Goal: Transaction & Acquisition: Purchase product/service

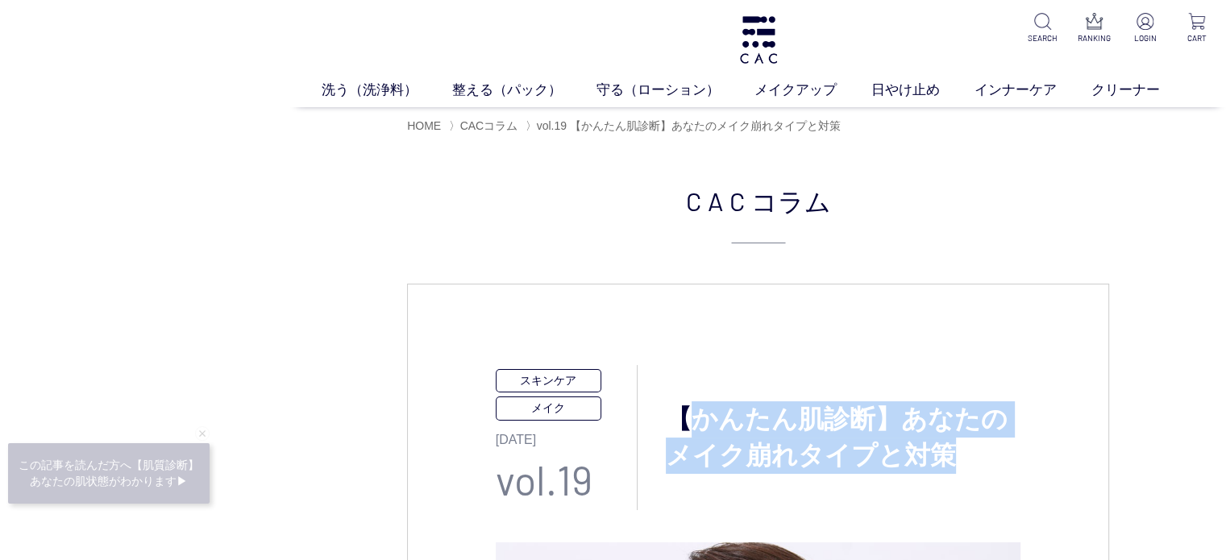
drag, startPoint x: 679, startPoint y: 419, endPoint x: 964, endPoint y: 447, distance: 286.6
click at [964, 447] on h3 "【かんたん肌診断】あなたのメイク崩れタイプと対策" at bounding box center [829, 437] width 384 height 73
click at [964, 448] on h3 "【かんたん肌診断】あなたのメイク崩れタイプと対策" at bounding box center [829, 437] width 384 height 73
drag, startPoint x: 890, startPoint y: 458, endPoint x: 676, endPoint y: 430, distance: 216.2
click at [676, 430] on h3 "【かんたん肌診断】あなたのメイク崩れタイプと対策" at bounding box center [829, 437] width 384 height 73
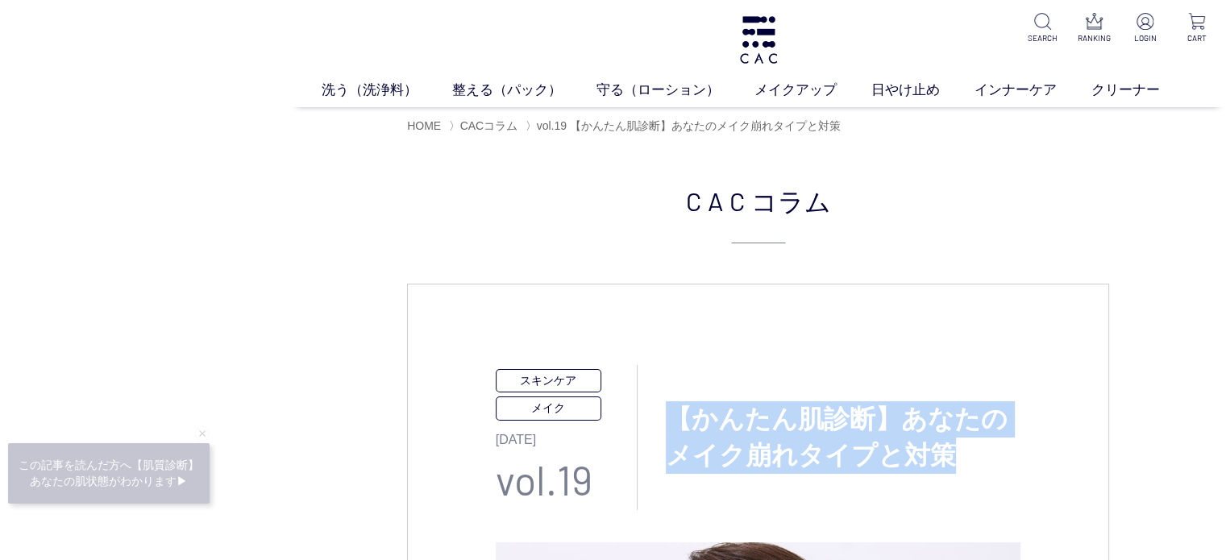
copy h3 "【かんたん肌診断】あなたのメイク崩れタイプと対策"
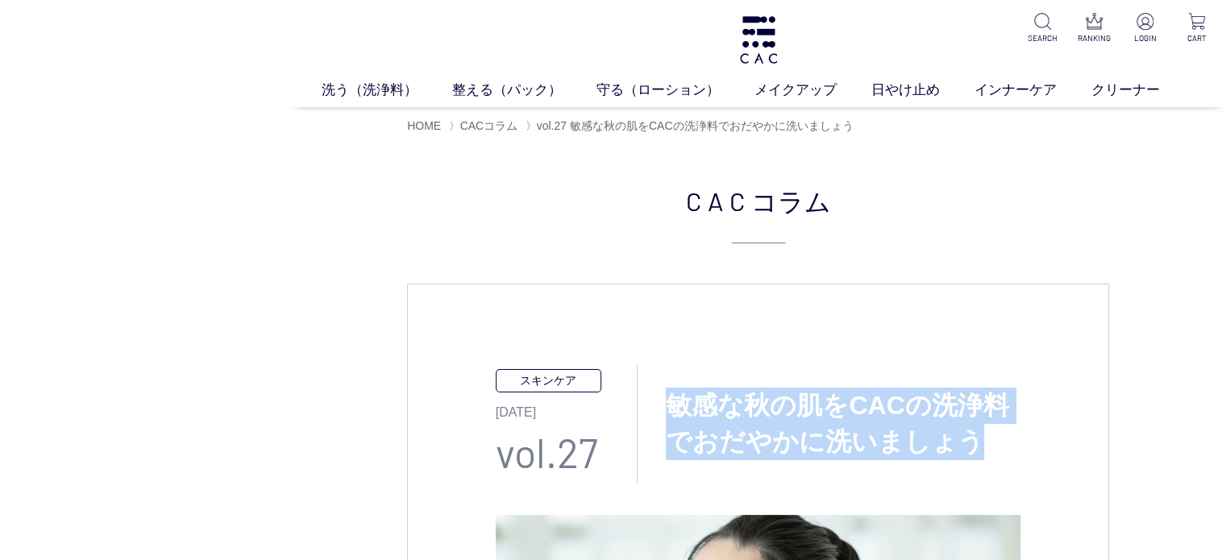
drag, startPoint x: 670, startPoint y: 402, endPoint x: 982, endPoint y: 436, distance: 313.7
click at [982, 436] on h3 "敏感な秋の肌をCACの洗浄料でおだやかに洗いましょう" at bounding box center [829, 424] width 384 height 73
copy h3 "敏感な秋の肌をCACの洗浄料でおだやかに洗いましょう"
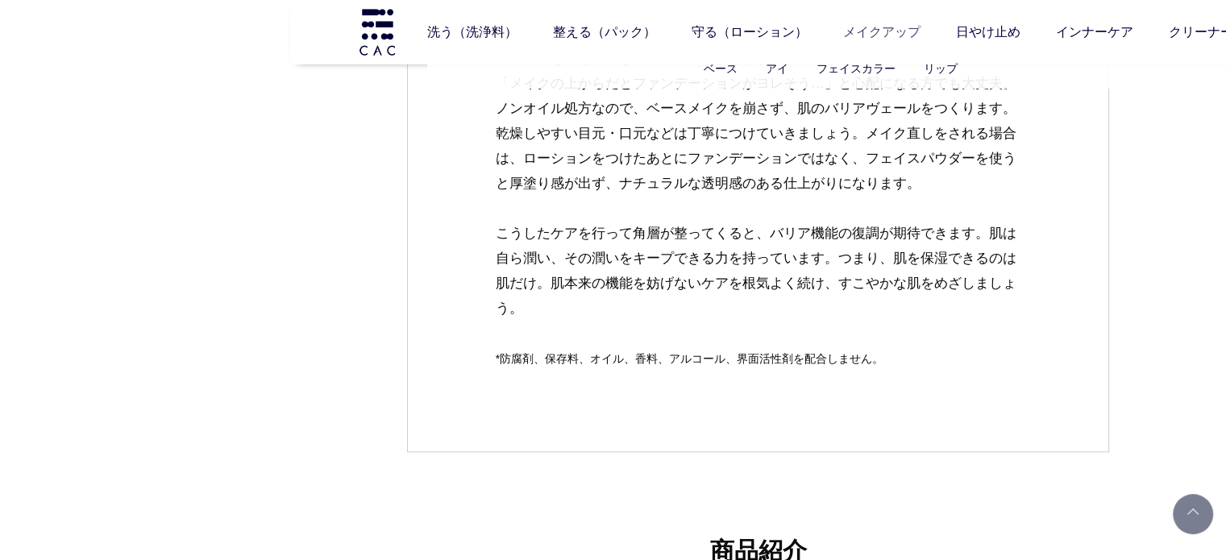
scroll to position [2337, 0]
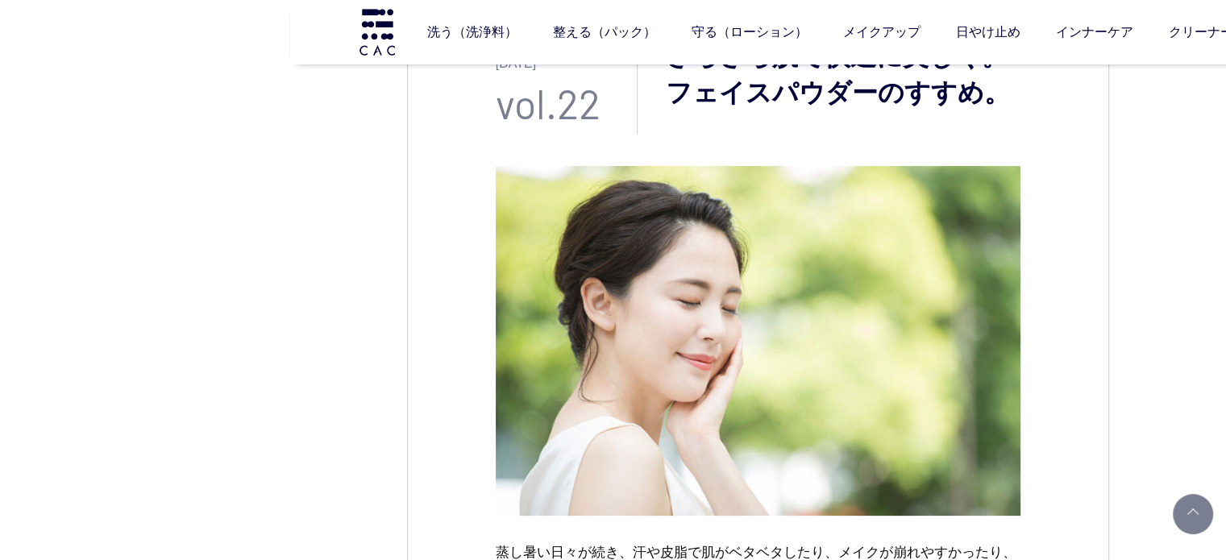
scroll to position [161, 0]
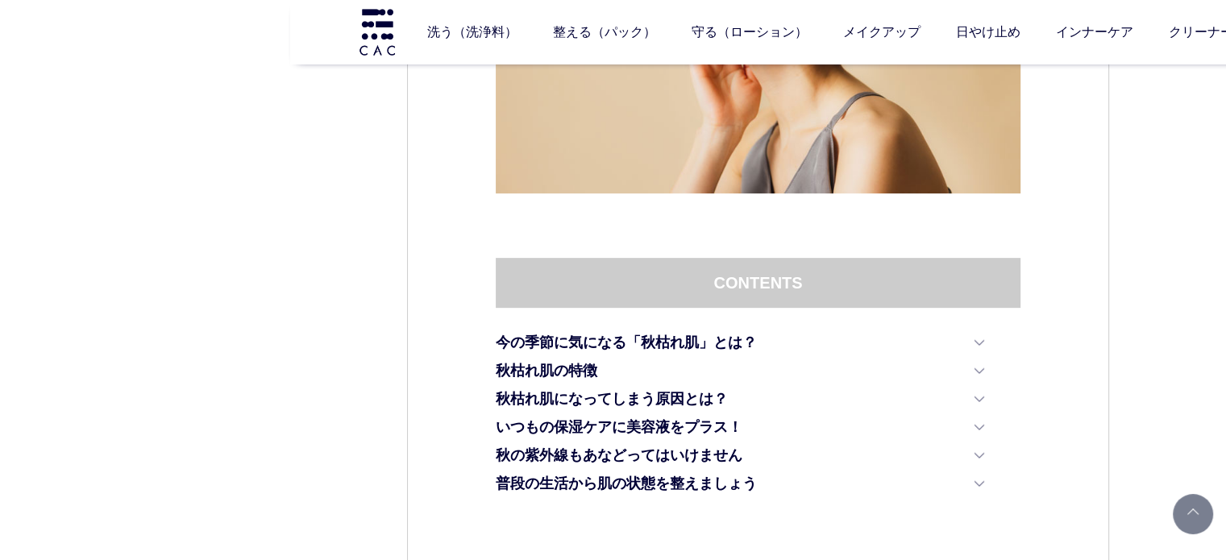
scroll to position [81, 0]
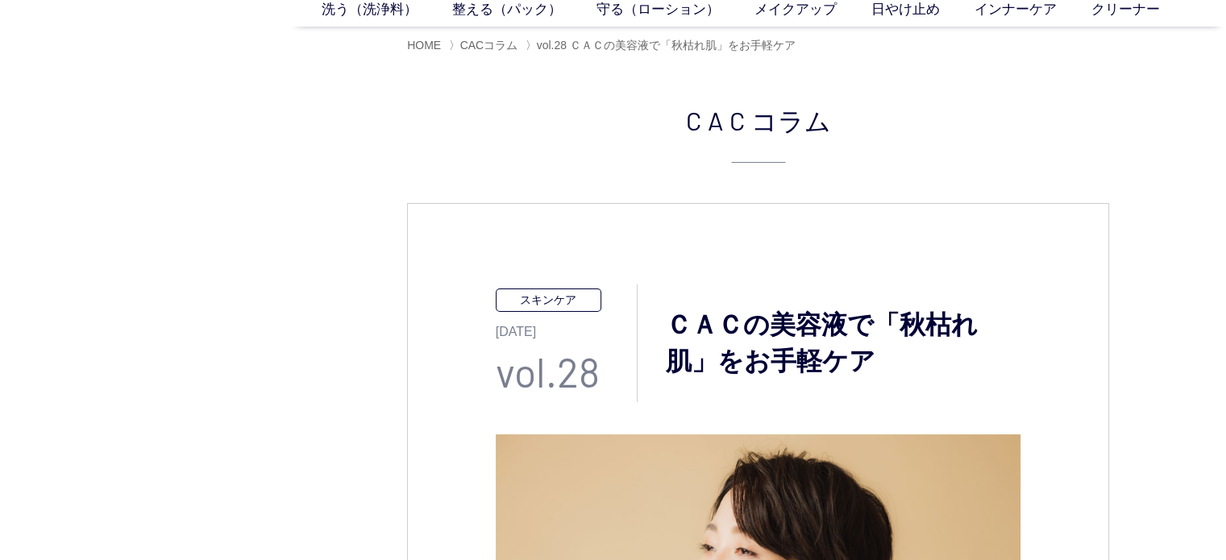
click at [596, 365] on p "vol.28" at bounding box center [566, 372] width 141 height 60
drag, startPoint x: 587, startPoint y: 345, endPoint x: 603, endPoint y: 343, distance: 16.2
click at [587, 345] on p "vol.28" at bounding box center [566, 372] width 141 height 60
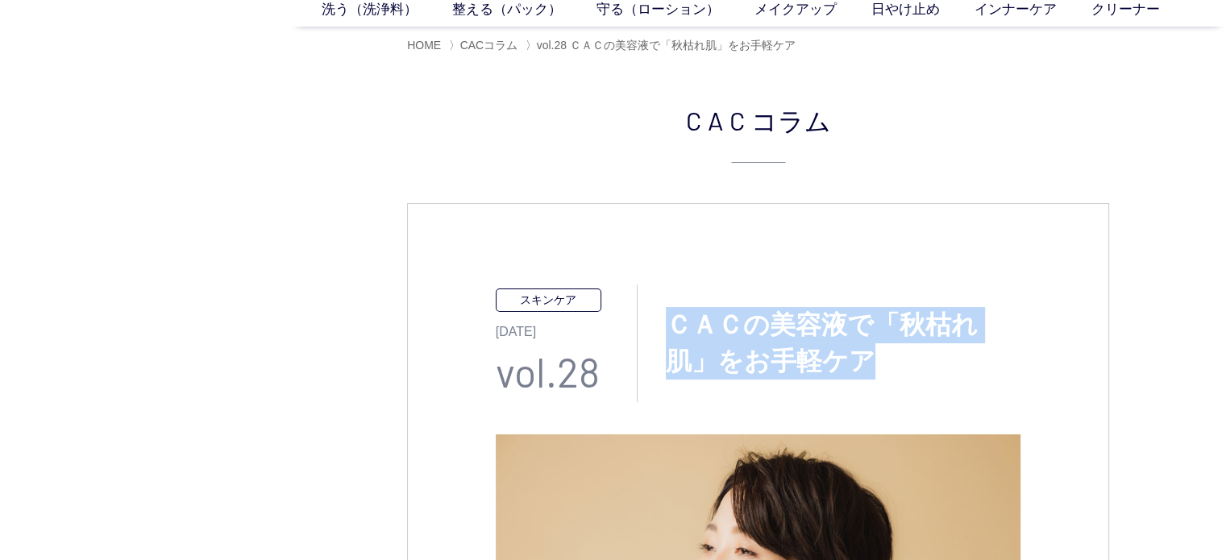
drag, startPoint x: 677, startPoint y: 318, endPoint x: 832, endPoint y: 361, distance: 161.3
click at [832, 361] on h3 "ＣＡＣの美容液で「秋枯れ肌」をお手軽ケア" at bounding box center [829, 343] width 384 height 73
copy h3 "ＣＡＣの美容液で「秋枯れ肌」をお手軽ケア"
click at [881, 383] on div "スキンケア 2024.10.24 vol.28 ＣＡＣの美容液で「秋枯れ肌」をお手軽ケア" at bounding box center [758, 343] width 525 height 118
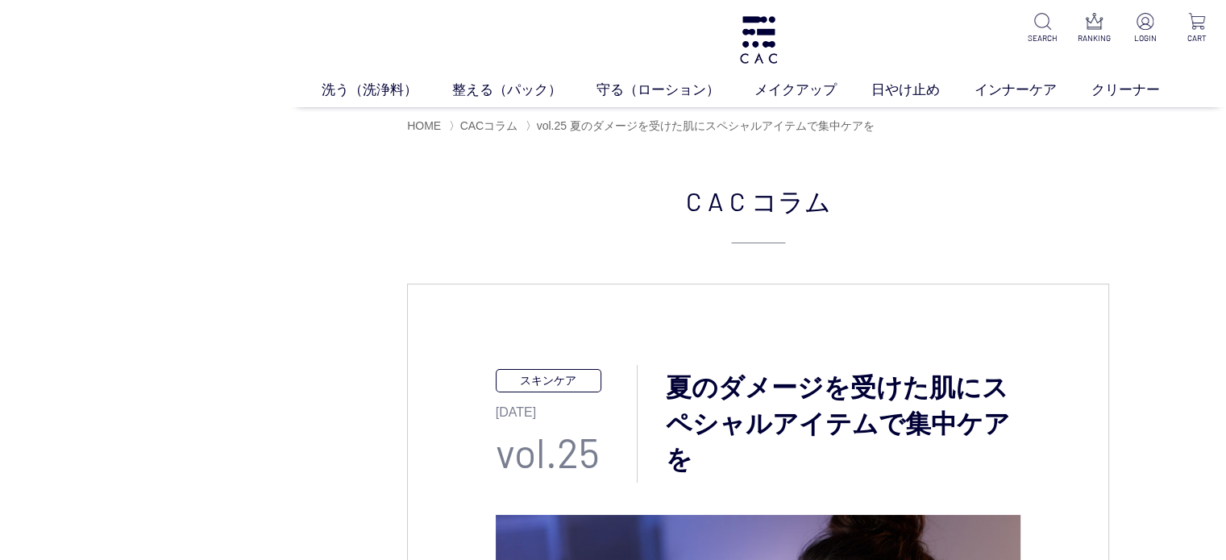
click at [959, 233] on h2 "CAC コラム" at bounding box center [758, 212] width 702 height 62
click at [952, 228] on h2 "CAC コラム" at bounding box center [758, 212] width 702 height 62
click at [451, 224] on h2 "CAC コラム" at bounding box center [758, 212] width 702 height 62
click at [1096, 236] on h2 "CAC コラム" at bounding box center [758, 212] width 702 height 62
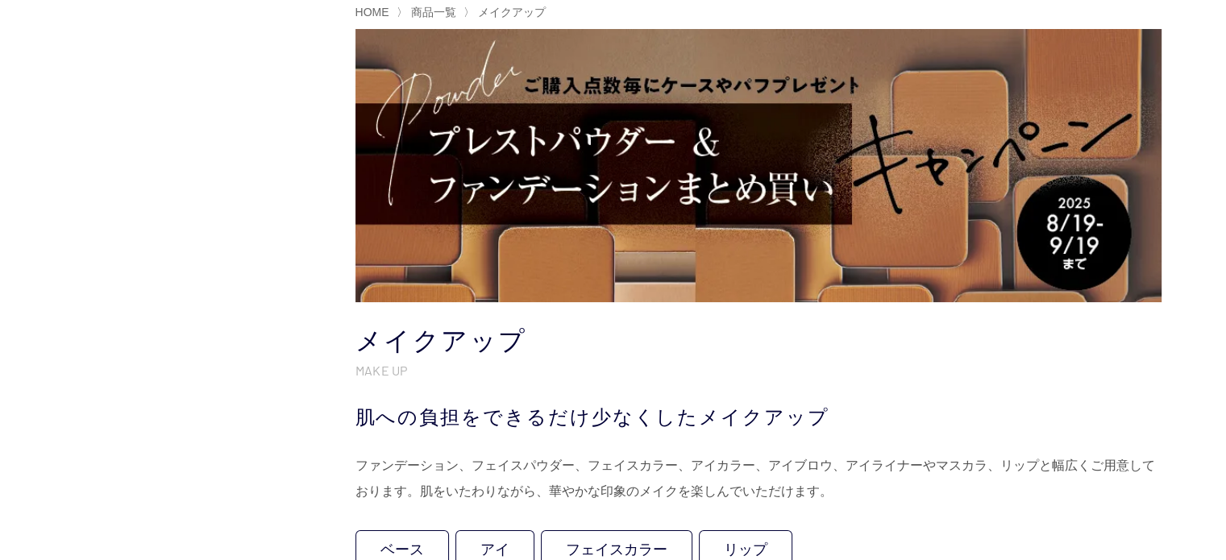
scroll to position [322, 0]
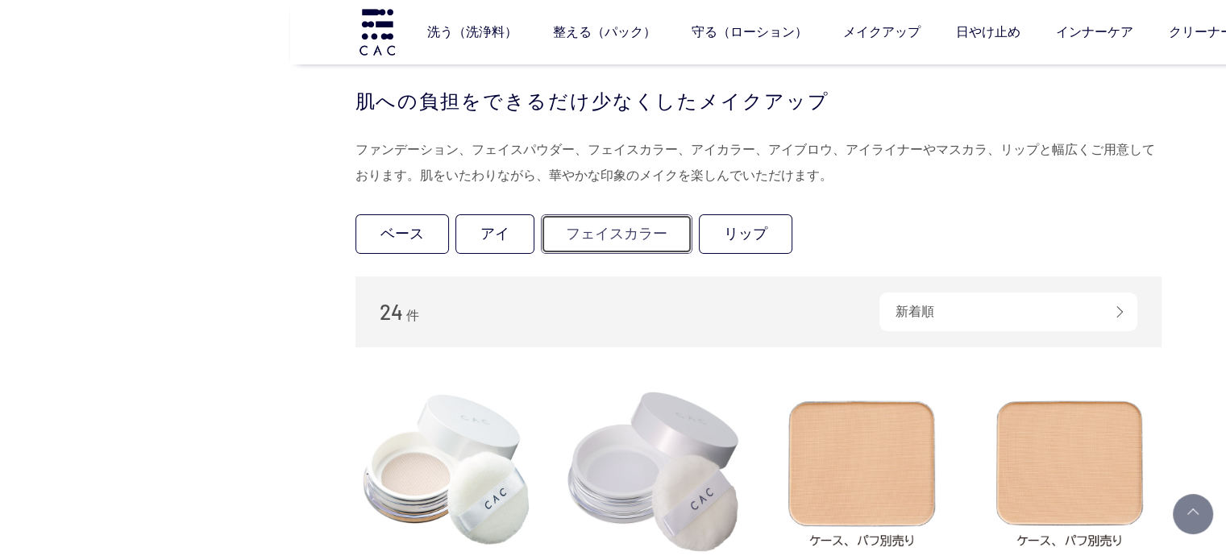
click at [599, 222] on link "フェイスカラー" at bounding box center [616, 233] width 151 height 39
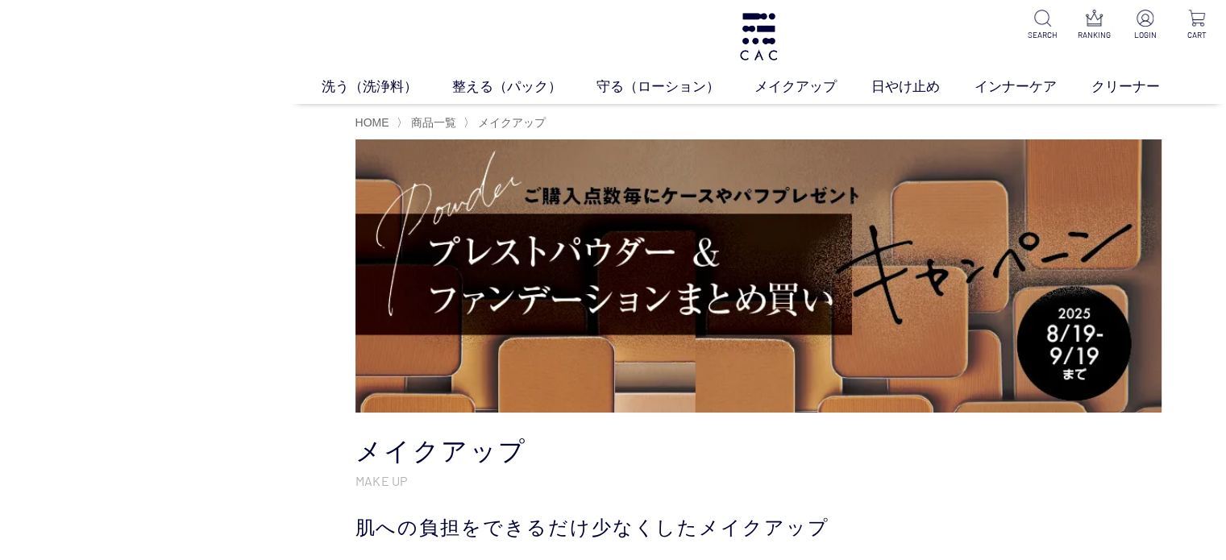
scroll to position [0, 0]
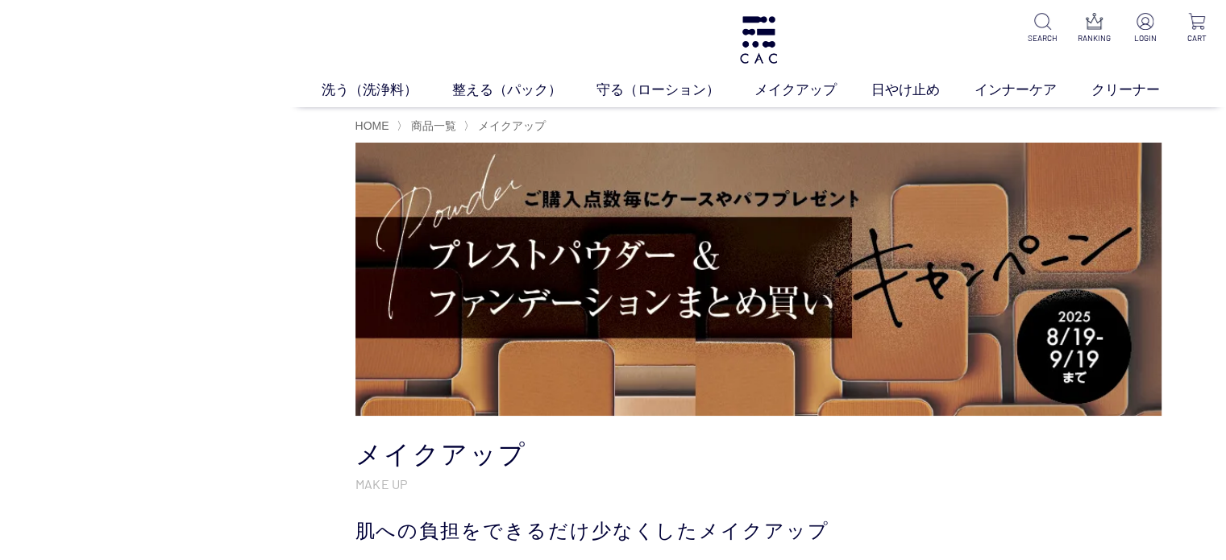
click at [475, 77] on div "洗う（洗浄料） 液体洗浄料 パウダー洗浄料 泡洗顔料 グッズ 整える（パック） フェイスパック ヘアパック 守る（ローション） 保湿化粧水 柔軟化粧水 美容液…" at bounding box center [757, 53] width 935 height 107
click at [898, 486] on p "MAKE UP" at bounding box center [758, 483] width 806 height 17
click at [745, 51] on img at bounding box center [758, 40] width 42 height 48
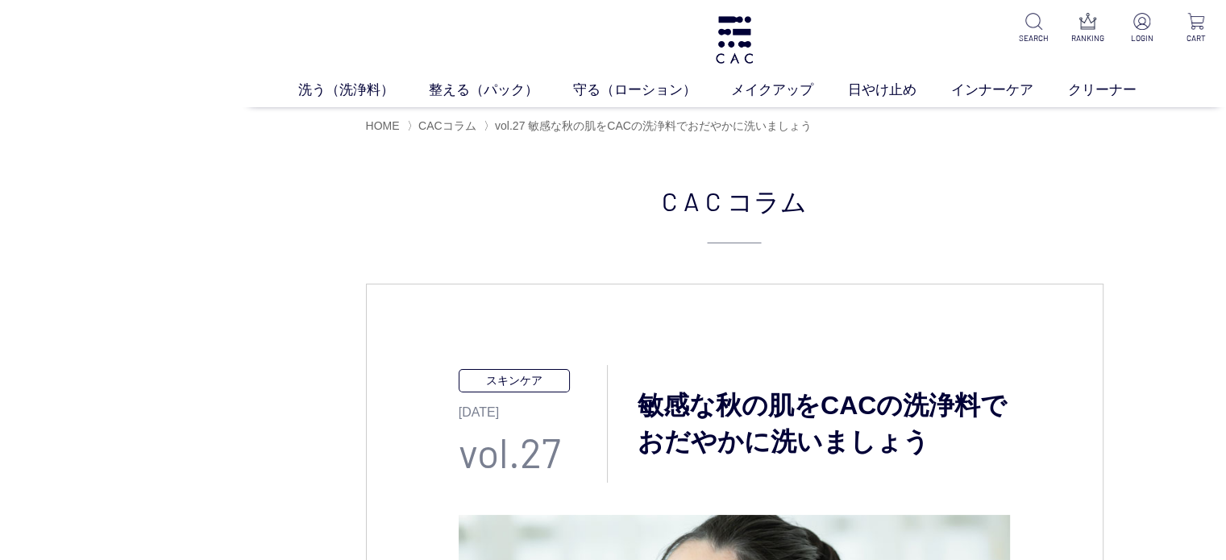
drag, startPoint x: 276, startPoint y: 243, endPoint x: 229, endPoint y: 238, distance: 47.9
click at [0, 0] on headings-map at bounding box center [0, 0] width 0 height 0
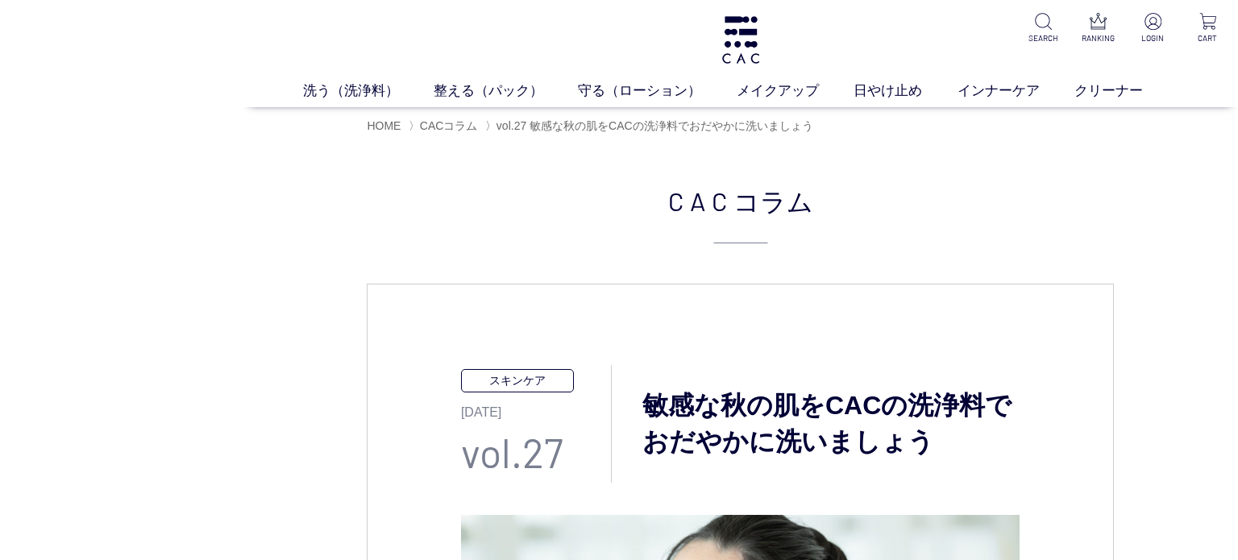
click at [0, 0] on headings-map at bounding box center [0, 0] width 0 height 0
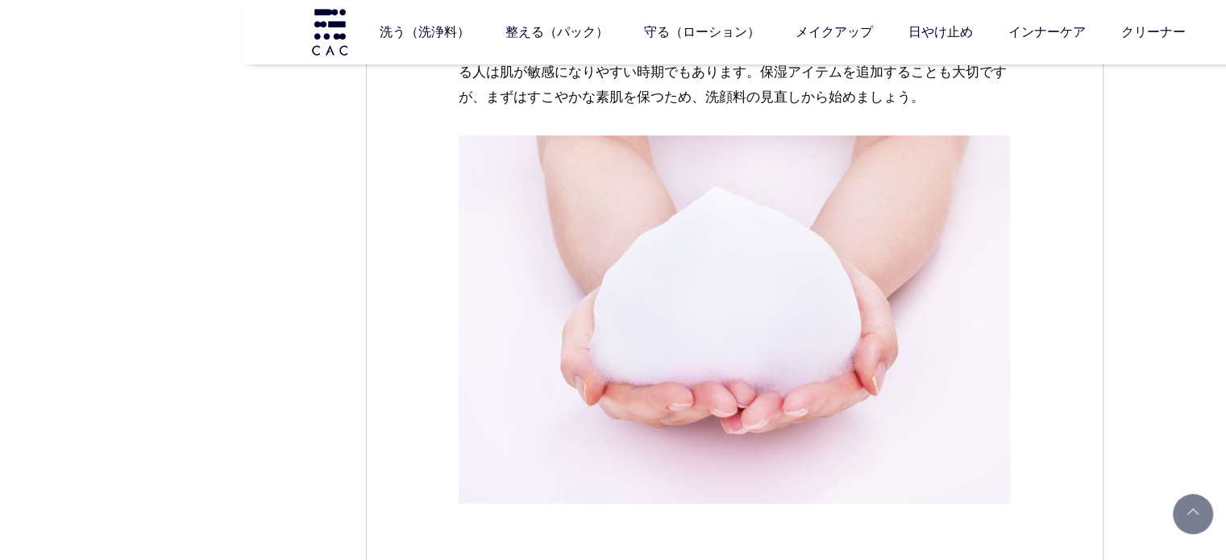
scroll to position [1128, 0]
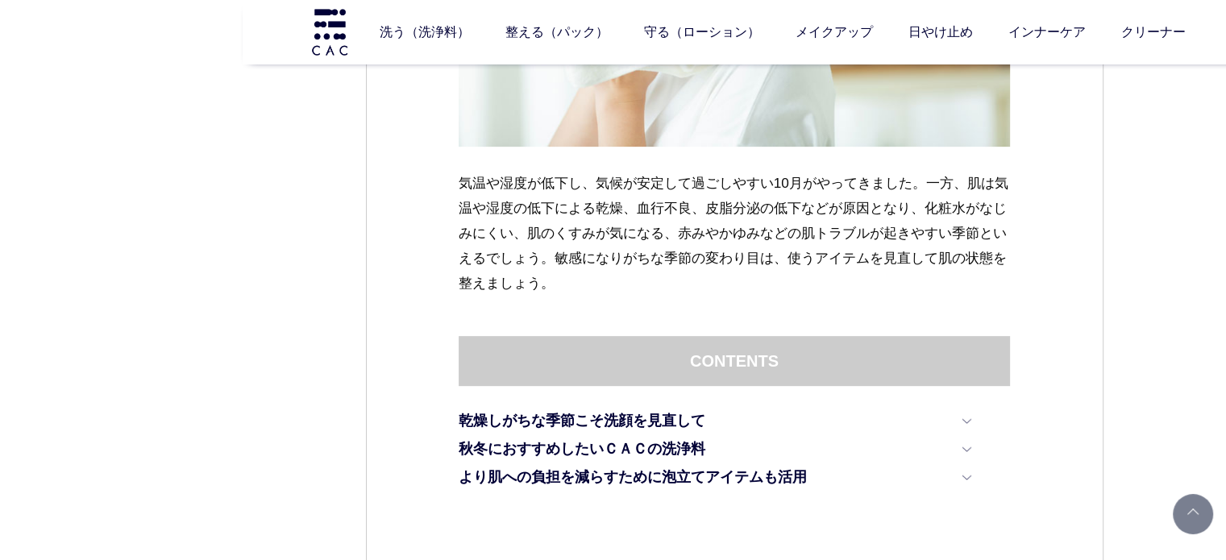
scroll to position [564, 0]
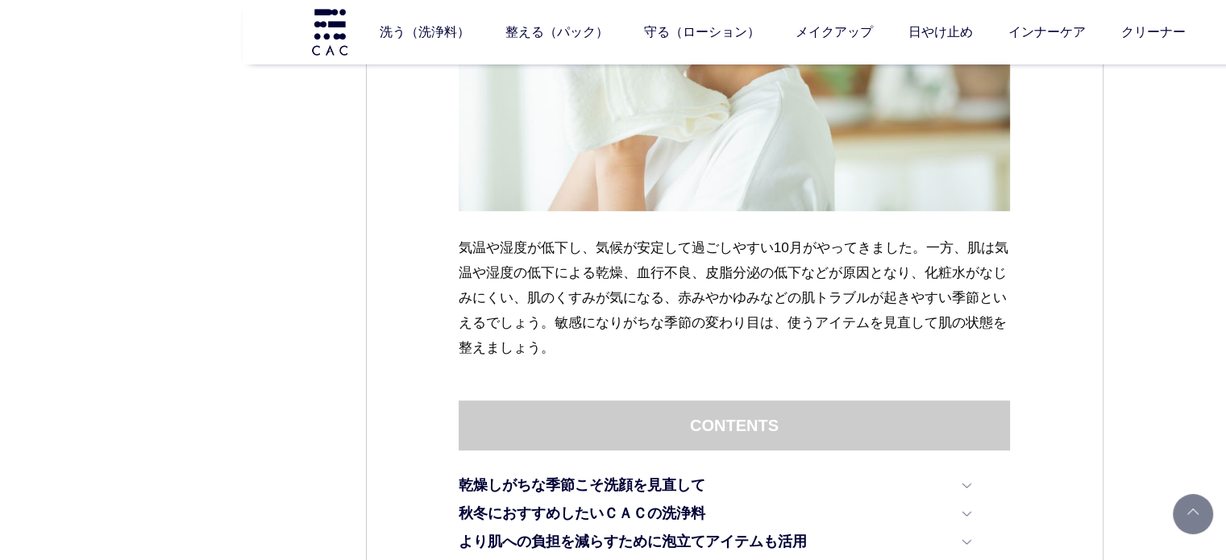
click at [928, 221] on p at bounding box center [734, 40] width 552 height 392
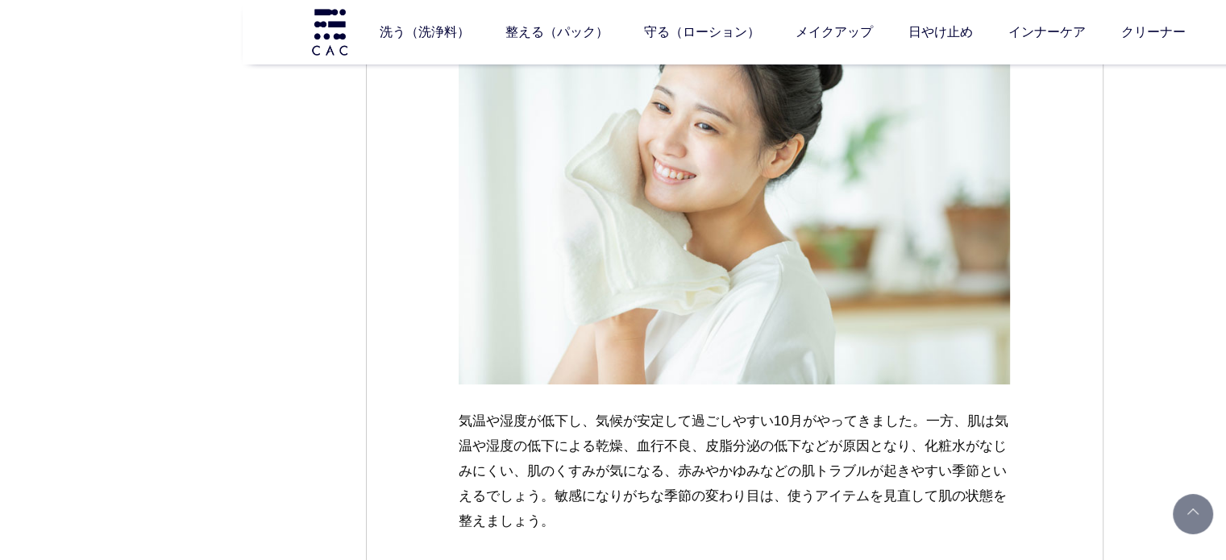
scroll to position [645, 0]
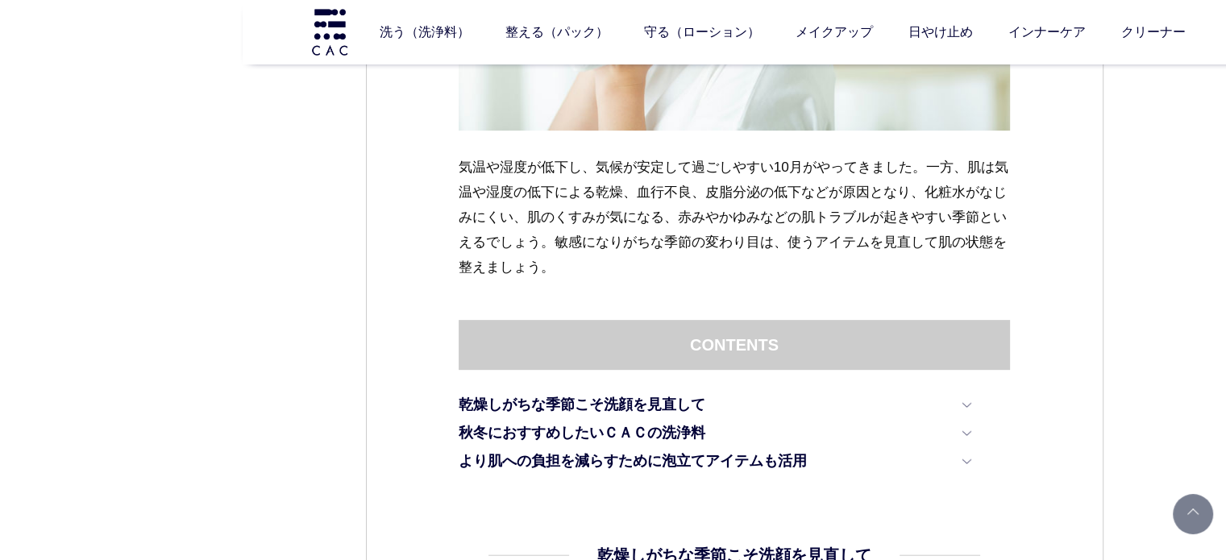
click at [898, 256] on p "気温や湿度が低下し、気候が安定して過ごしやすい10月がやってきました。一方、肌は気温や湿度の低下による乾燥、血行不良、皮脂分泌の低下などが原因となり、化粧水が…" at bounding box center [734, 217] width 552 height 125
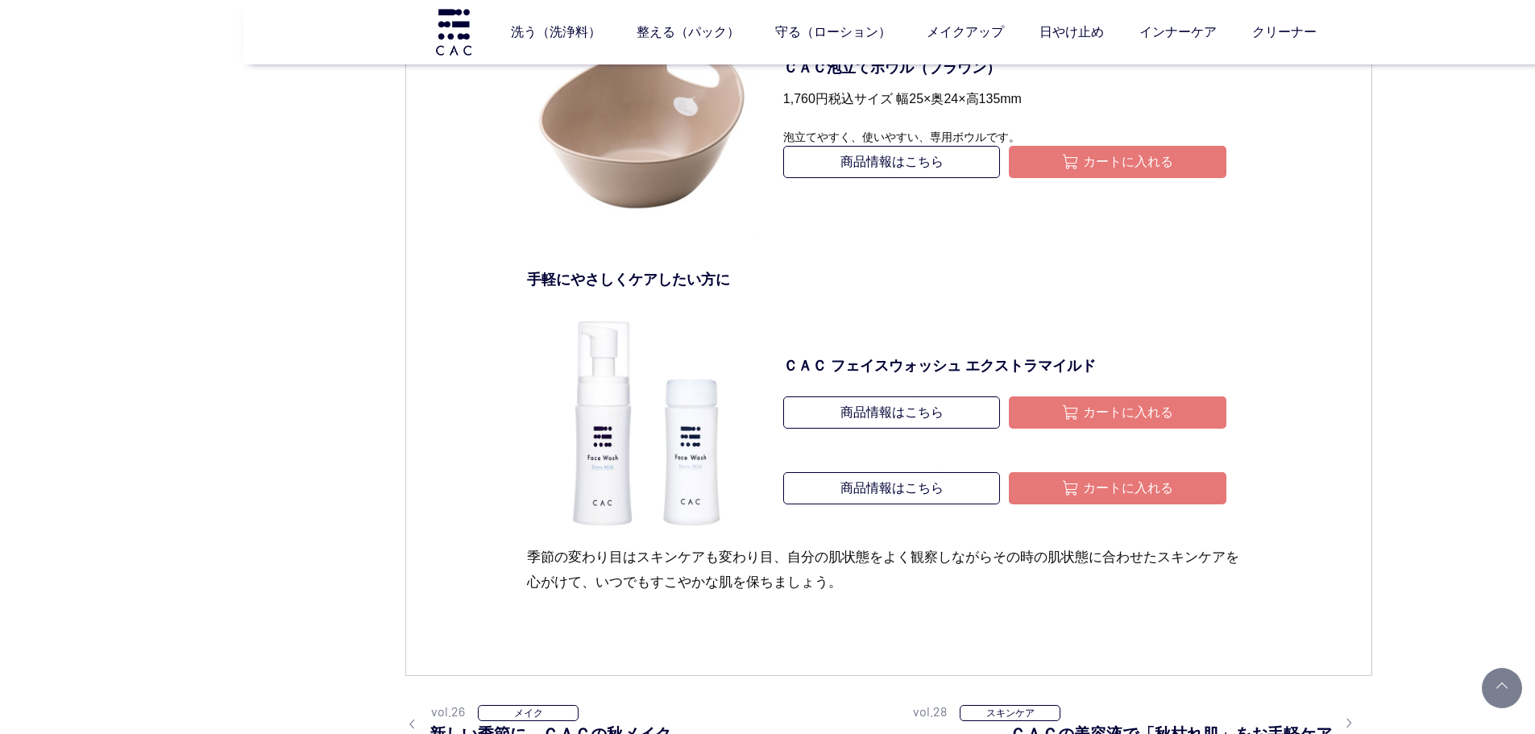
scroll to position [2901, 0]
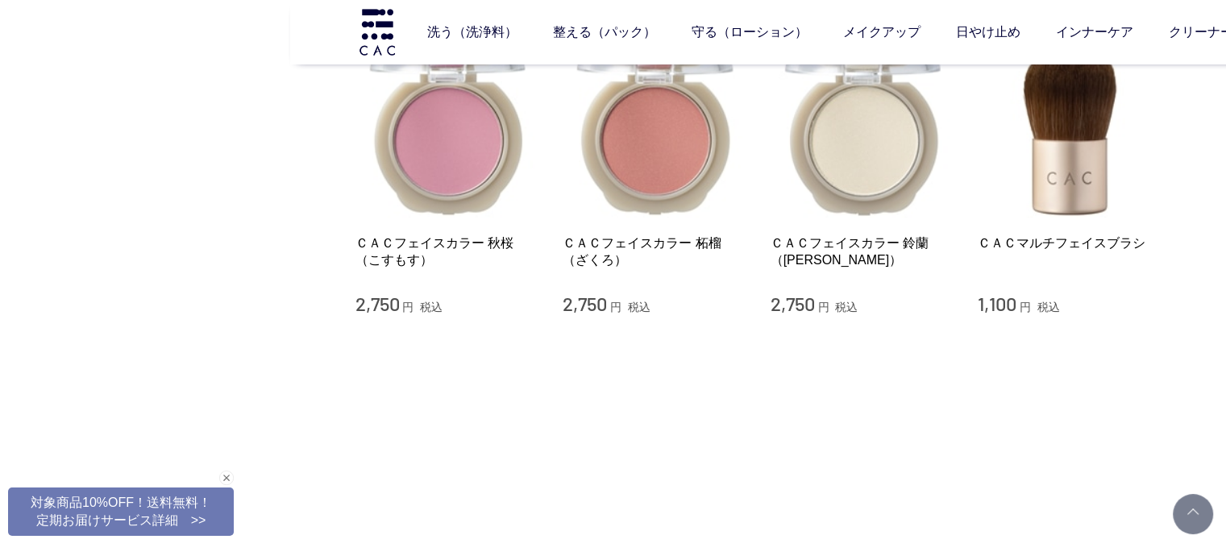
scroll to position [161, 0]
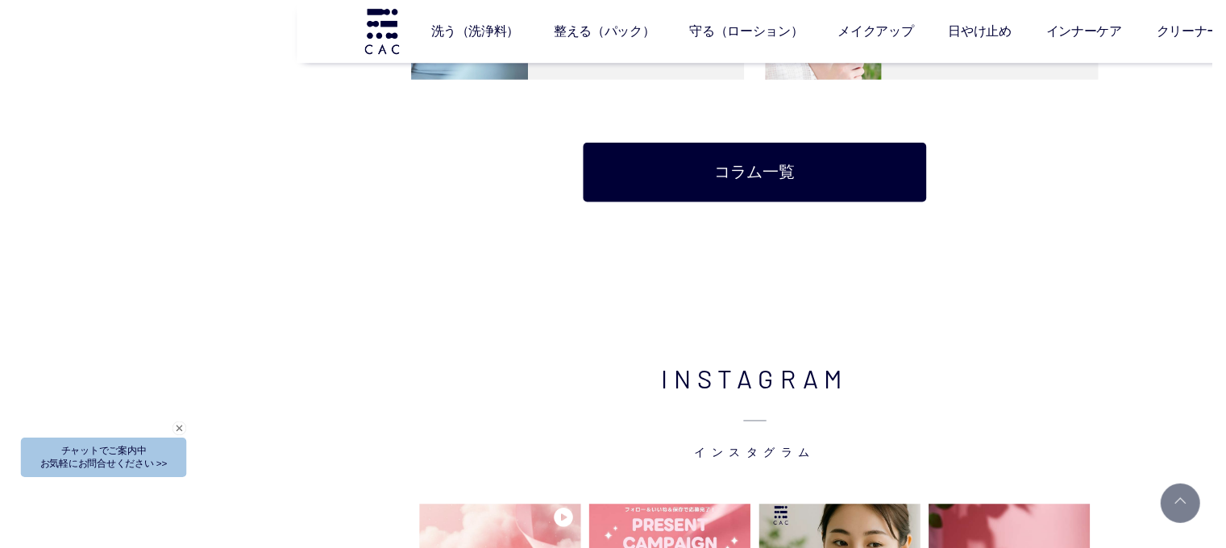
scroll to position [3787, 0]
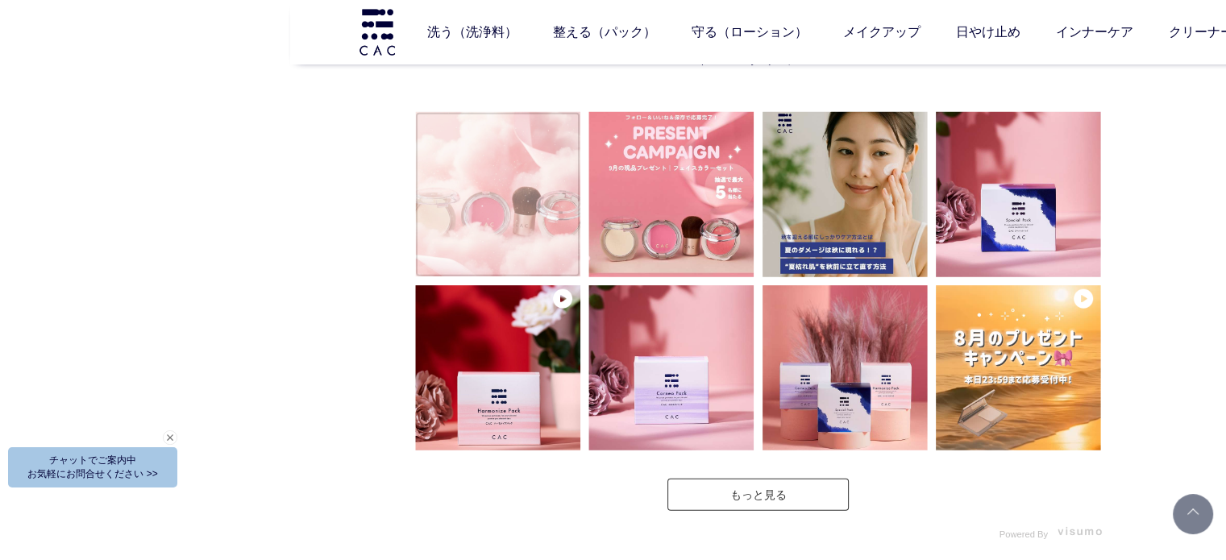
click at [559, 221] on video at bounding box center [497, 194] width 165 height 165
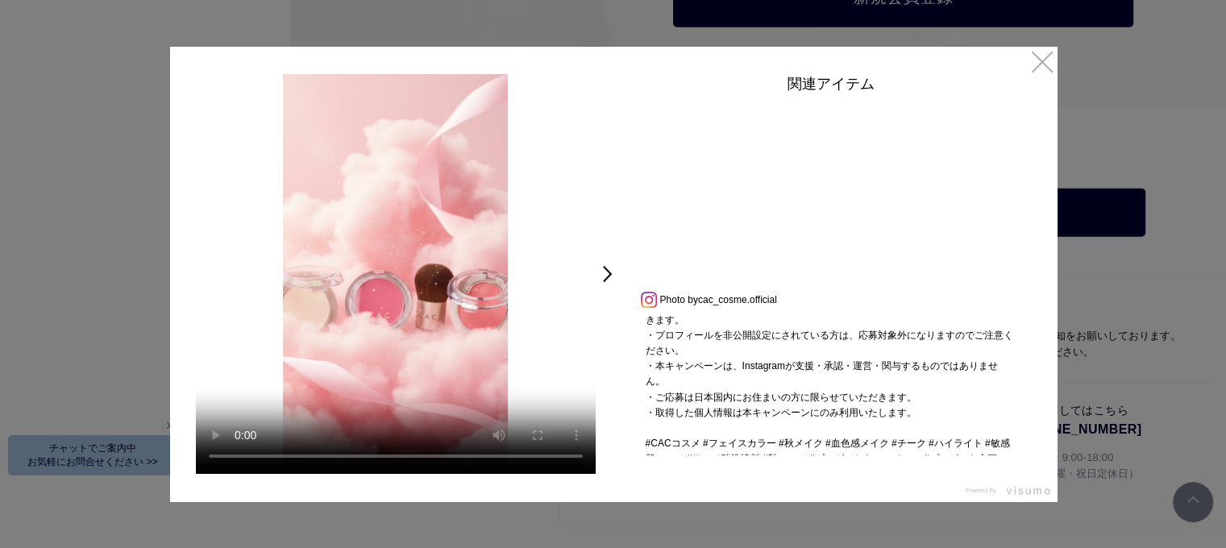
scroll to position [555, 0]
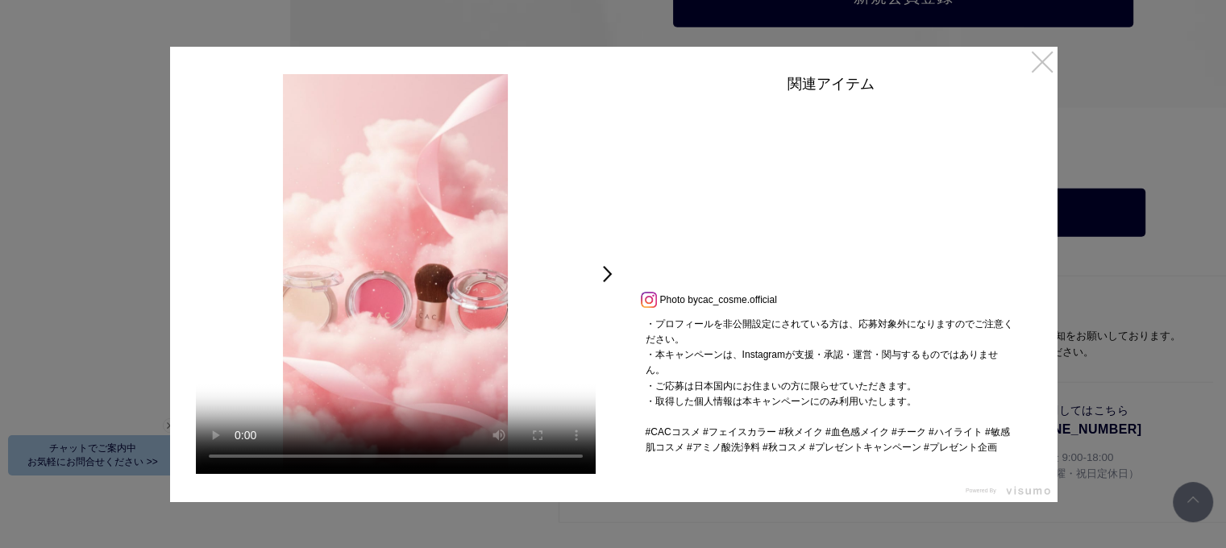
click at [1052, 61] on link "×" at bounding box center [1041, 61] width 29 height 29
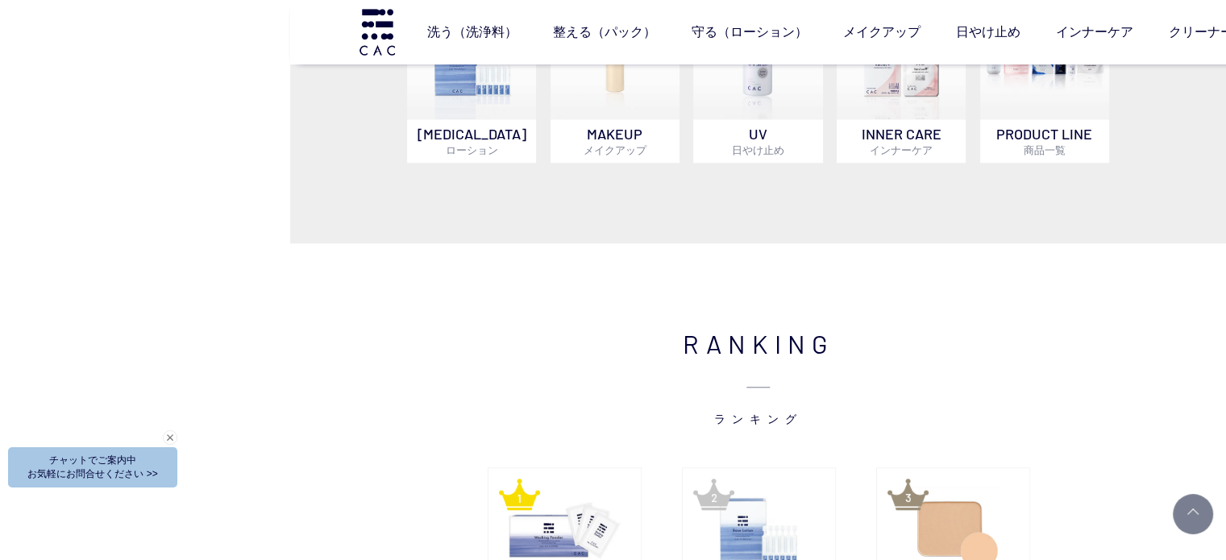
scroll to position [1427, 0]
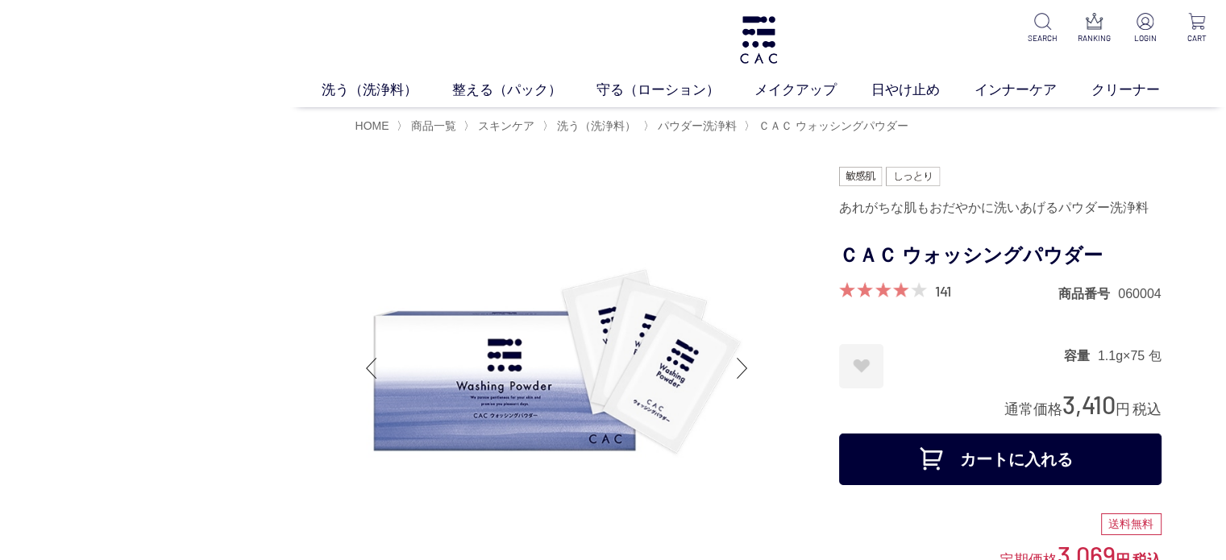
click at [492, 305] on img at bounding box center [556, 368] width 403 height 403
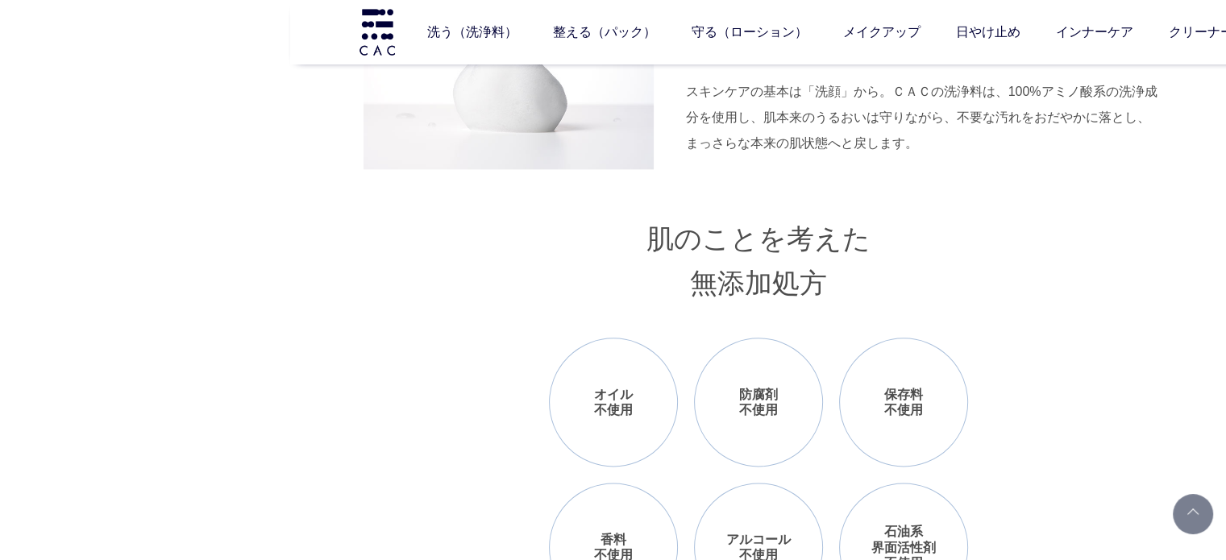
scroll to position [1611, 0]
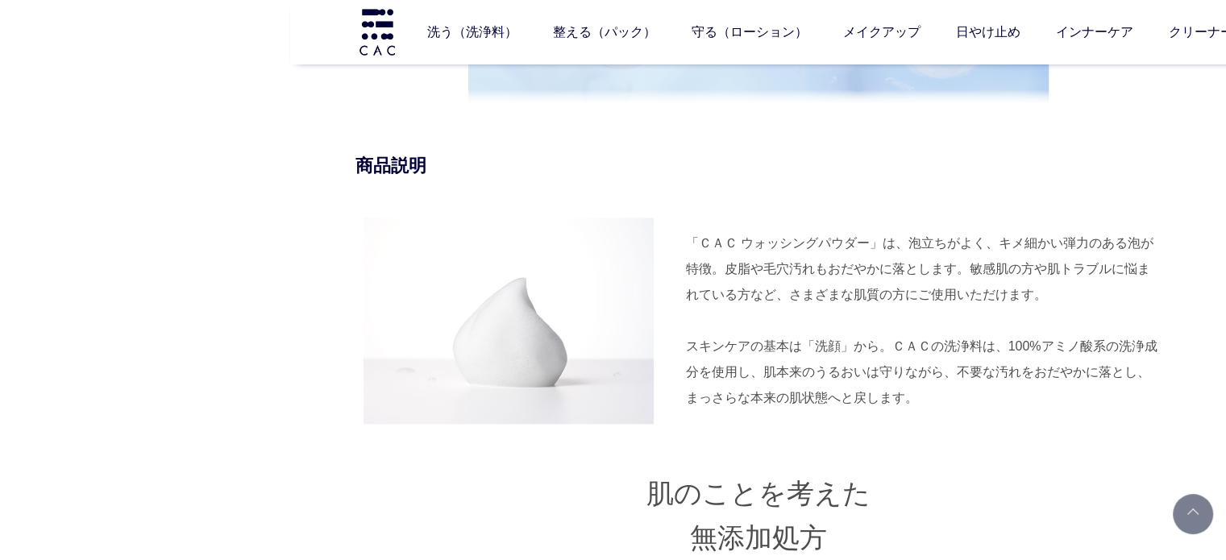
click at [780, 367] on div "スキンケアの基本は「洗顔」から。ＣＡＣの洗浄料は、100%アミノ酸系の洗浄成分を使用し、肌本来のうるおいは守りながら、不要な汚れをおだやかに落とし、まっさらな…" at bounding box center [923, 372] width 475 height 77
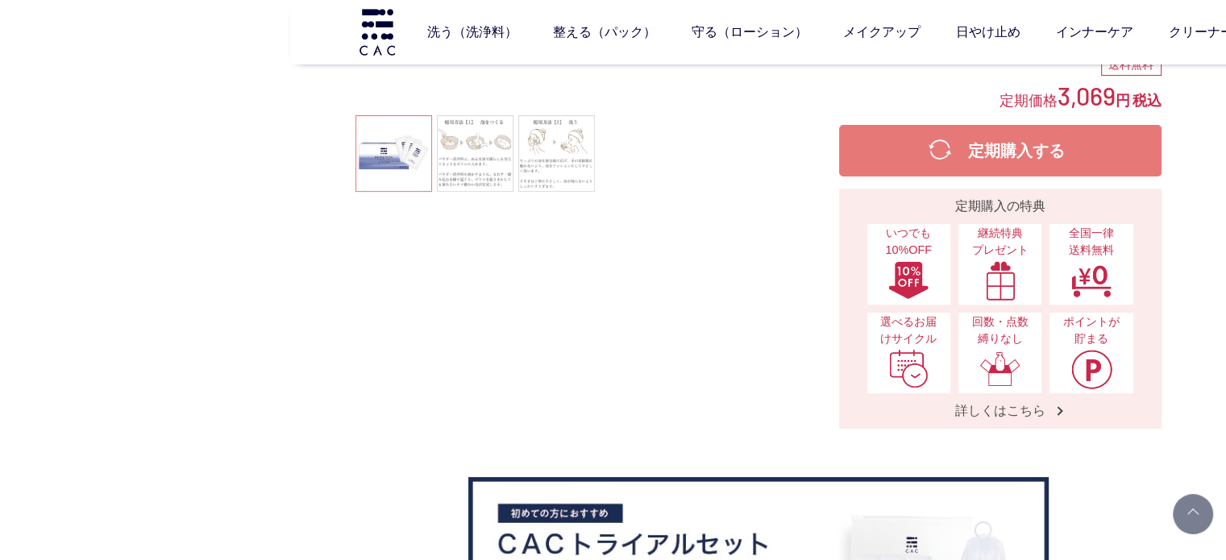
scroll to position [0, 0]
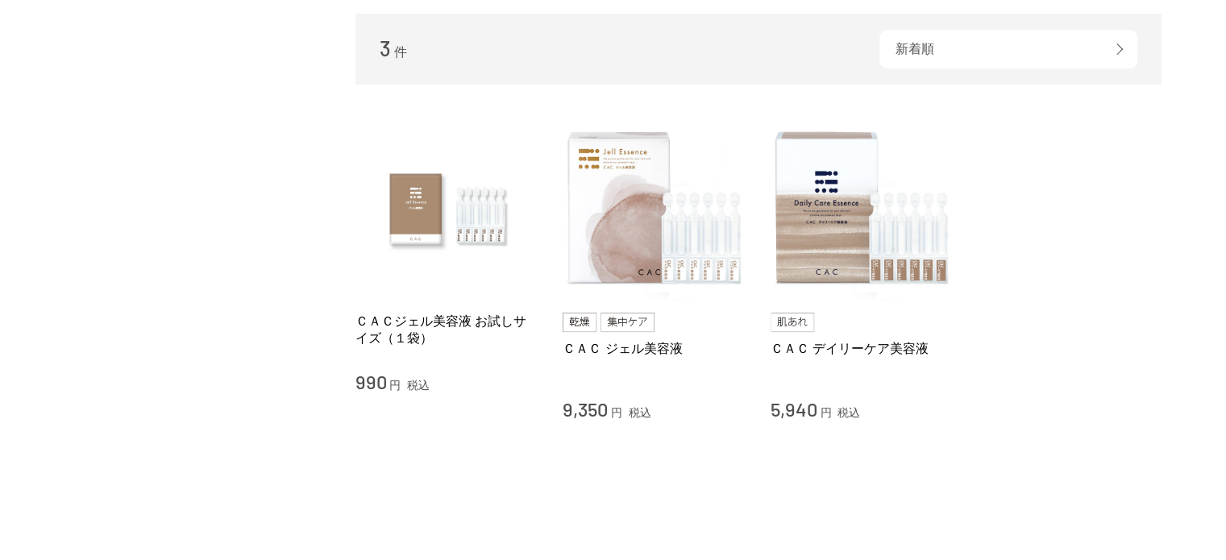
scroll to position [81, 0]
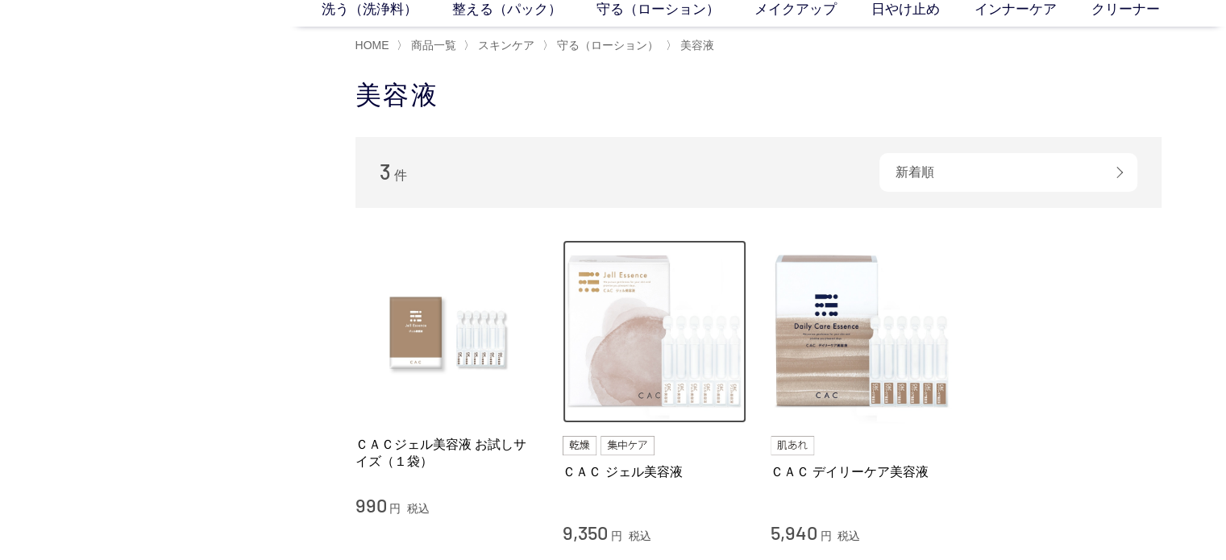
click at [633, 361] on img at bounding box center [654, 332] width 184 height 184
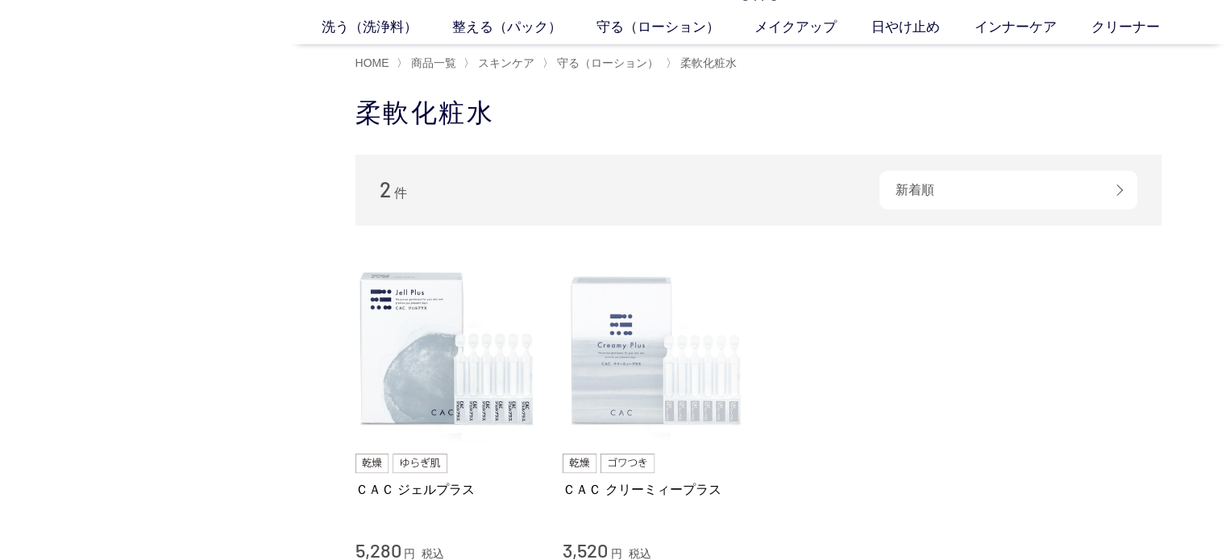
scroll to position [161, 0]
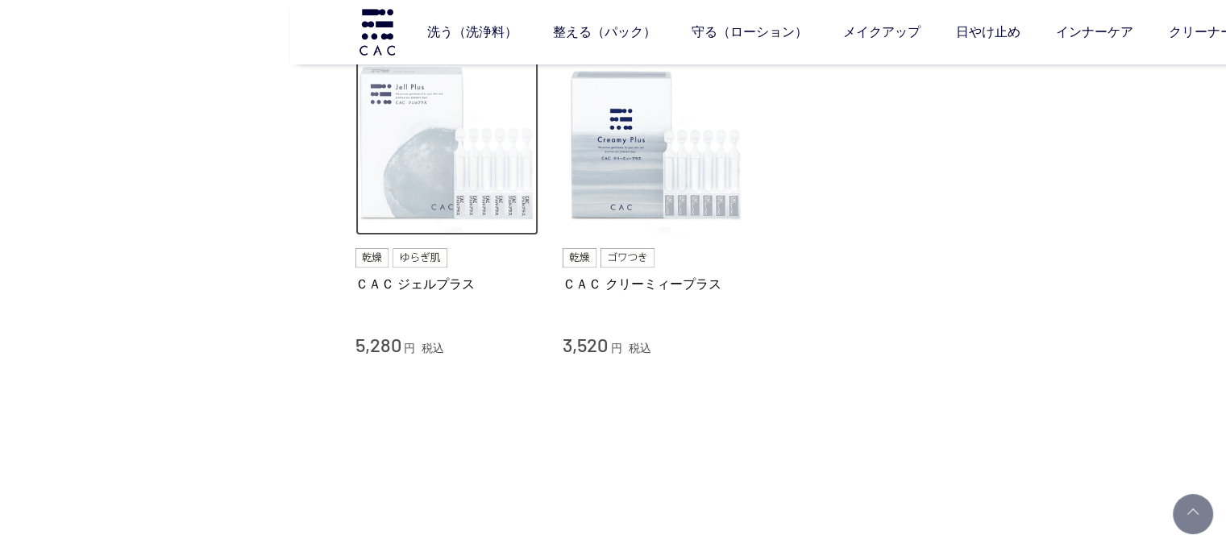
click at [411, 197] on img at bounding box center [447, 144] width 184 height 184
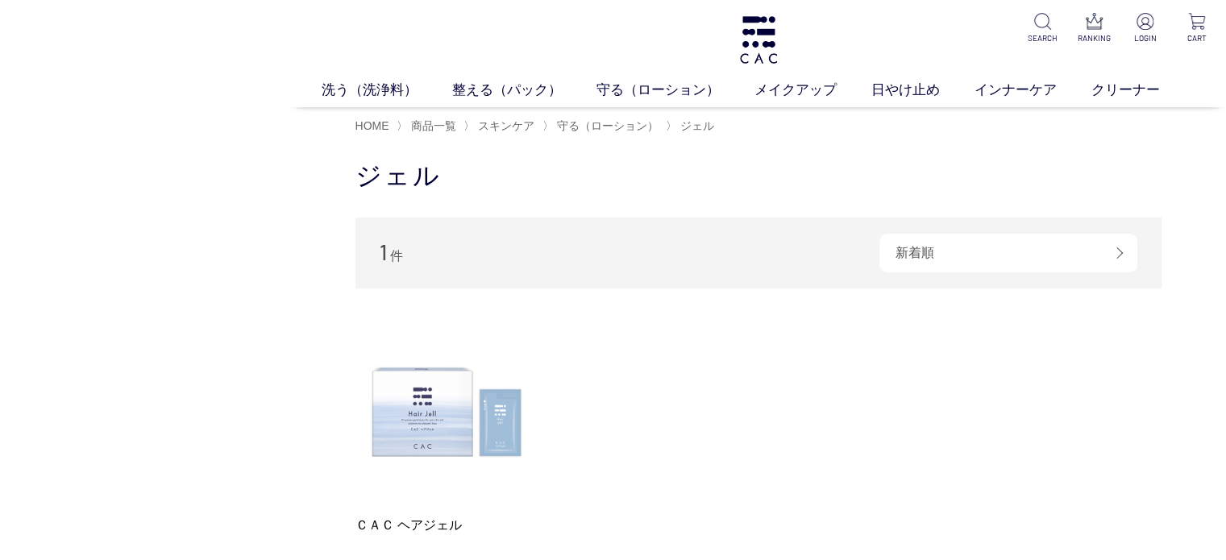
scroll to position [161, 0]
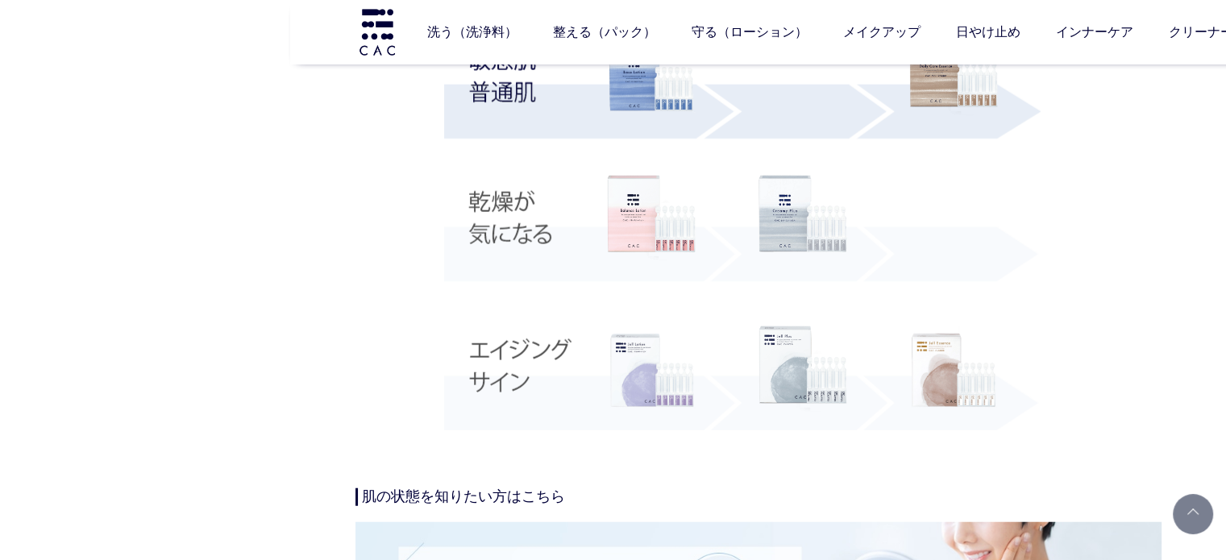
scroll to position [4029, 0]
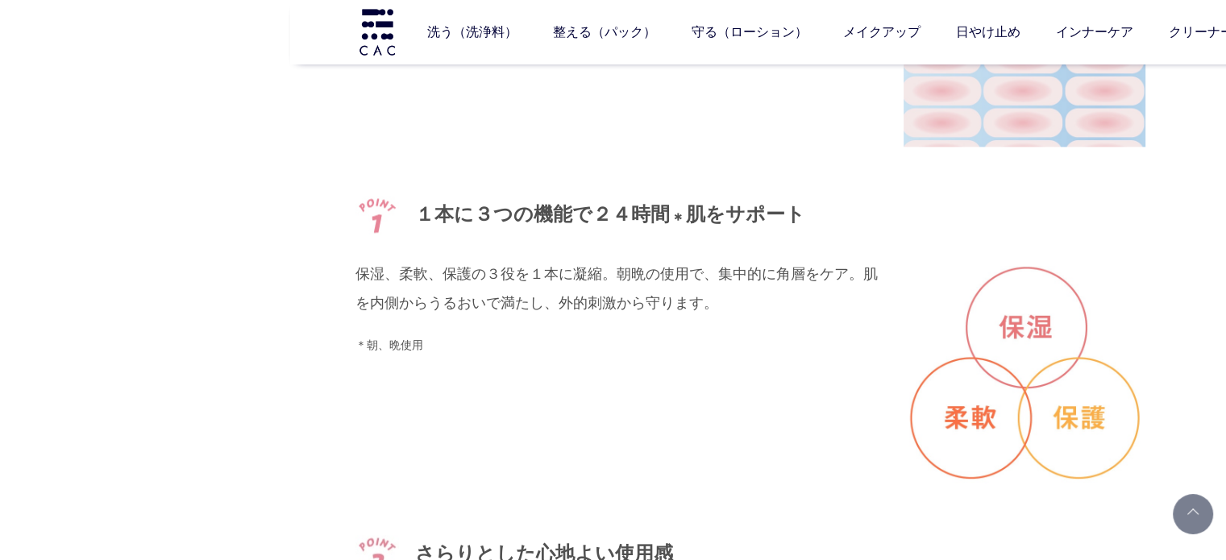
scroll to position [2417, 0]
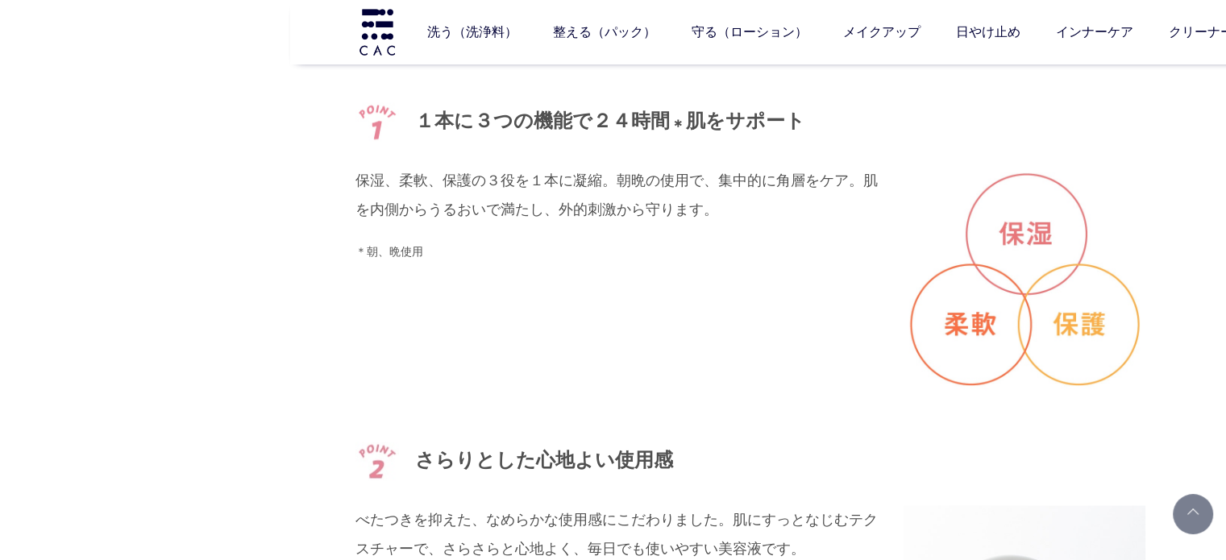
click at [836, 338] on div "１本に３つの機能で２４時間 ＊ 肌をサポート 保湿、柔軟、保護の３役を１本に凝縮。朝晩の使用で、集中的に角層をケア。肌を内側からうるおいで満たし、外的刺激から…" at bounding box center [758, 247] width 806 height 291
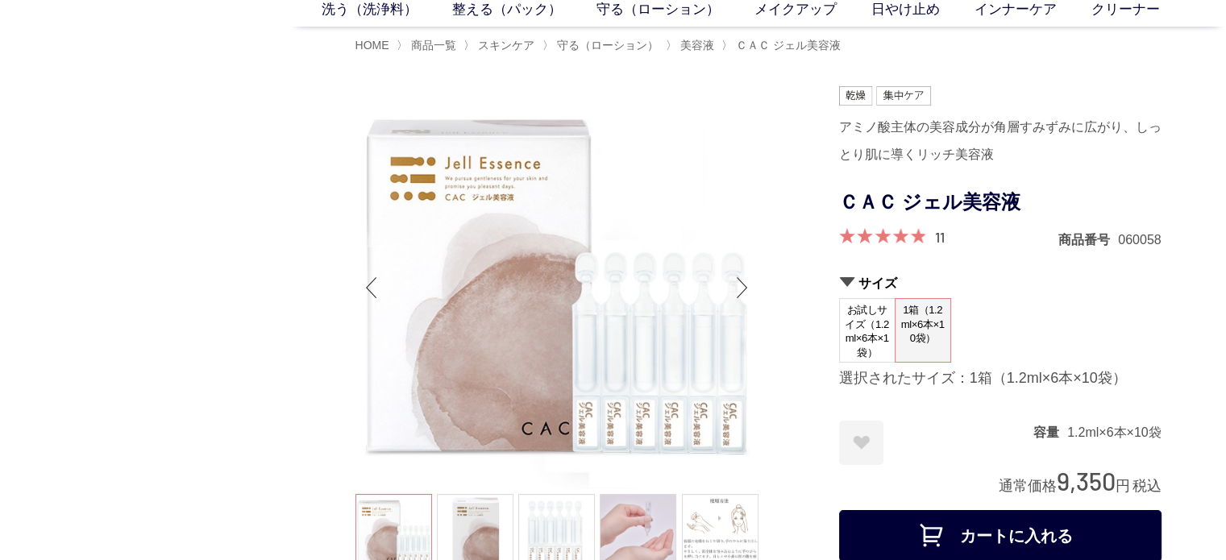
scroll to position [0, 0]
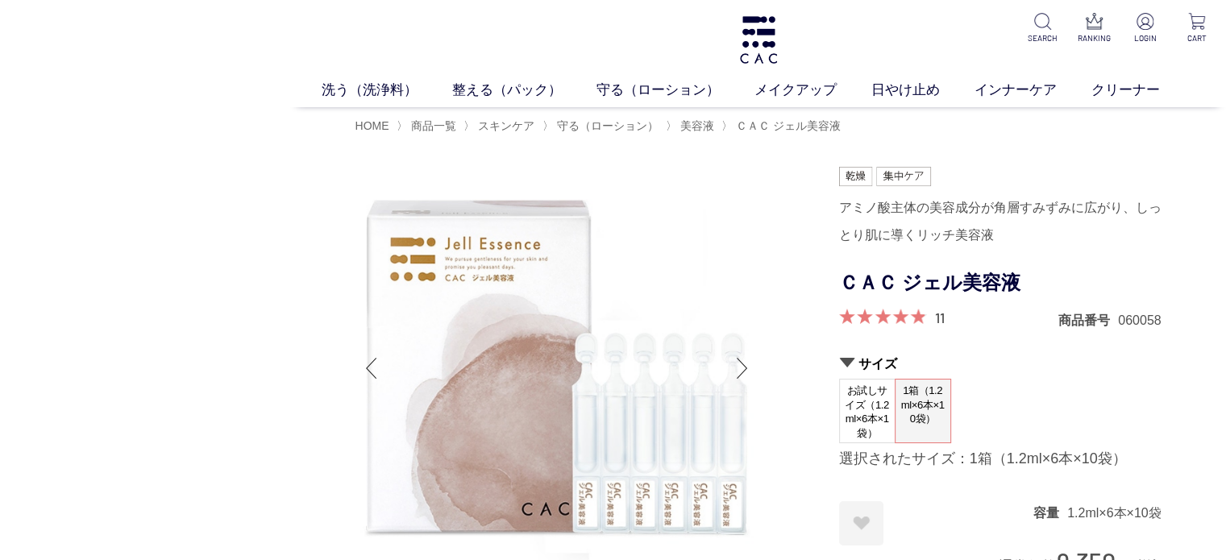
click at [1051, 237] on div "アミノ酸主体の美容成分が角層すみずみに広がり、しっとり肌に導くリッチ美容液" at bounding box center [1000, 221] width 322 height 55
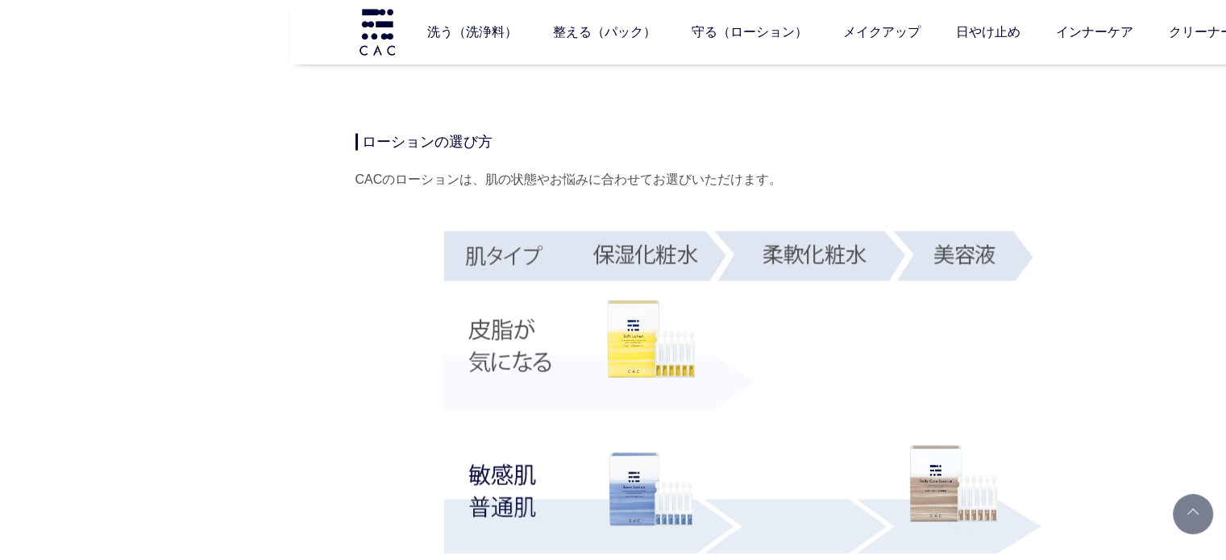
scroll to position [3626, 0]
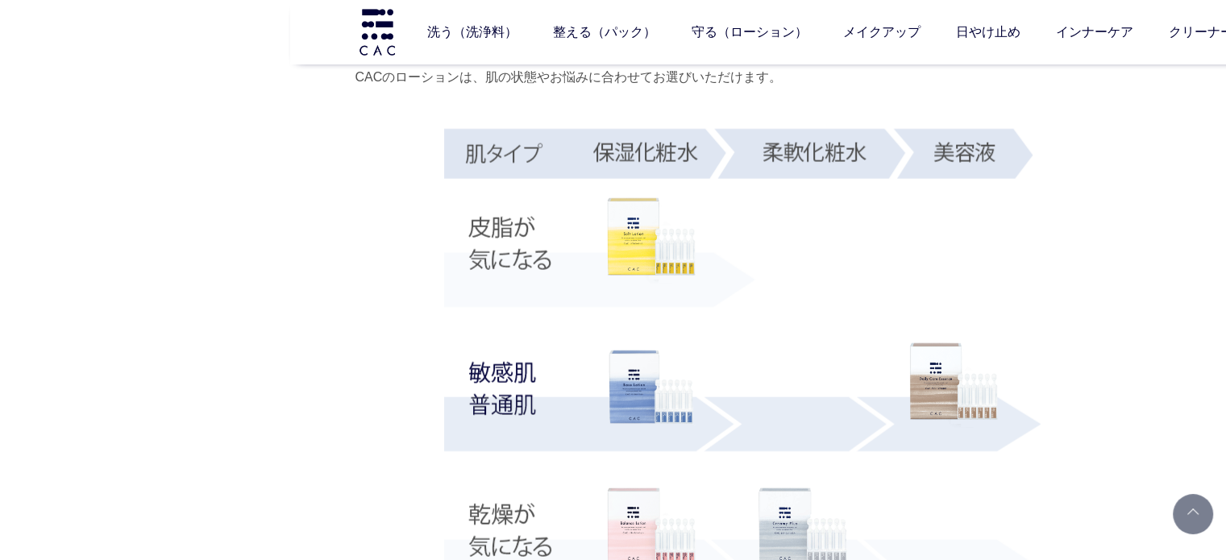
click at [1078, 253] on div "ローションの選び方 CACのローションは、肌の状態やお悩みに合わせてお選びいただけます。" at bounding box center [758, 392] width 806 height 722
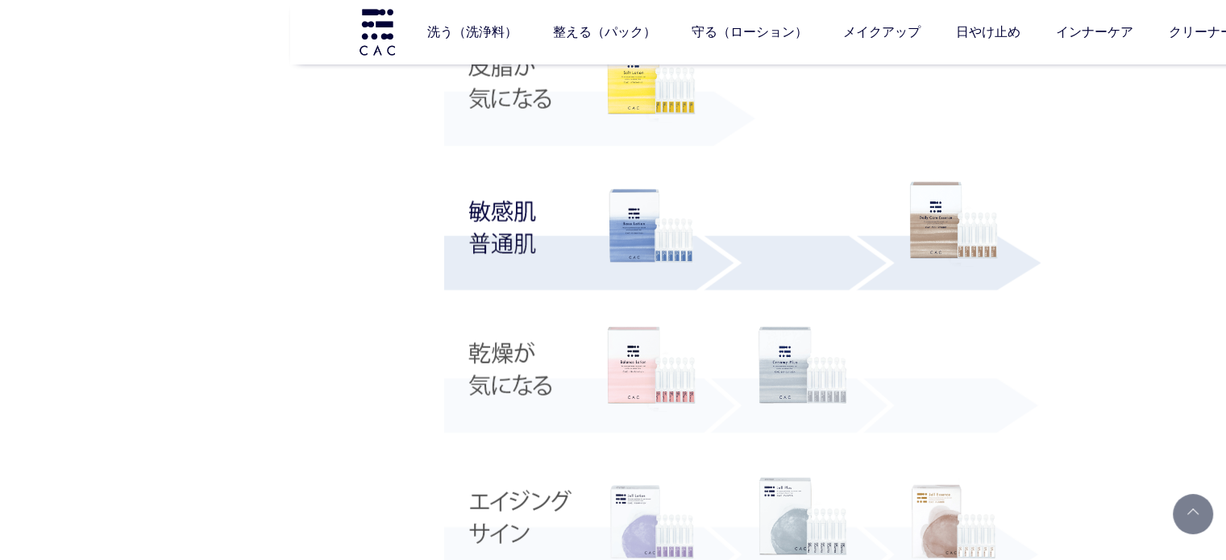
scroll to position [3706, 0]
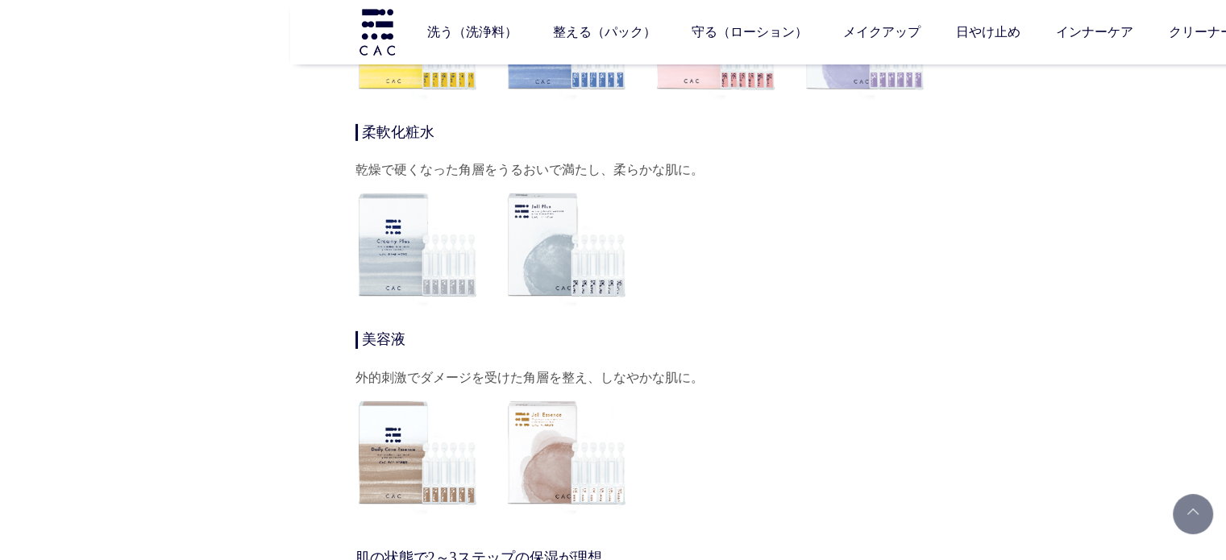
scroll to position [5157, 0]
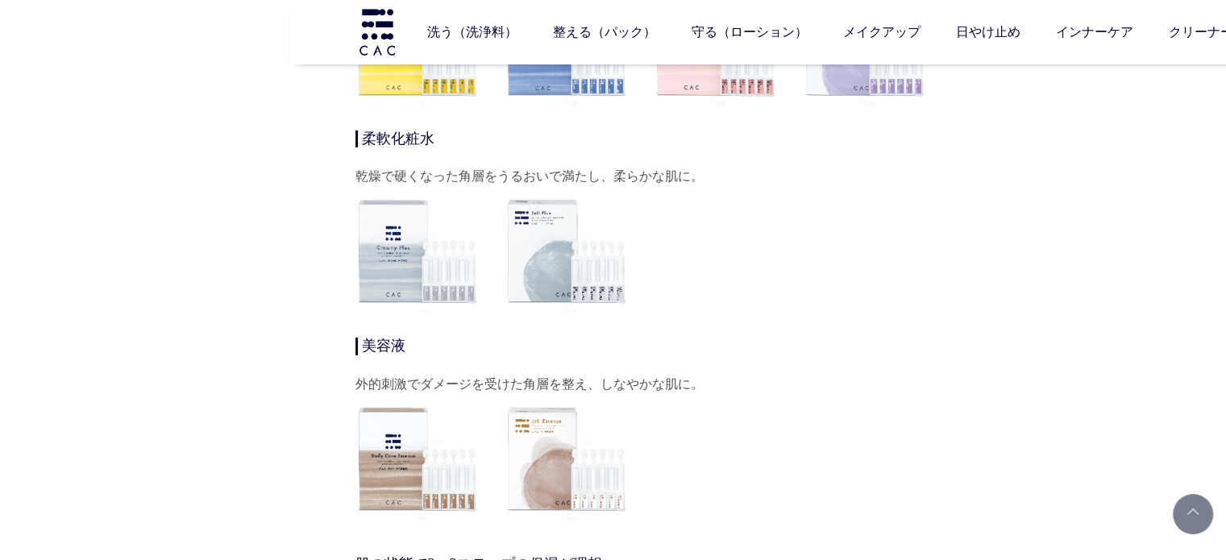
click at [879, 284] on dd at bounding box center [645, 251] width 580 height 124
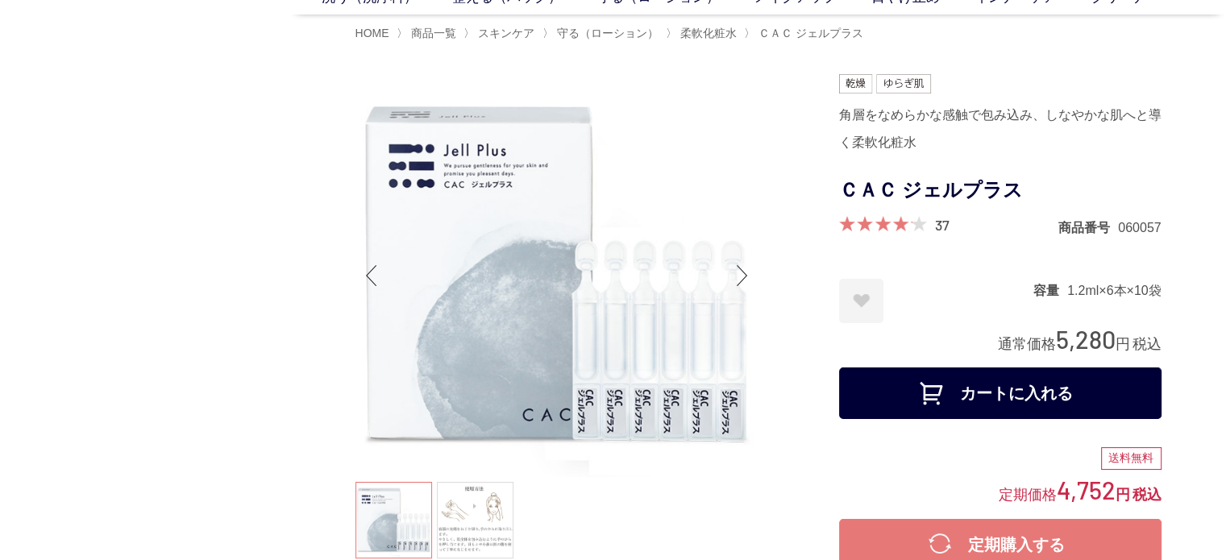
scroll to position [0, 0]
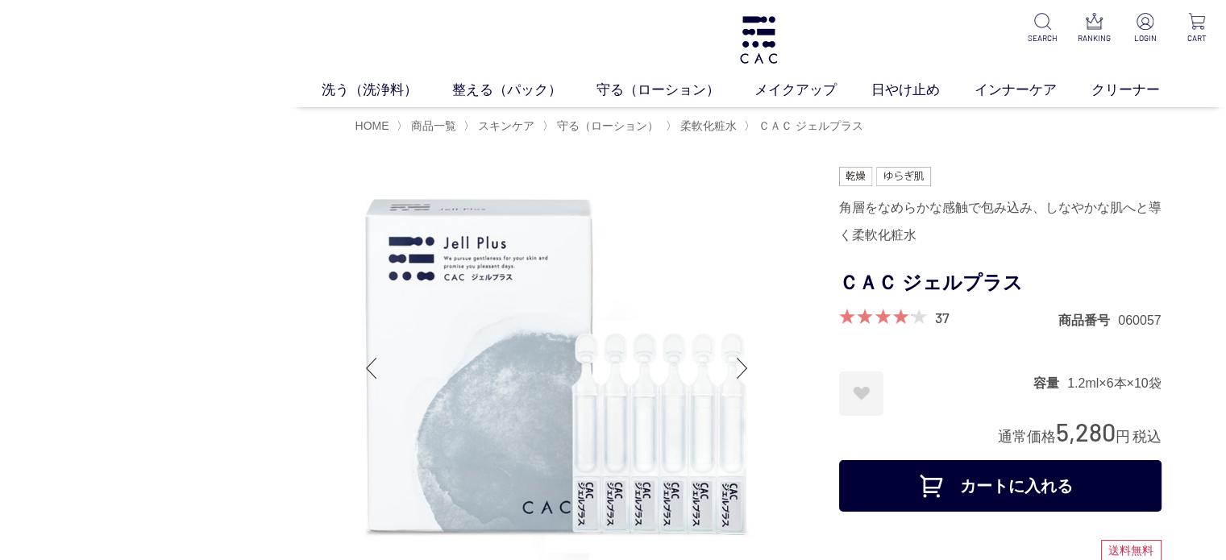
click at [935, 249] on form "角層をなめらかな感触で包み込み、しなやかな肌へと導く柔軟化粧水 ＣＡＣ ジェルプラス 37 商品番号 060057 お気に入りに登録する お気に入りを解除しま…" at bounding box center [1000, 343] width 322 height 353
click at [754, 373] on div "Next slide" at bounding box center [742, 368] width 32 height 64
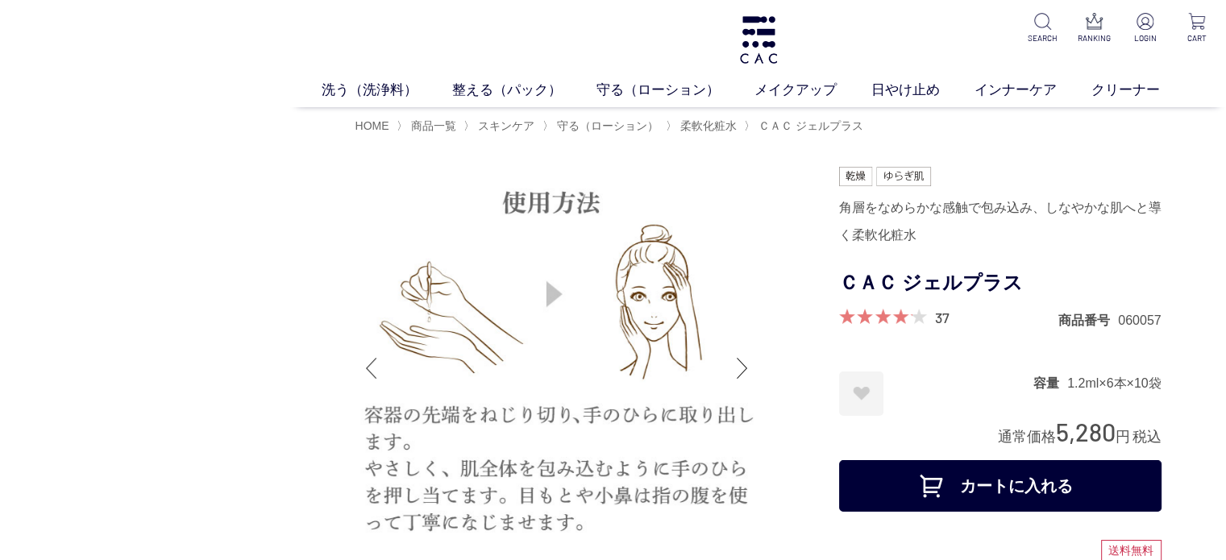
click at [371, 380] on div "Previous slide" at bounding box center [371, 368] width 32 height 64
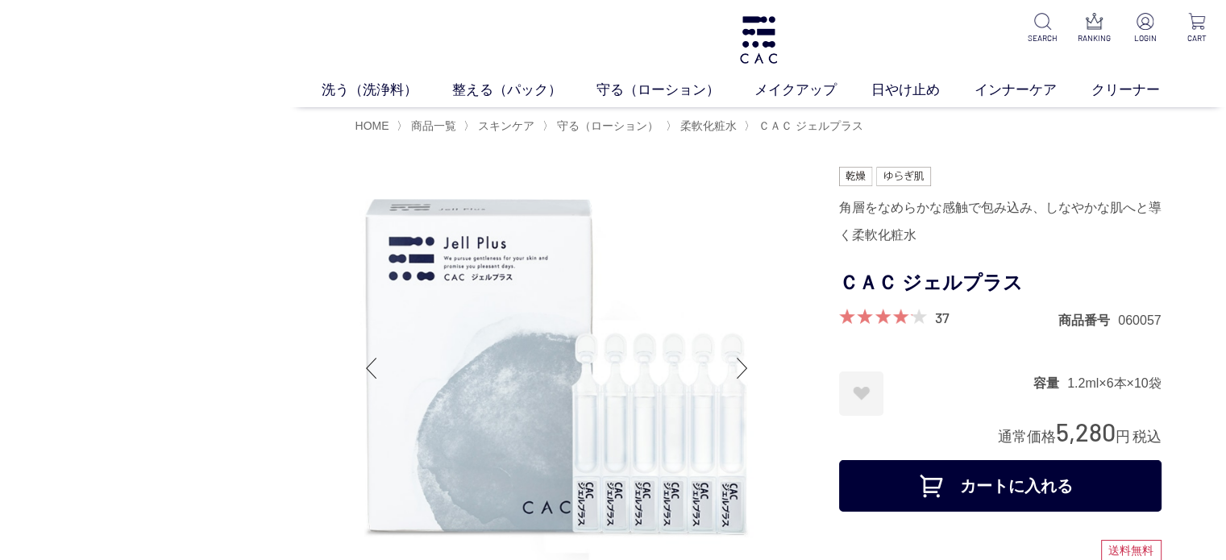
click at [915, 189] on form "角層をなめらかな感触で包み込み、しなやかな肌へと導く柔軟化粧水 ＣＡＣ ジェルプラス 37 商品番号 060057 お気に入りに登録する お気に入りを解除しま…" at bounding box center [1000, 343] width 322 height 353
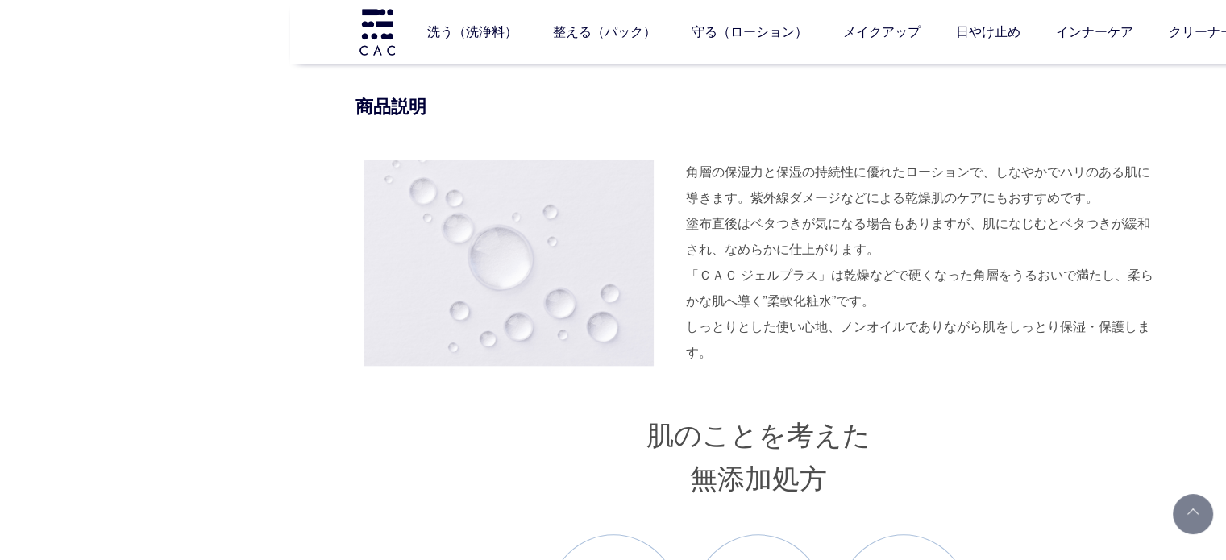
scroll to position [1611, 0]
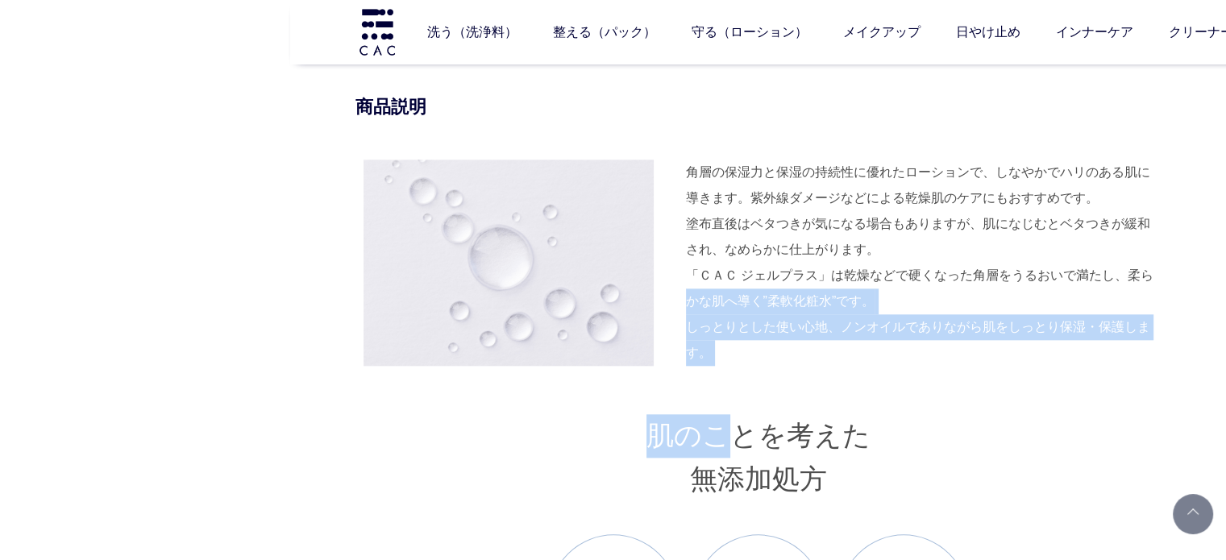
drag, startPoint x: 674, startPoint y: 289, endPoint x: 732, endPoint y: 367, distance: 96.2
click at [868, 346] on div "「ＣＡＣ ジェルプラス」は乾燥などで硬くなった角層をうるおいで満たし、柔らかな肌へ導く”柔軟化粧水”です。 しっとりとした使い心地、ノンオイルでありながら肌を…" at bounding box center [923, 314] width 475 height 103
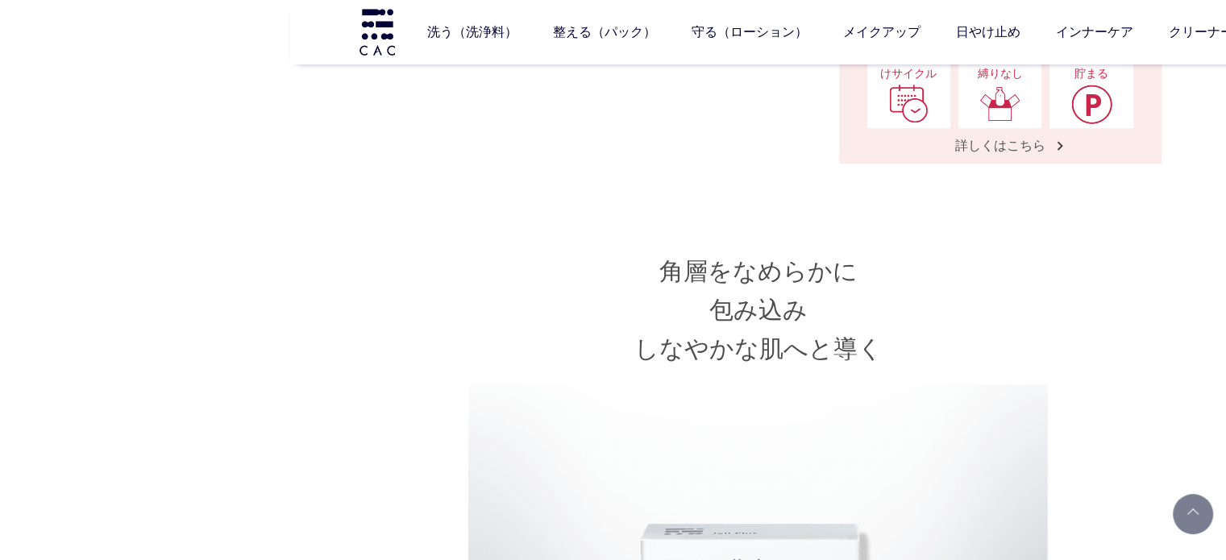
scroll to position [564, 0]
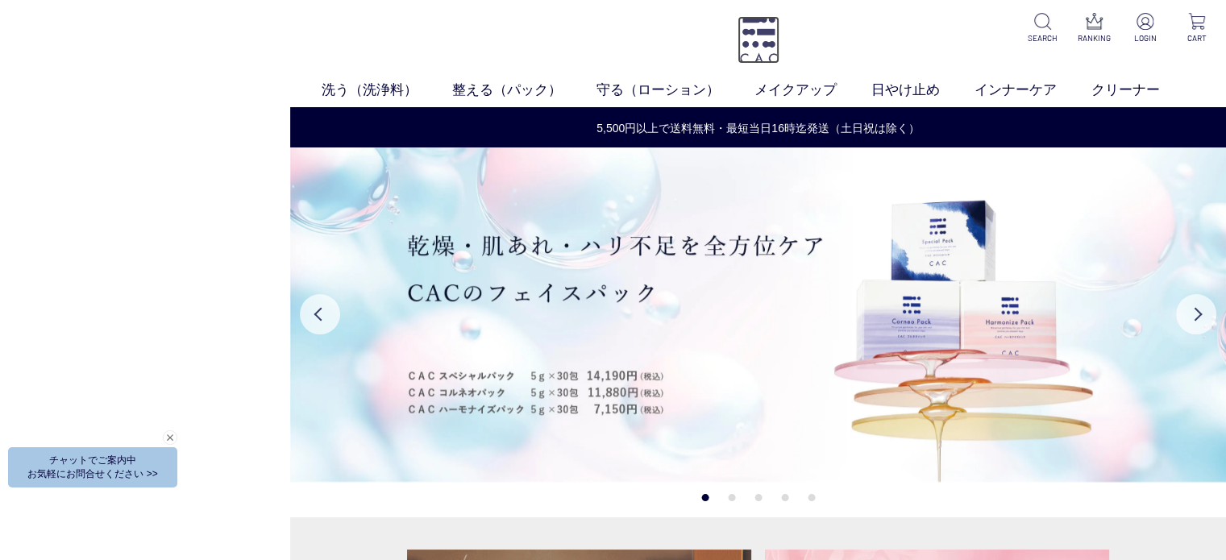
click at [773, 46] on img at bounding box center [758, 40] width 42 height 48
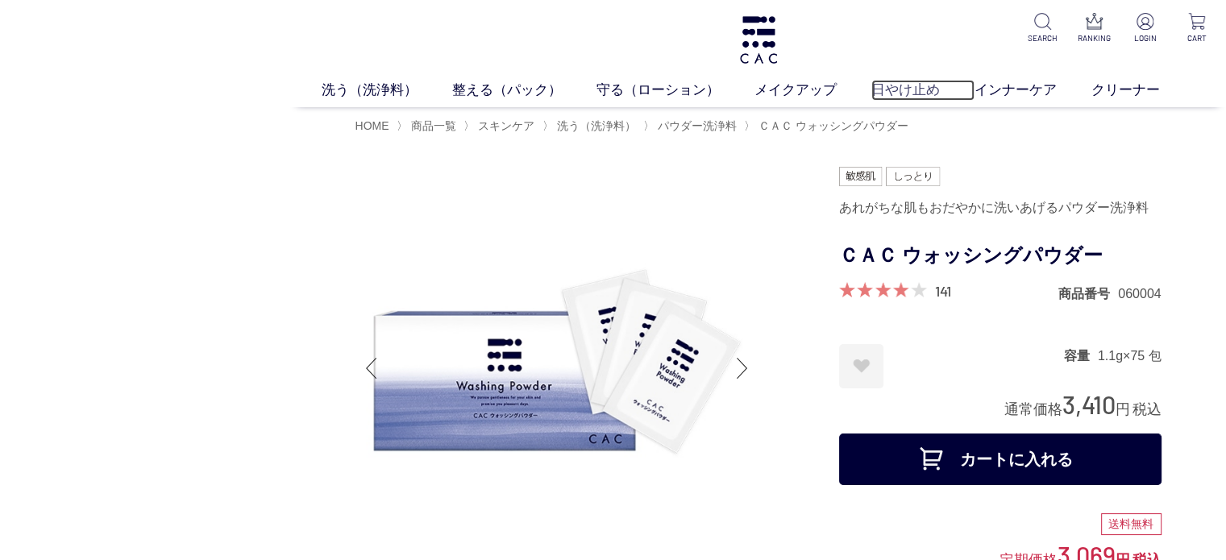
click at [922, 90] on link "日やけ止め" at bounding box center [922, 90] width 103 height 21
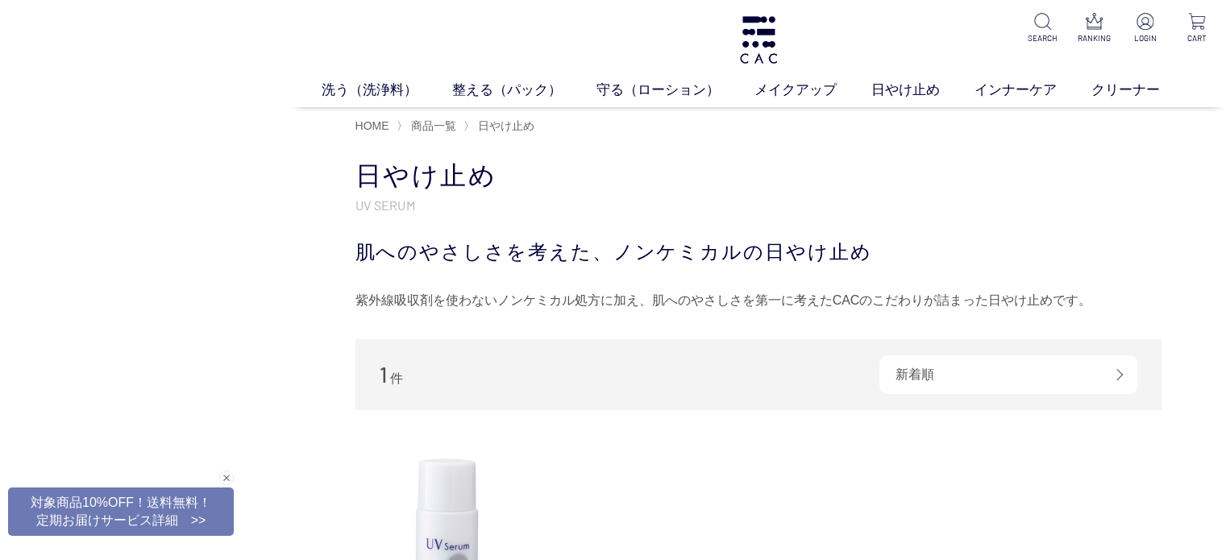
scroll to position [242, 0]
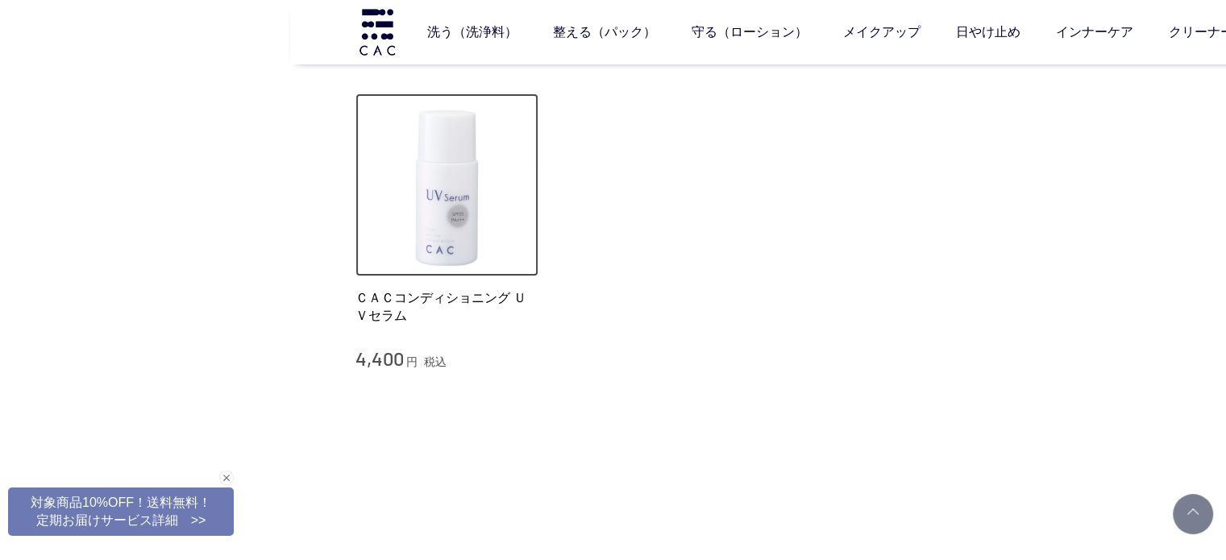
click at [467, 241] on img at bounding box center [447, 185] width 184 height 184
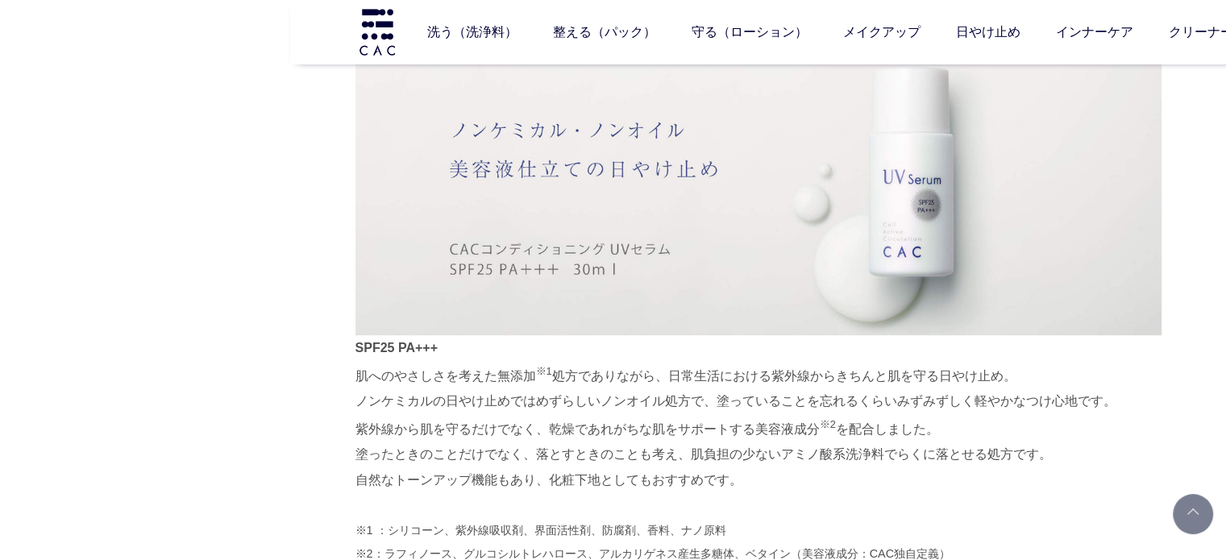
scroll to position [645, 0]
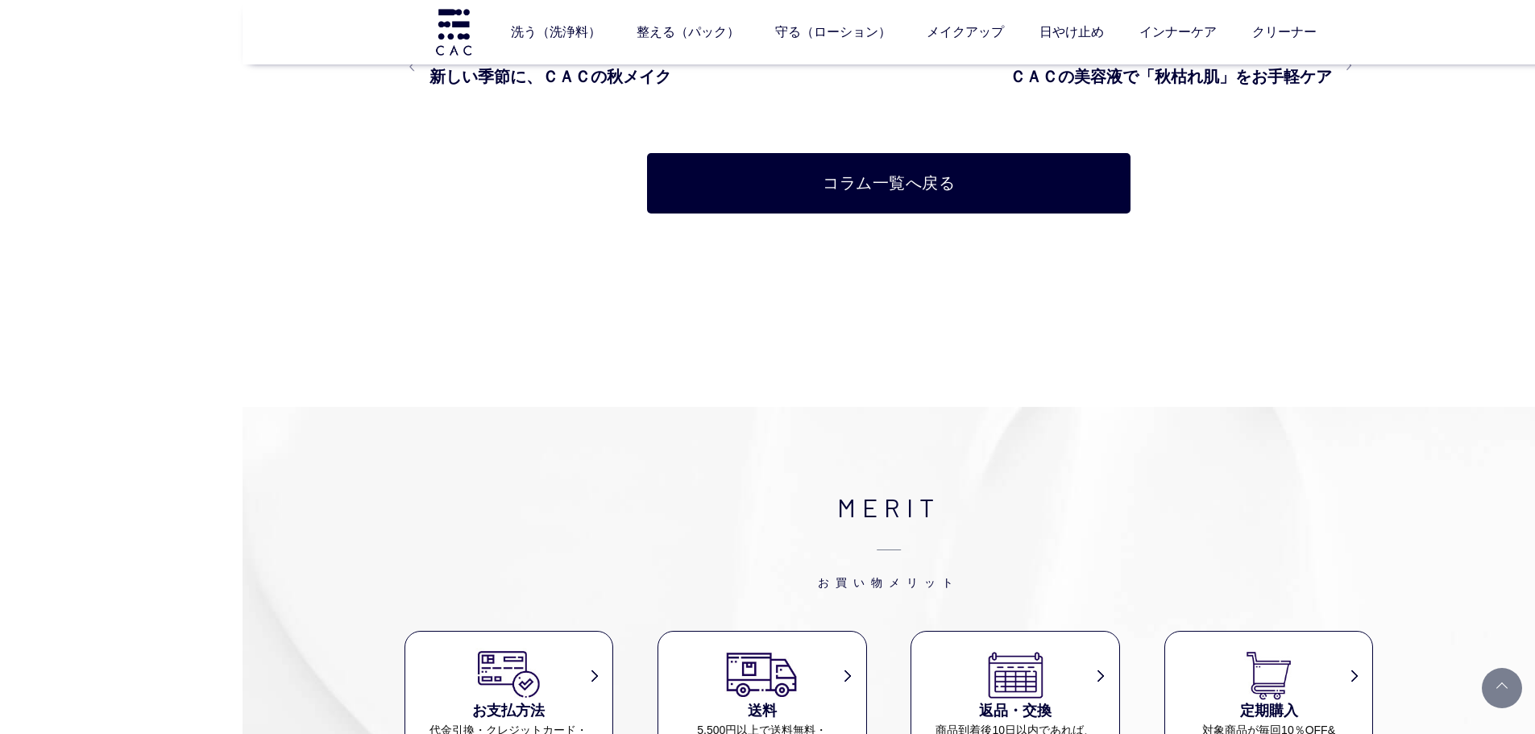
scroll to position [3626, 0]
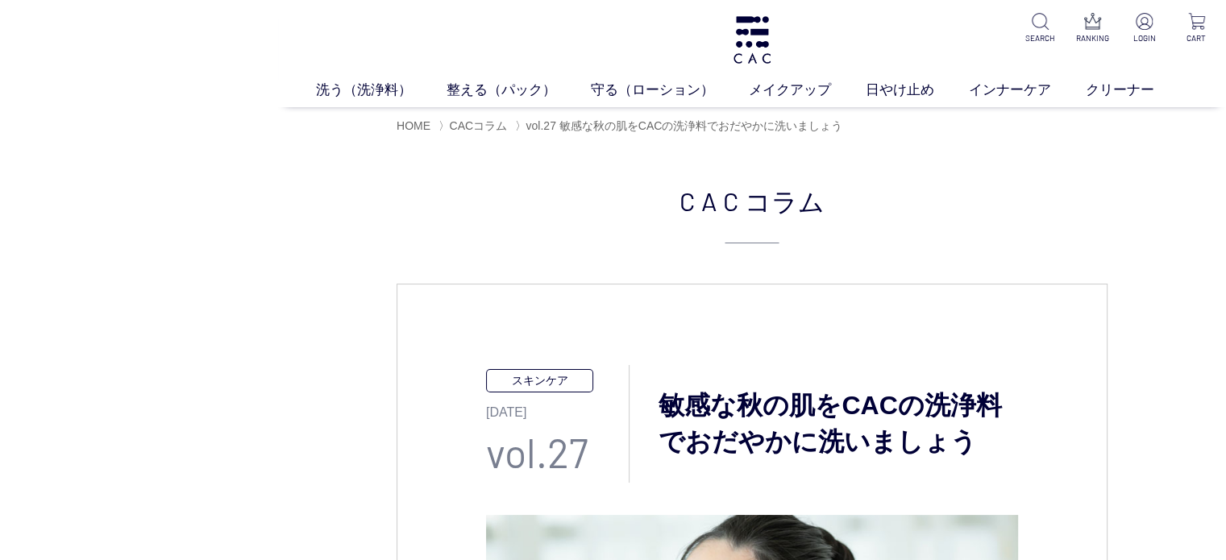
drag, startPoint x: 280, startPoint y: 218, endPoint x: 268, endPoint y: 218, distance: 12.1
click at [0, 0] on headings-map at bounding box center [0, 0] width 0 height 0
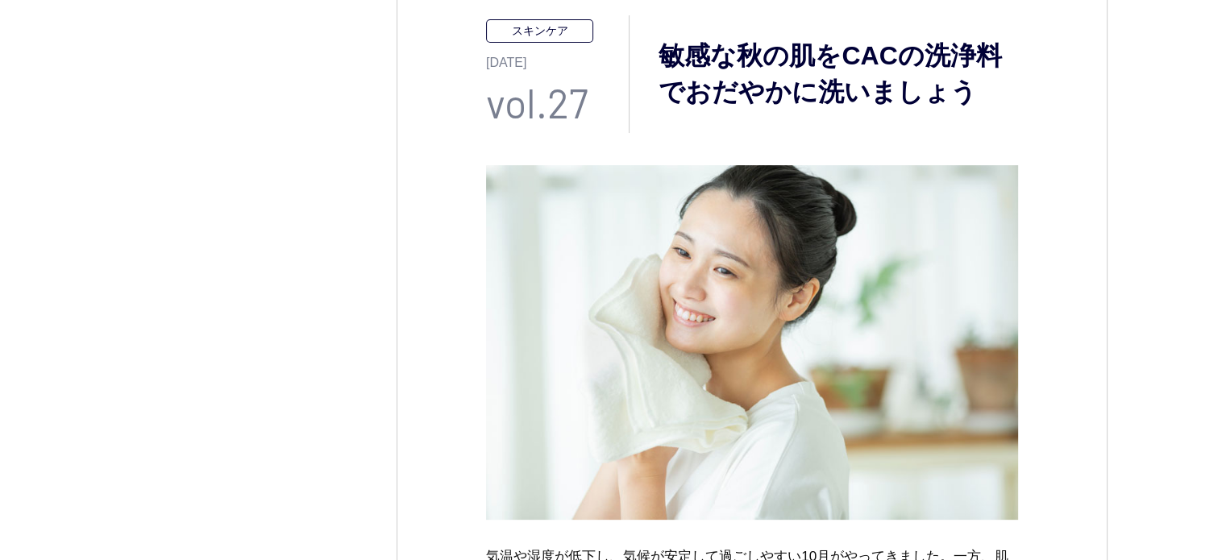
scroll to position [81, 0]
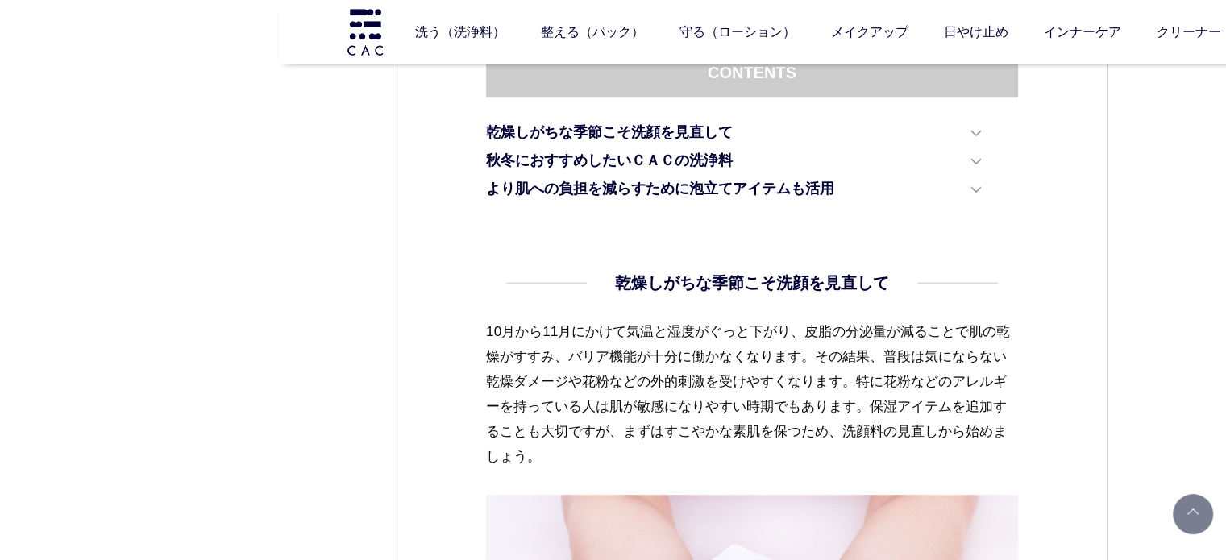
scroll to position [967, 0]
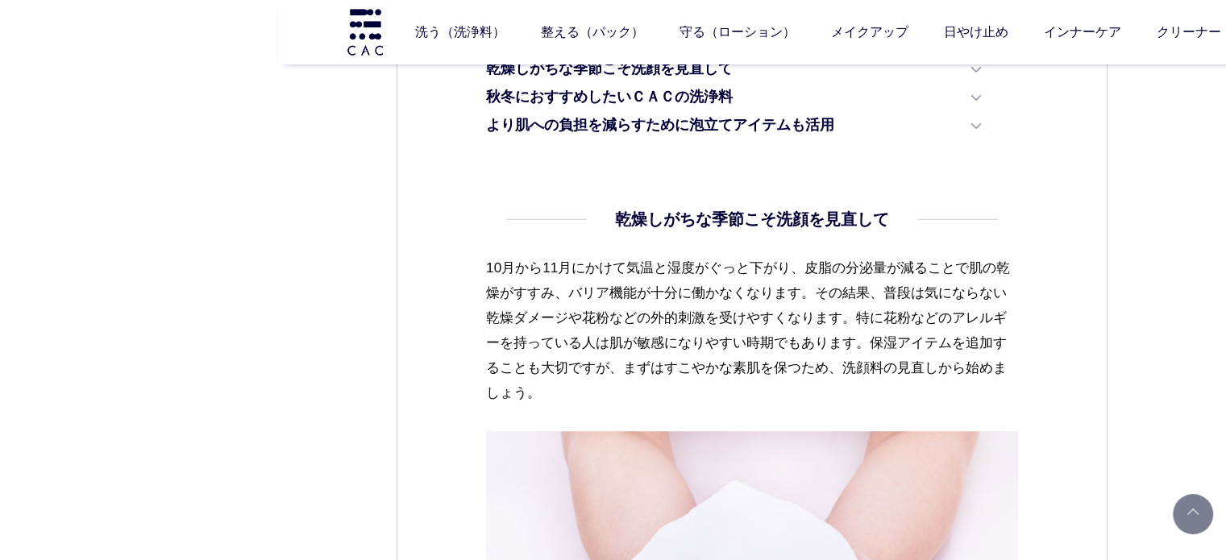
click at [486, 222] on dd "乾燥しがちな季節こそ洗顔を見直して 10月から11月にかけて気温と湿度がぐっと下がり、皮脂の分泌量が減ることで肌の乾燥がすすみ、バリア機能が十分に働かなくなり…" at bounding box center [752, 508] width 532 height 603
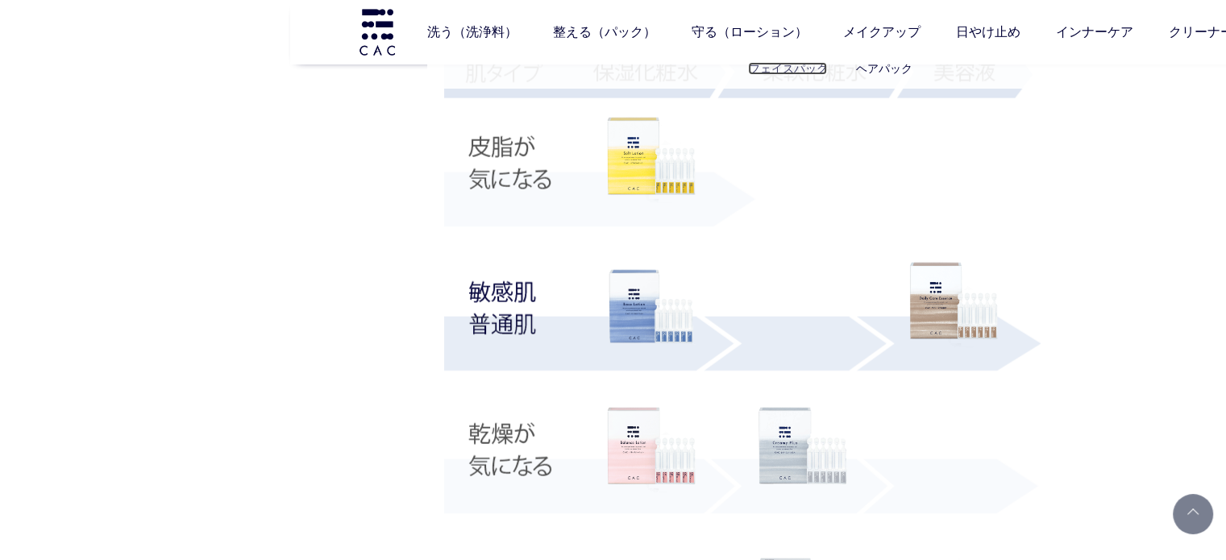
click at [795, 62] on link "フェイスパック" at bounding box center [787, 68] width 79 height 13
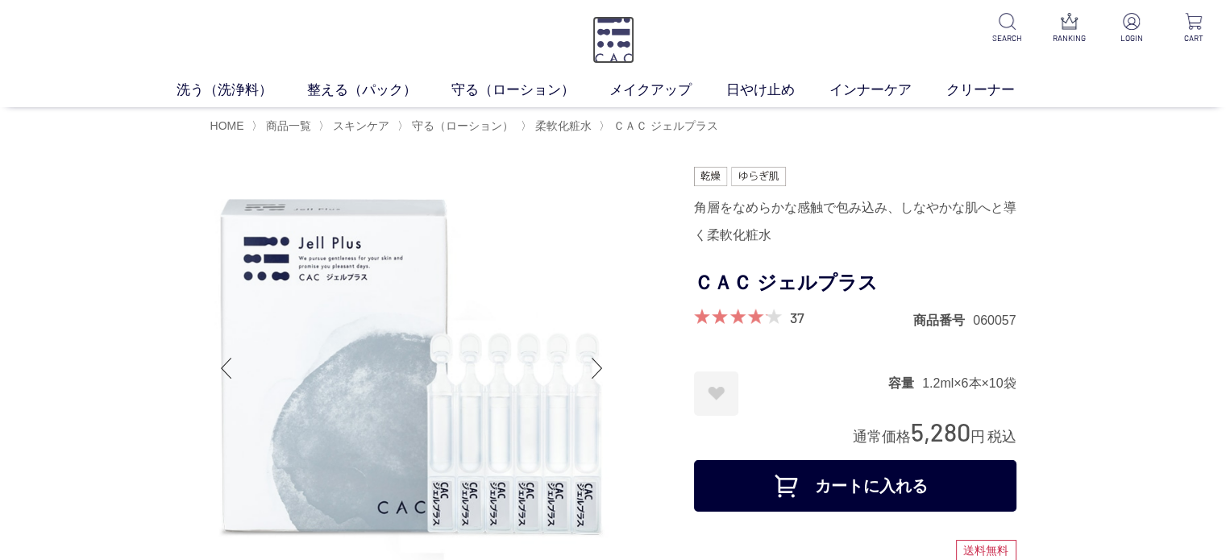
click at [616, 35] on img at bounding box center [613, 40] width 42 height 48
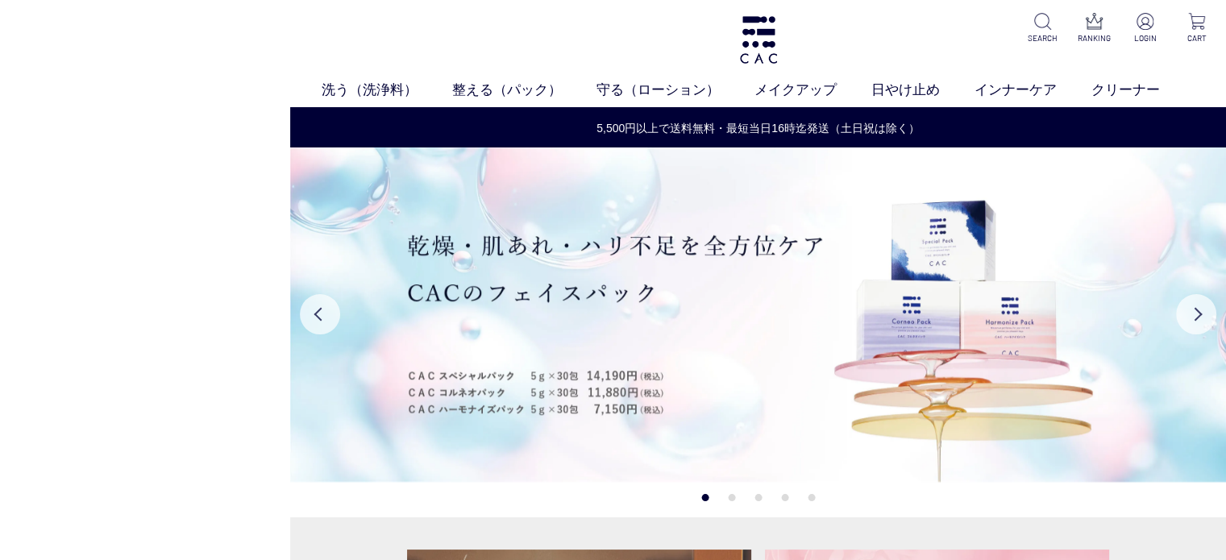
click at [0, 0] on headings-map at bounding box center [0, 0] width 0 height 0
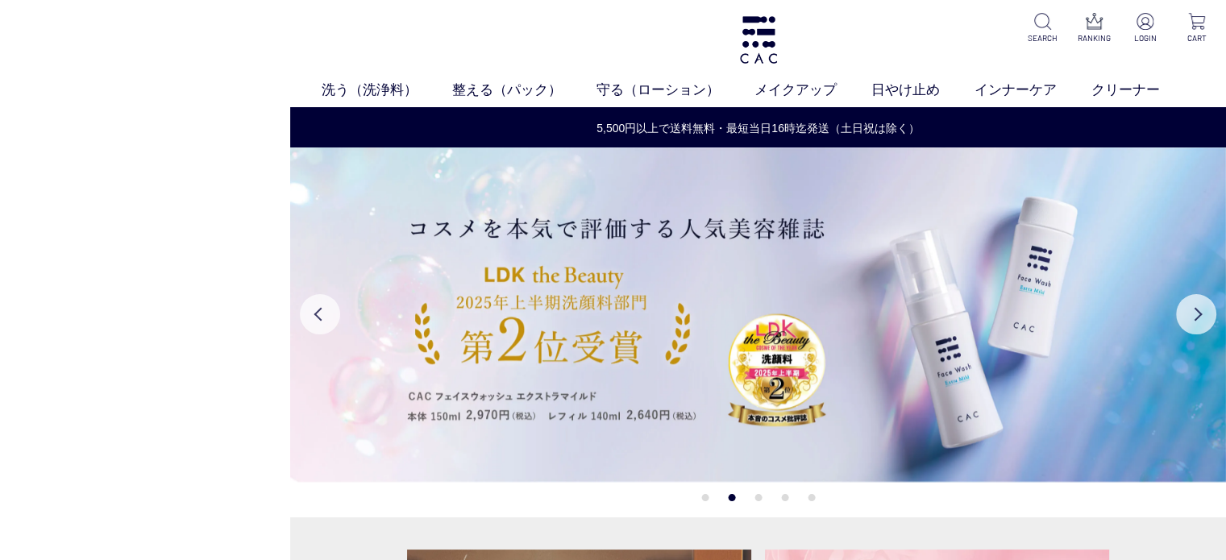
click at [0, 0] on headings-map at bounding box center [0, 0] width 0 height 0
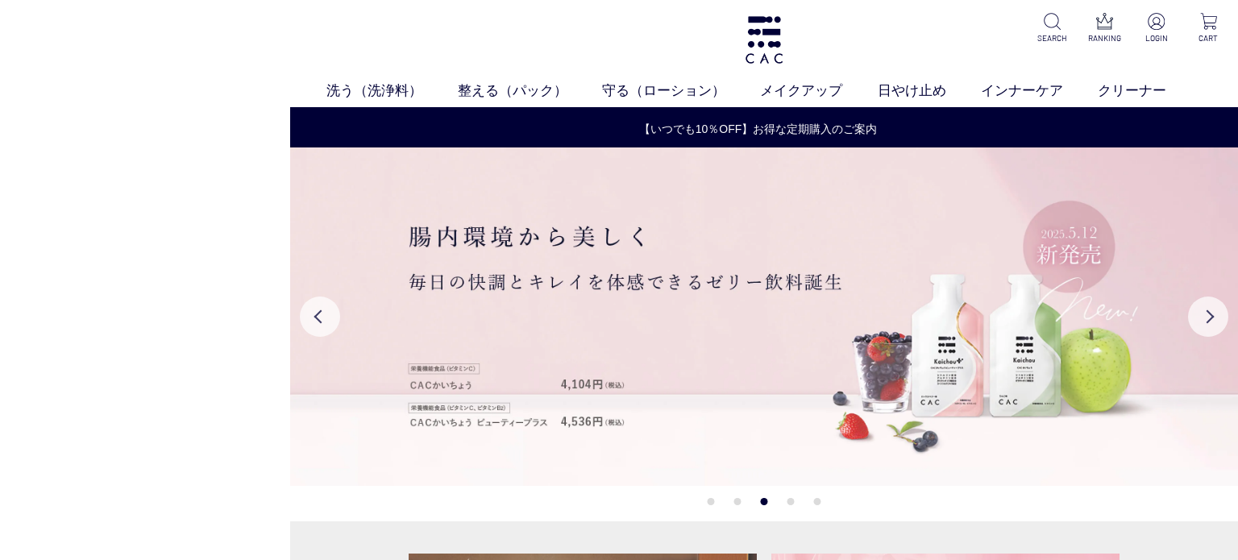
click at [0, 0] on headings-map at bounding box center [0, 0] width 0 height 0
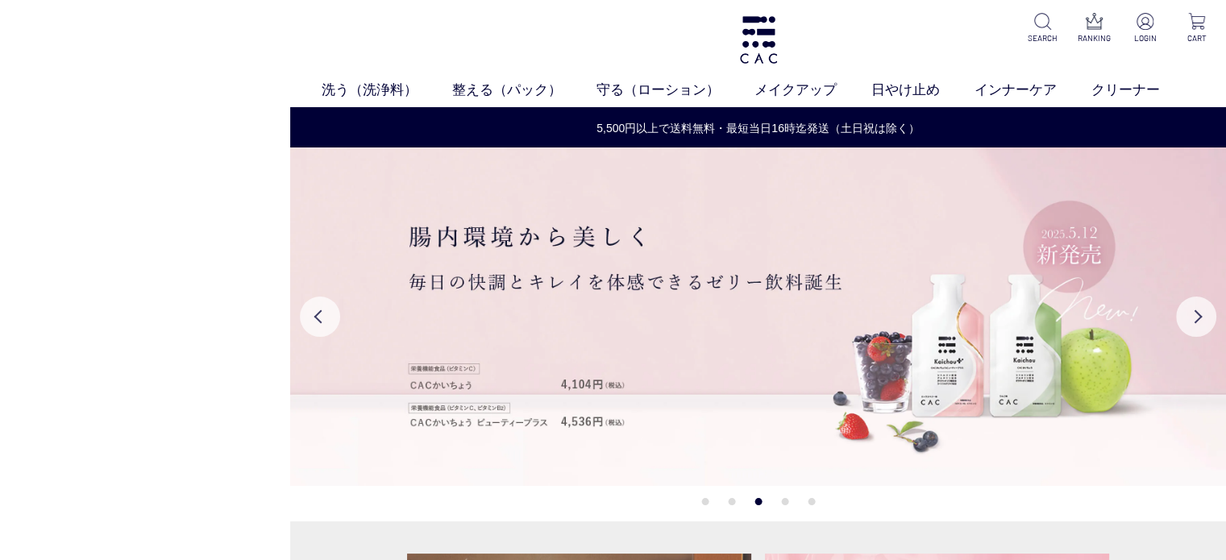
click at [0, 0] on headings-map at bounding box center [0, 0] width 0 height 0
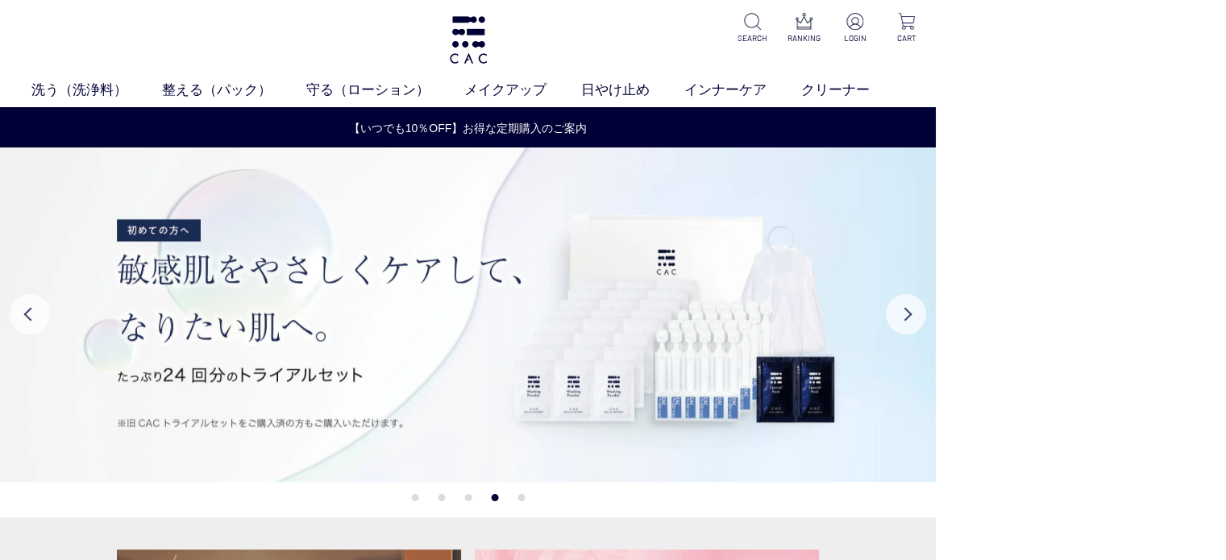
click at [0, 0] on headings-map at bounding box center [0, 0] width 0 height 0
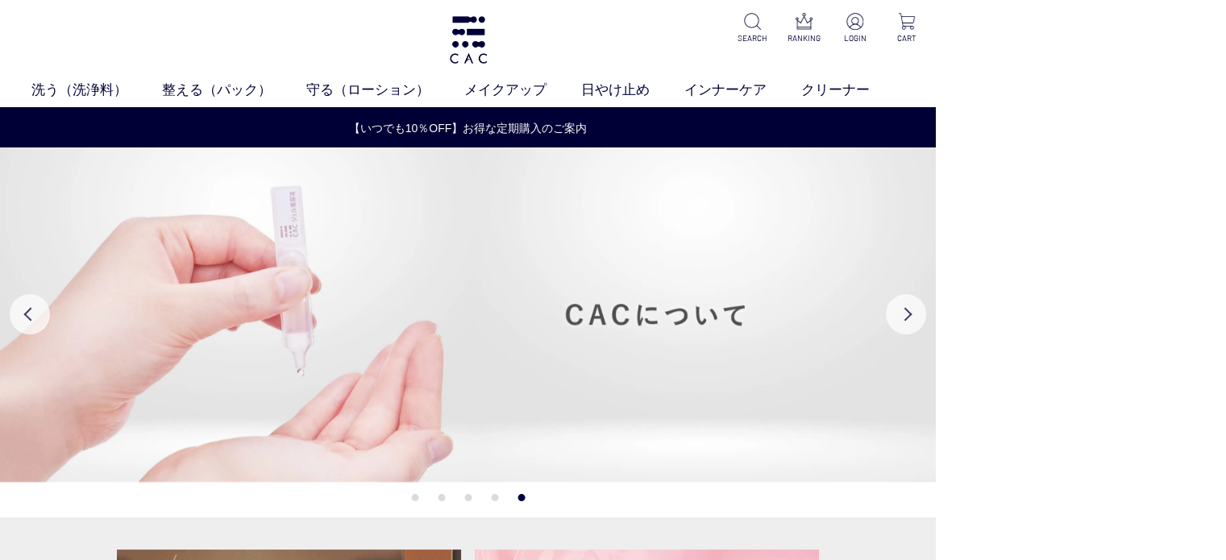
click at [0, 0] on headings-map at bounding box center [0, 0] width 0 height 0
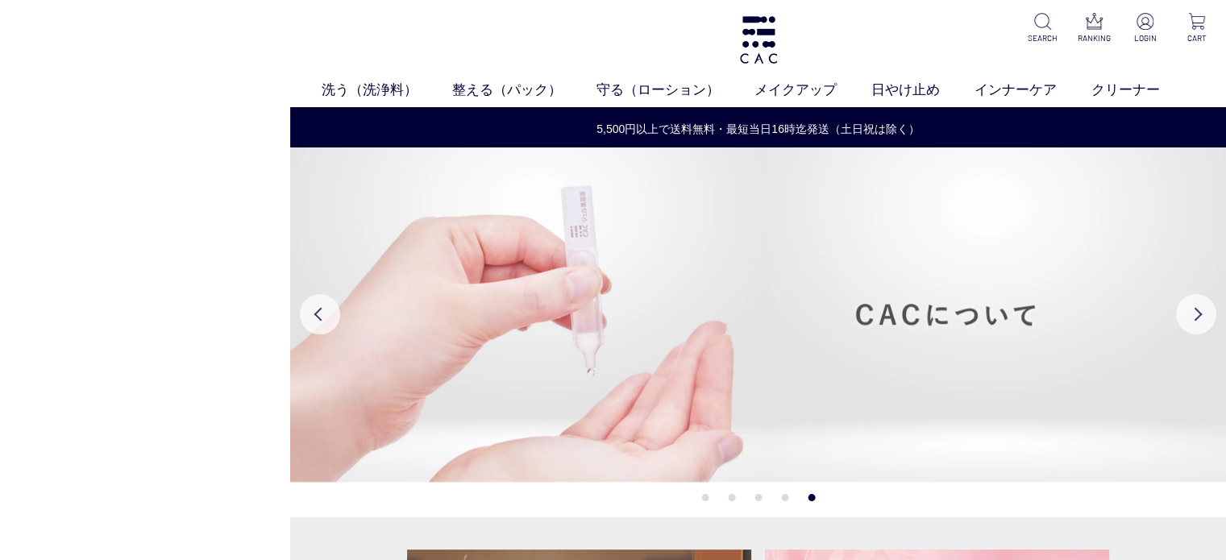
click at [0, 0] on headings-map at bounding box center [0, 0] width 0 height 0
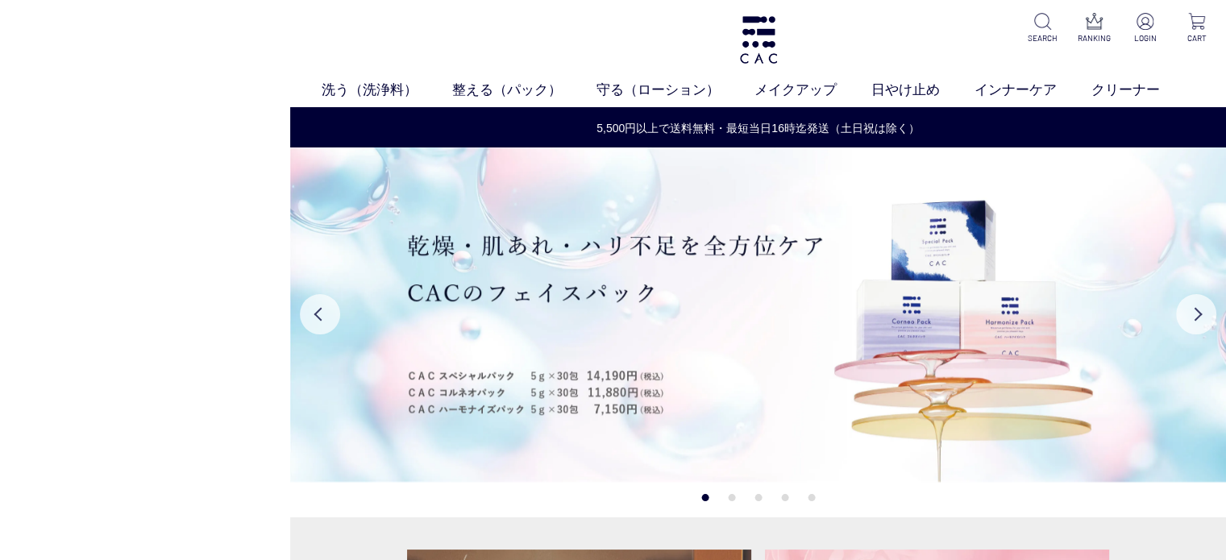
click at [0, 0] on headings-map at bounding box center [0, 0] width 0 height 0
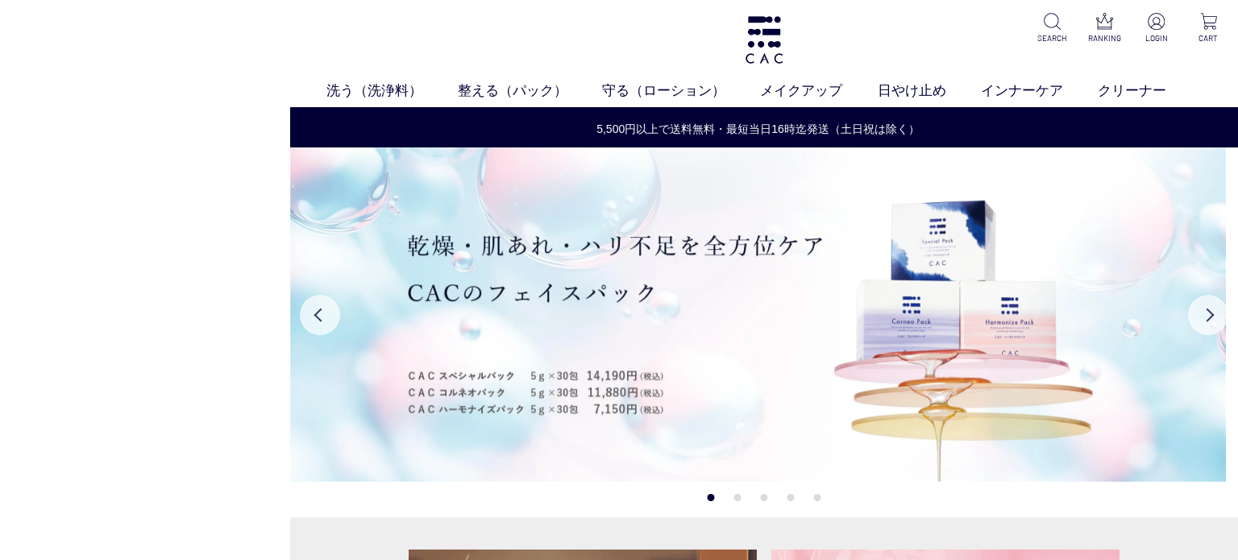
click at [0, 0] on headings-map at bounding box center [0, 0] width 0 height 0
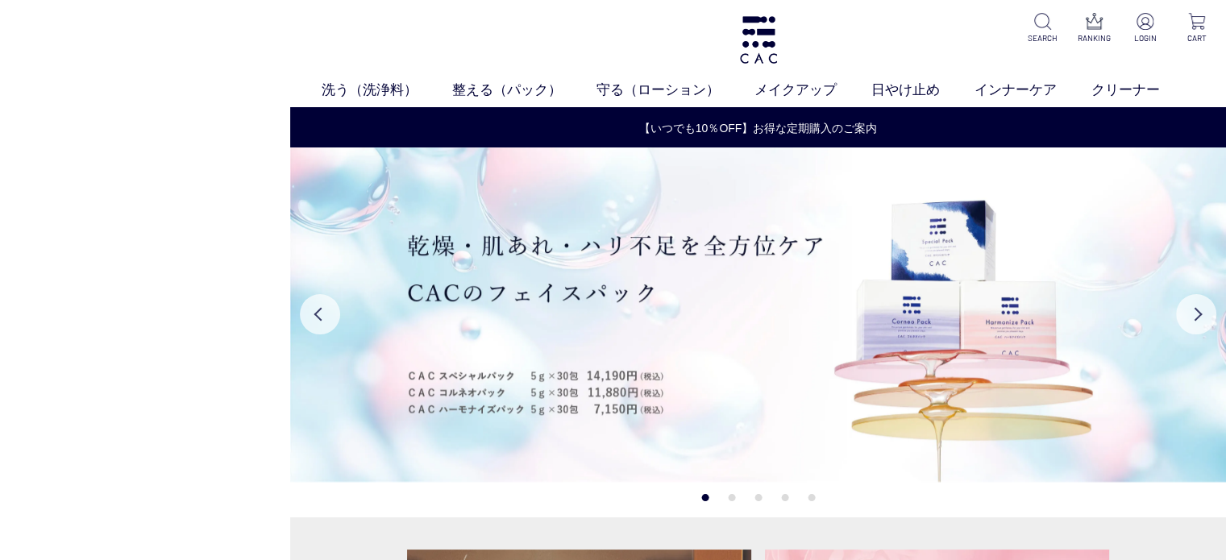
click at [0, 0] on headings-map at bounding box center [0, 0] width 0 height 0
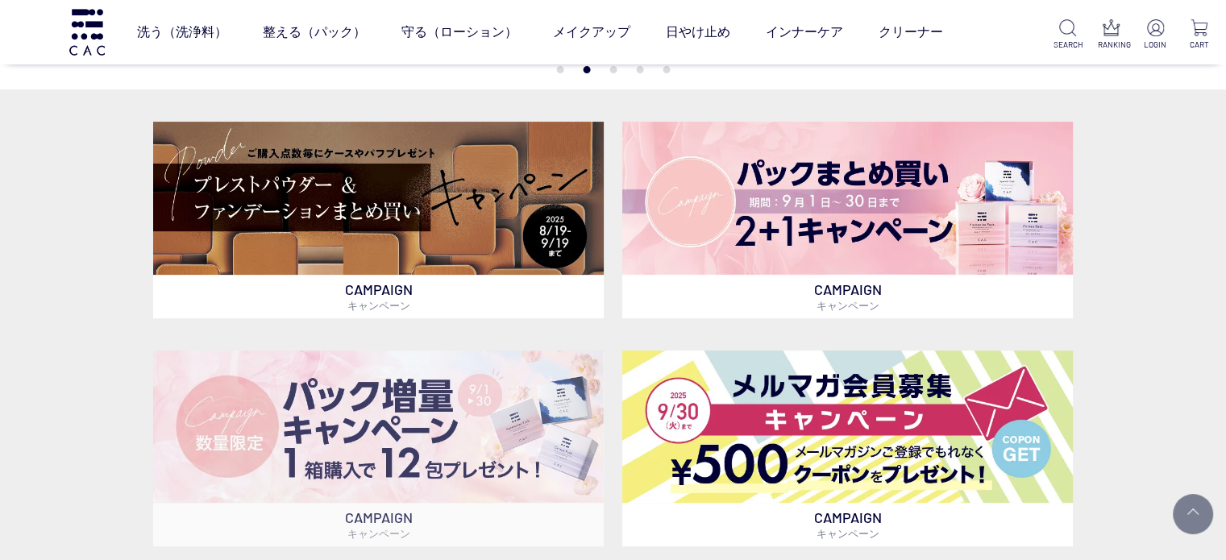
scroll to position [564, 0]
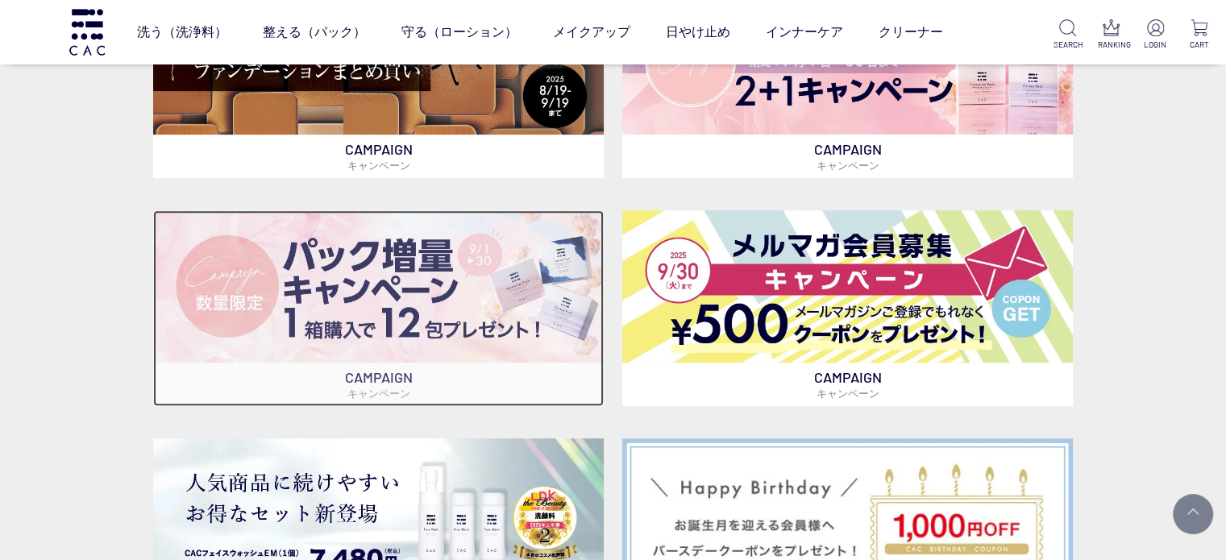
click at [392, 272] on img at bounding box center [378, 286] width 450 height 153
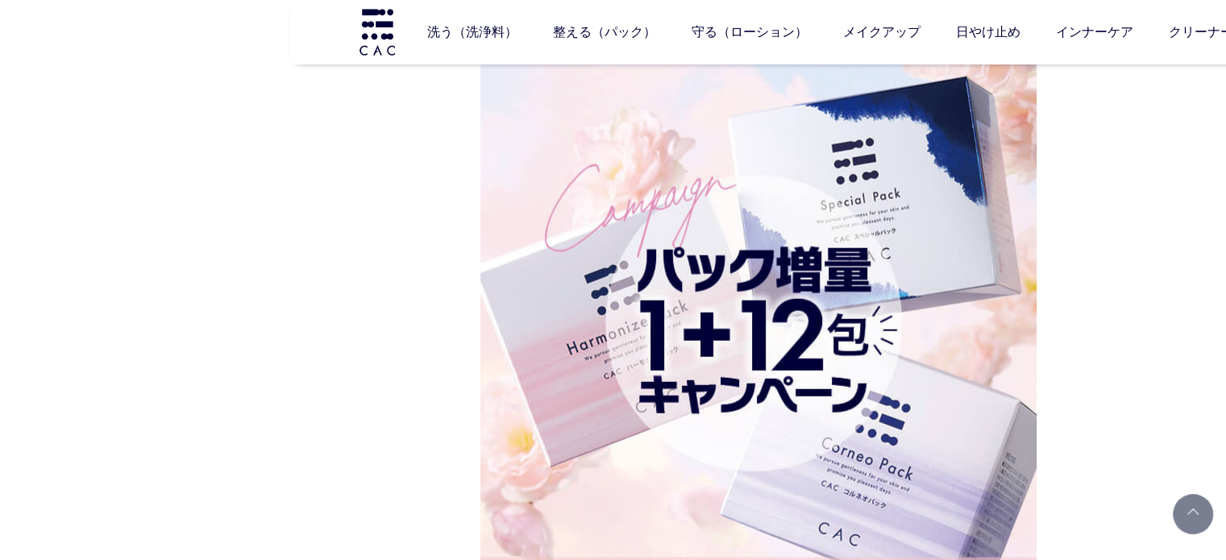
drag, startPoint x: 68, startPoint y: 19, endPoint x: 16, endPoint y: 19, distance: 51.6
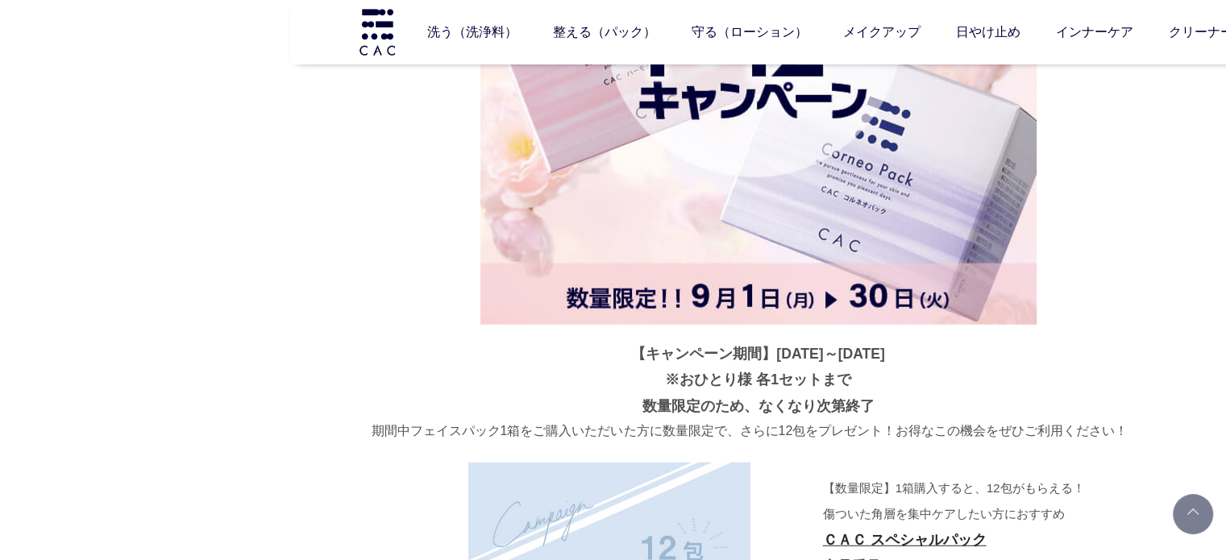
scroll to position [4179, 0]
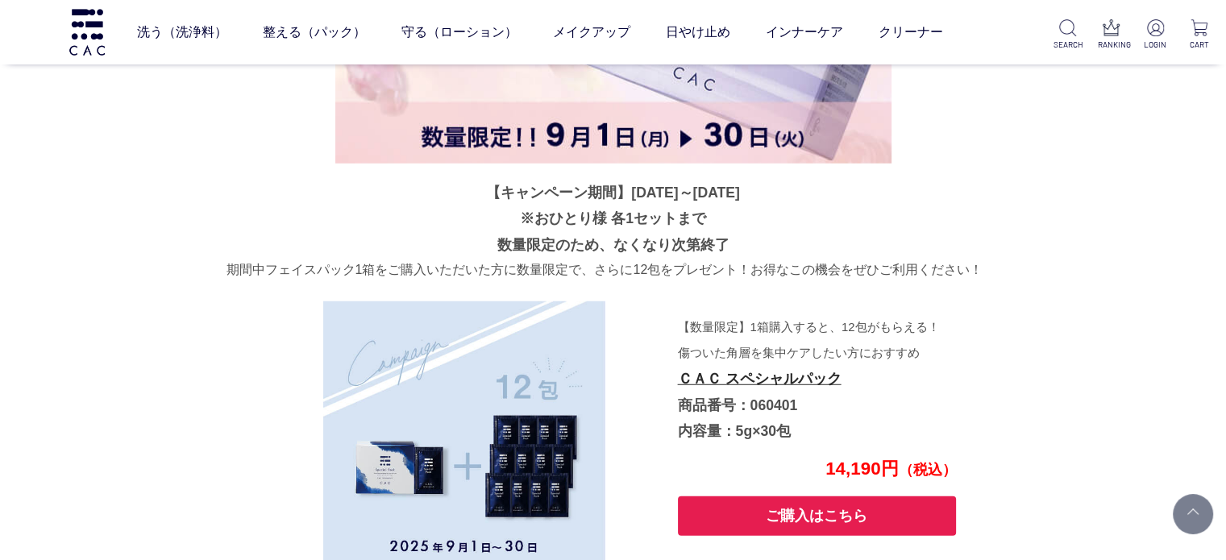
scroll to position [4341, 0]
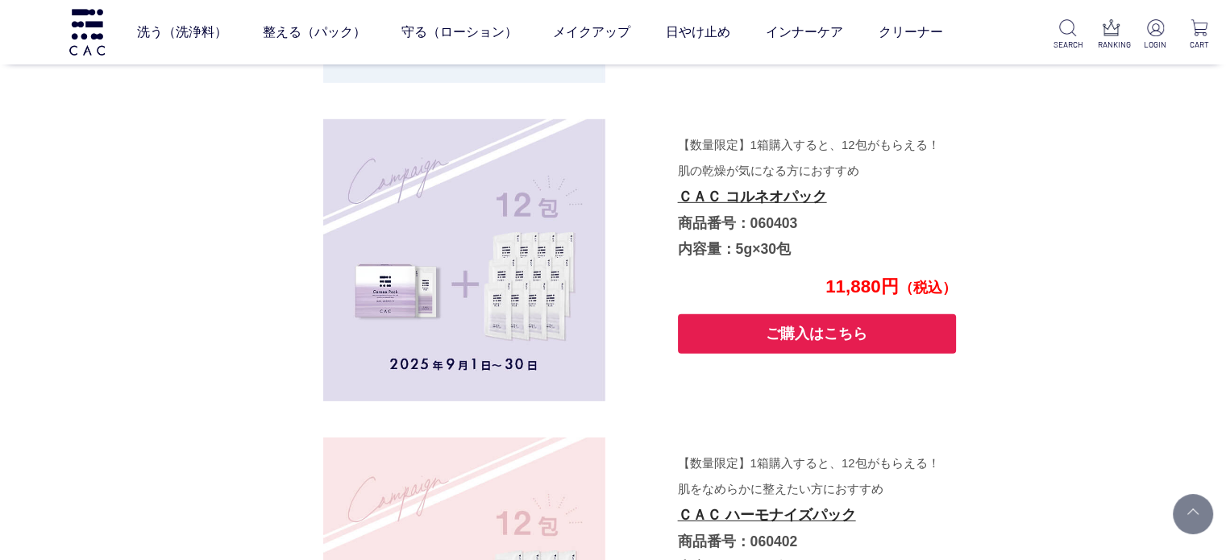
scroll to position [4985, 0]
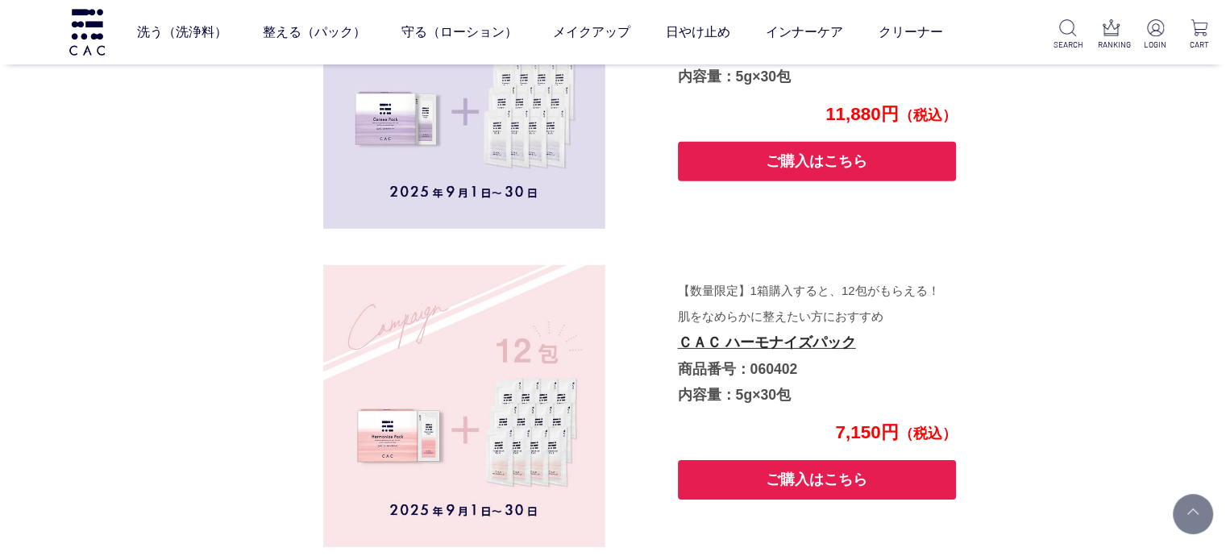
click at [804, 170] on button "ご購入はこちら" at bounding box center [817, 161] width 279 height 39
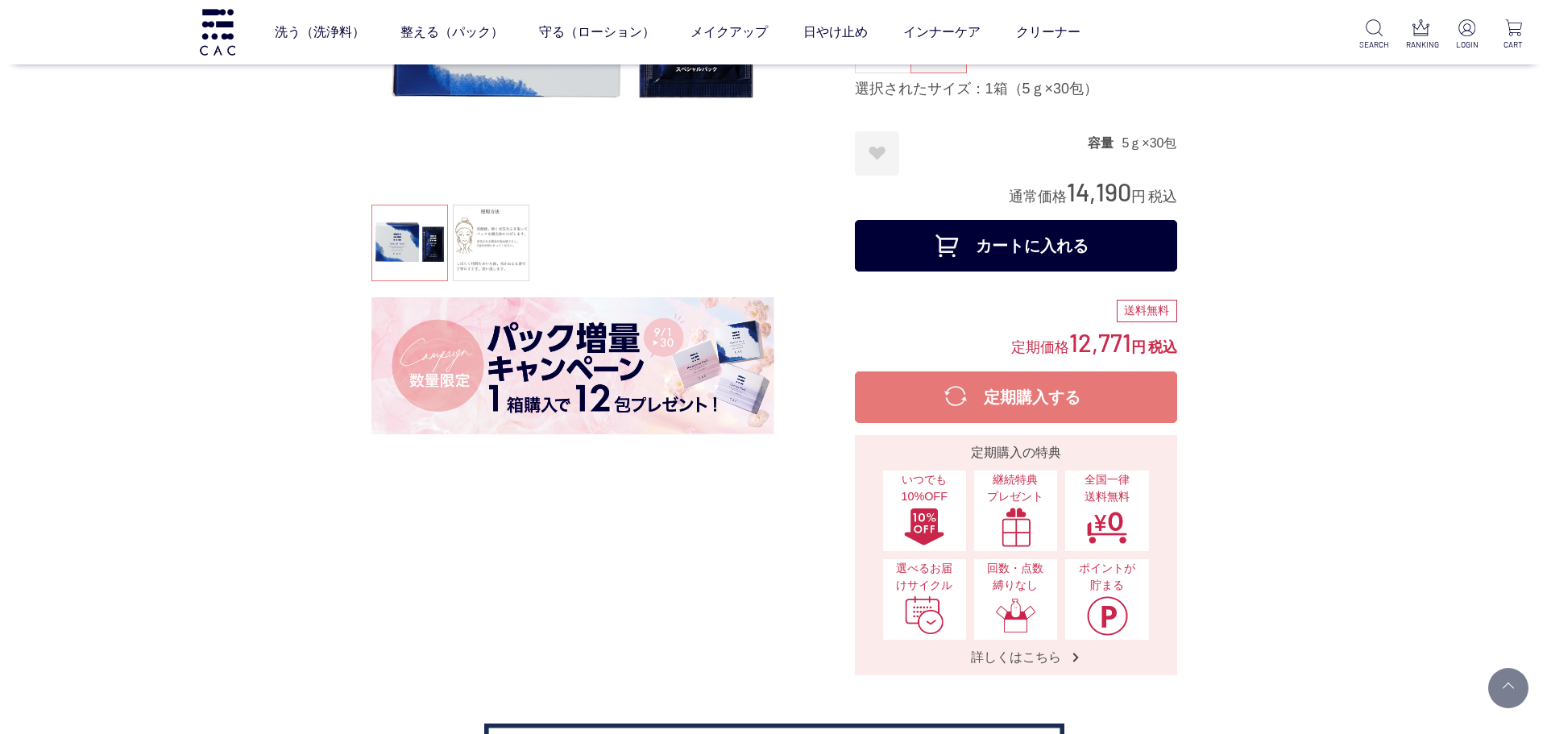
scroll to position [403, 0]
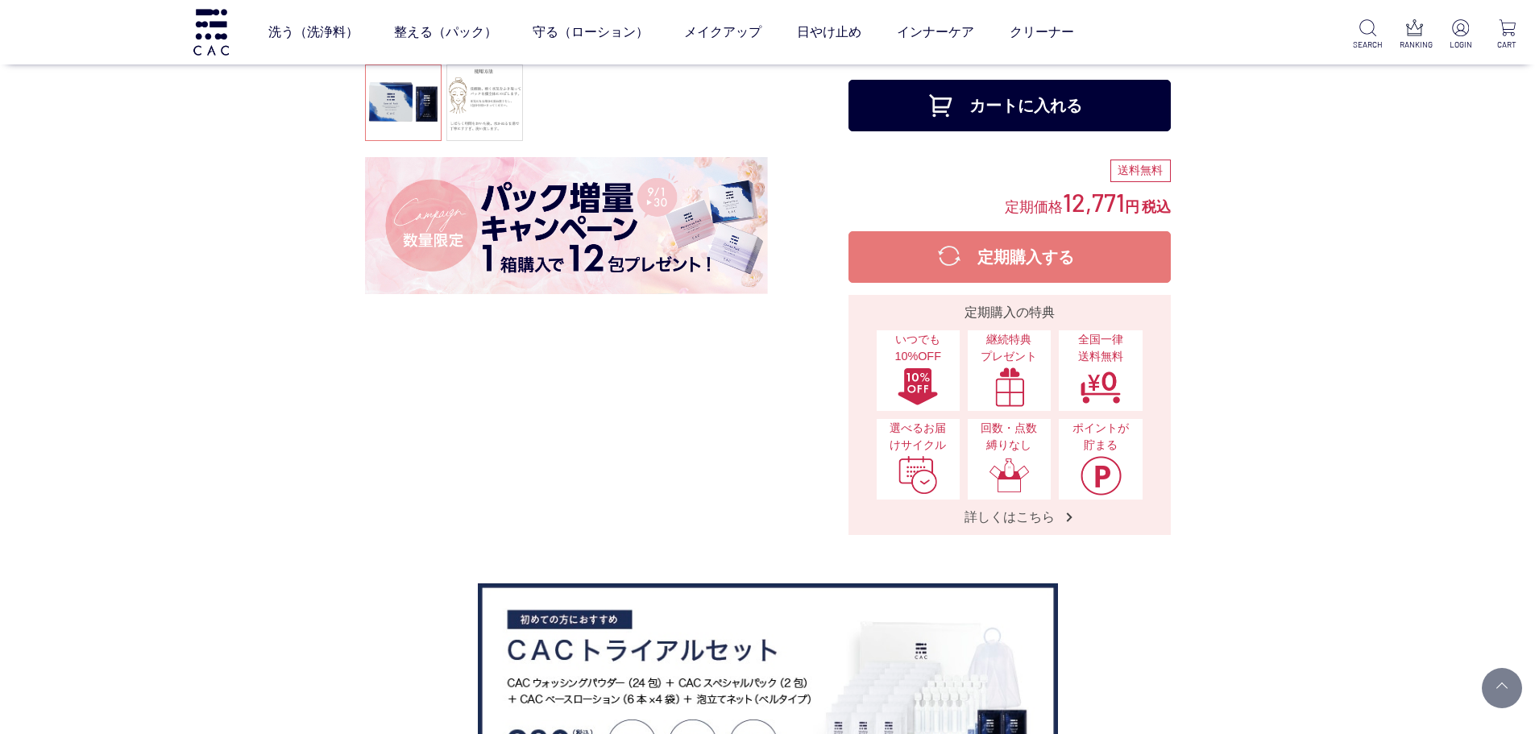
click at [537, 207] on img at bounding box center [566, 225] width 403 height 137
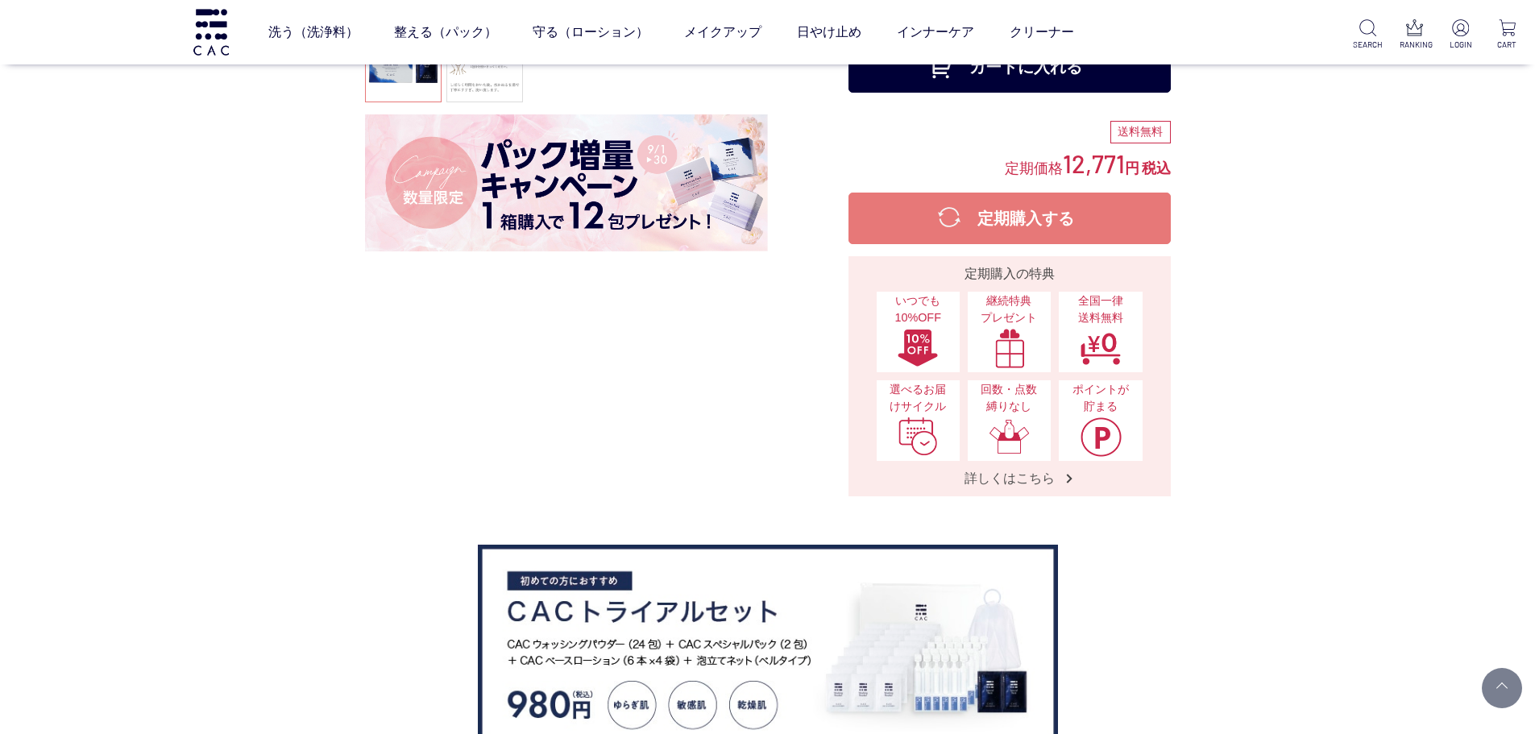
scroll to position [242, 0]
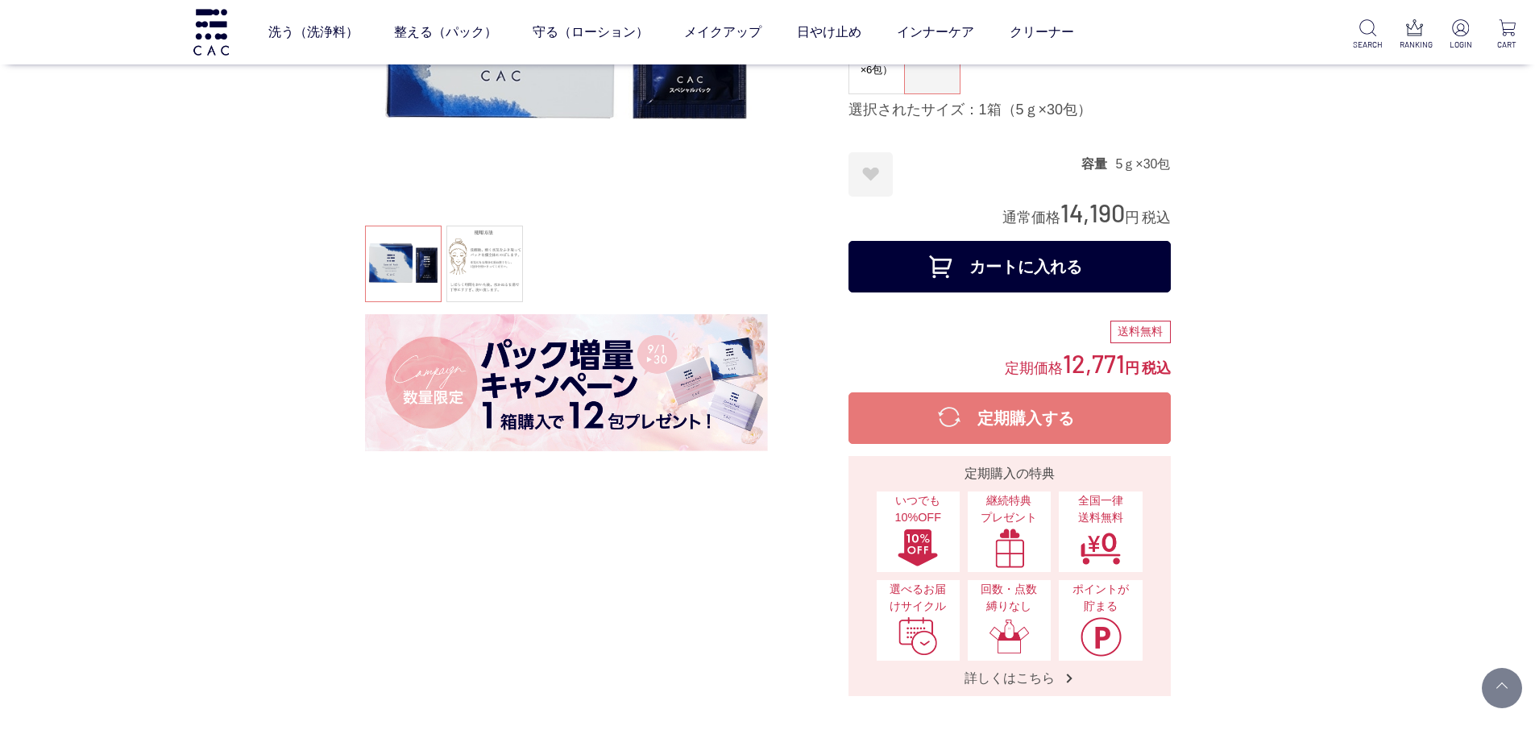
click at [484, 397] on img at bounding box center [566, 382] width 403 height 137
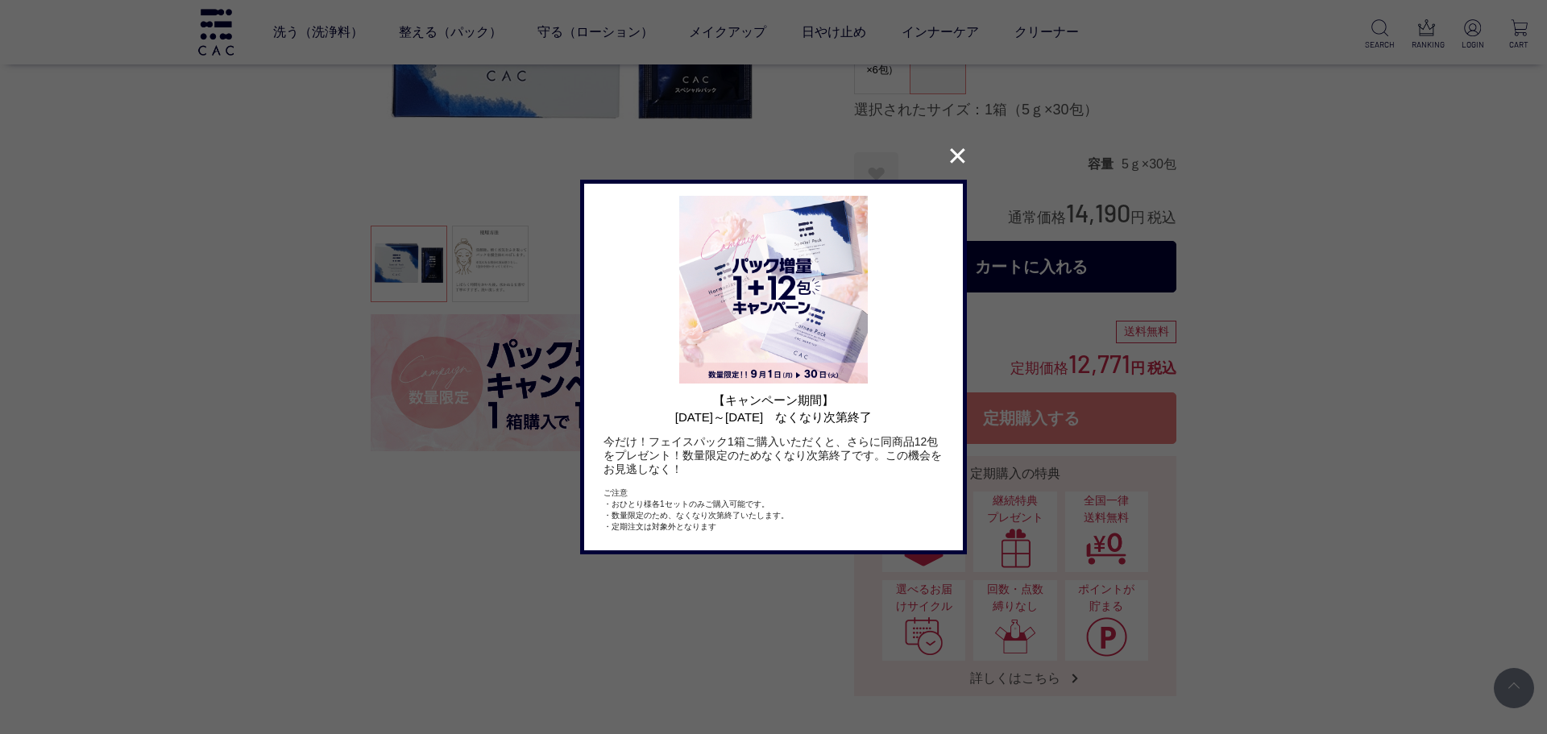
click at [960, 170] on button "✕" at bounding box center [957, 156] width 31 height 31
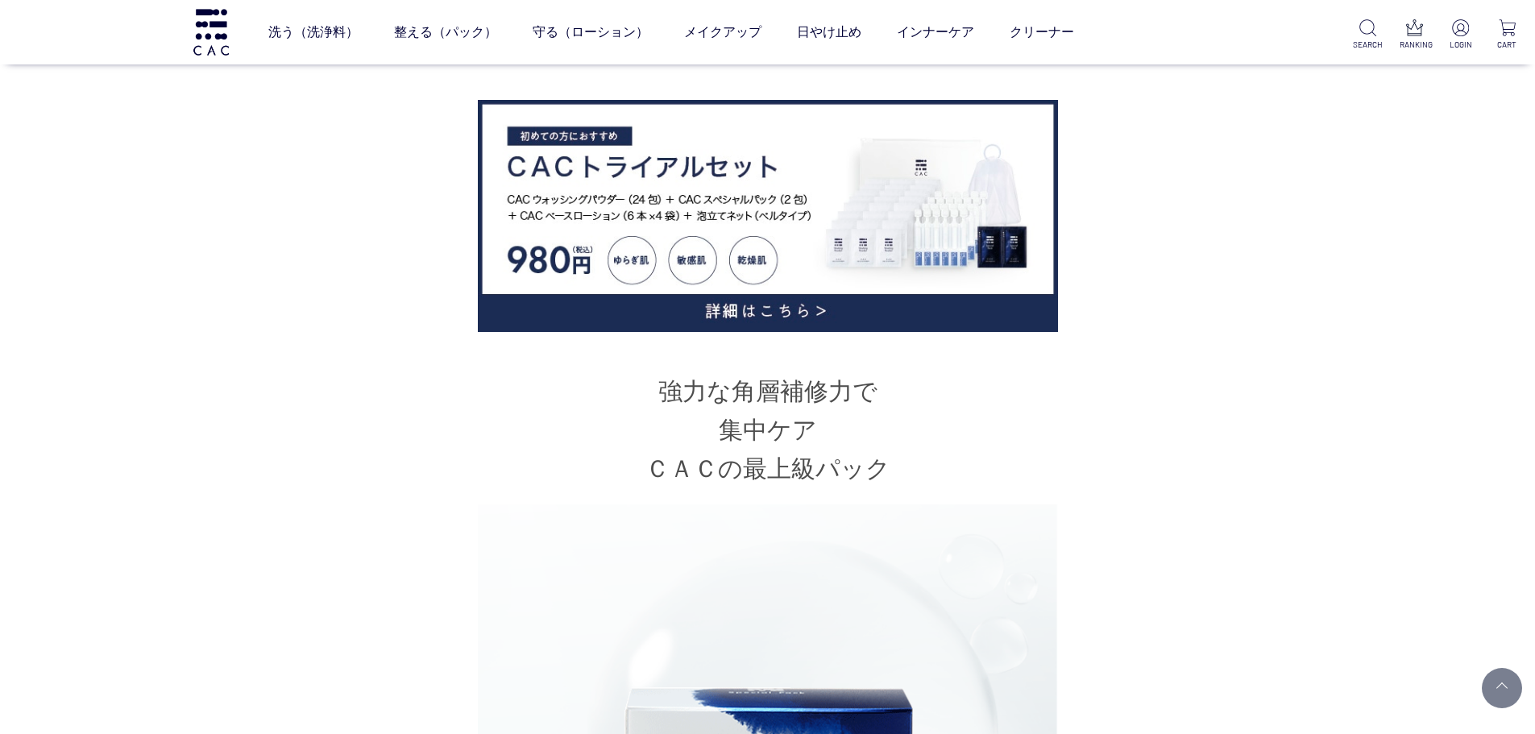
scroll to position [322, 0]
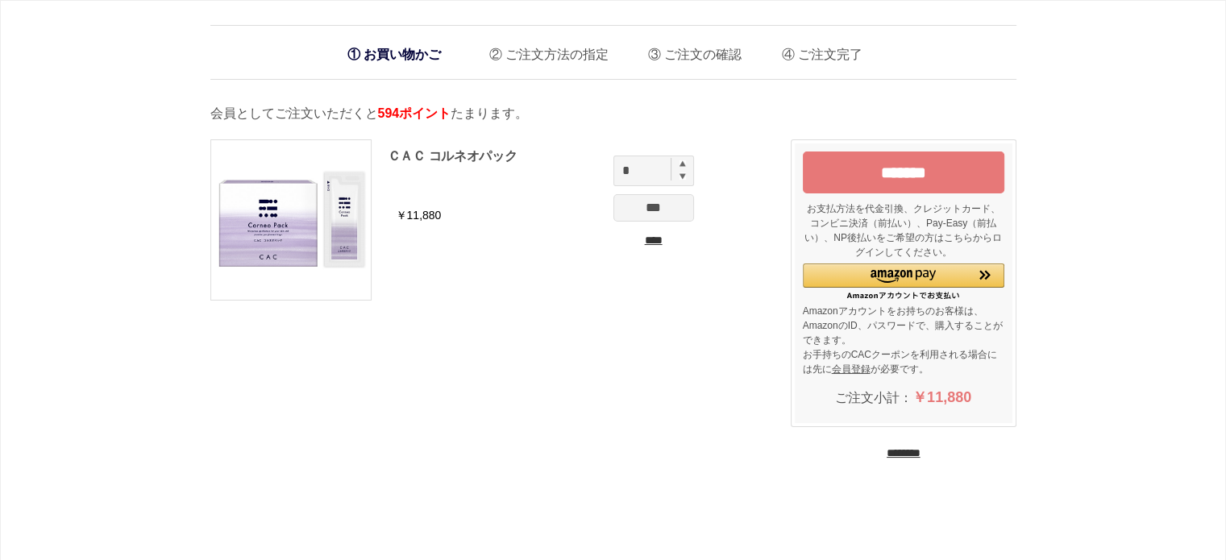
click at [653, 240] on input "****" at bounding box center [653, 240] width 81 height 17
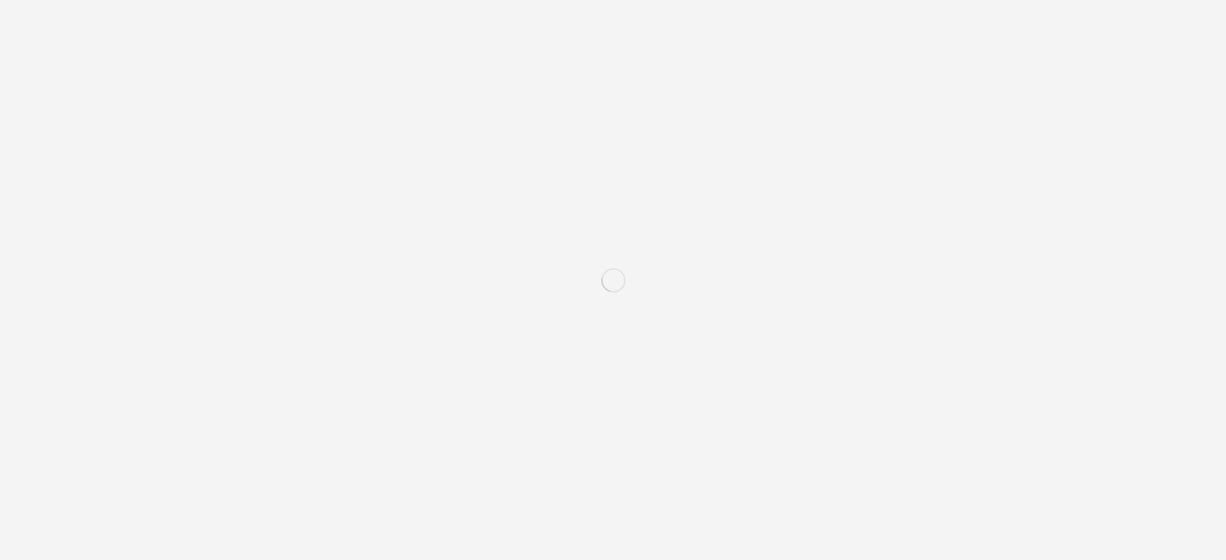
scroll to position [564, 0]
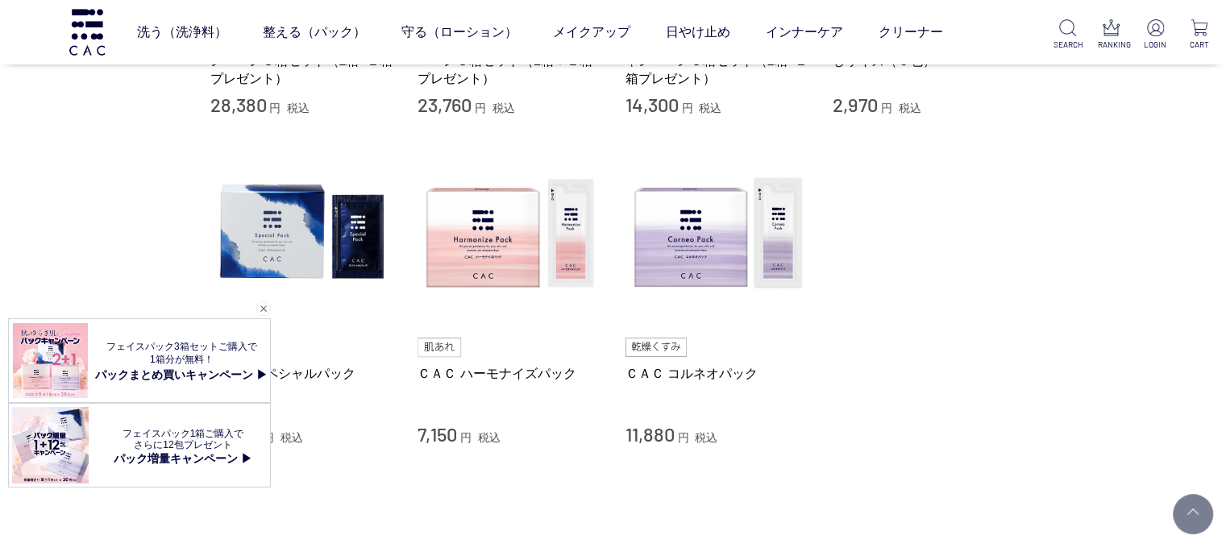
scroll to position [403, 0]
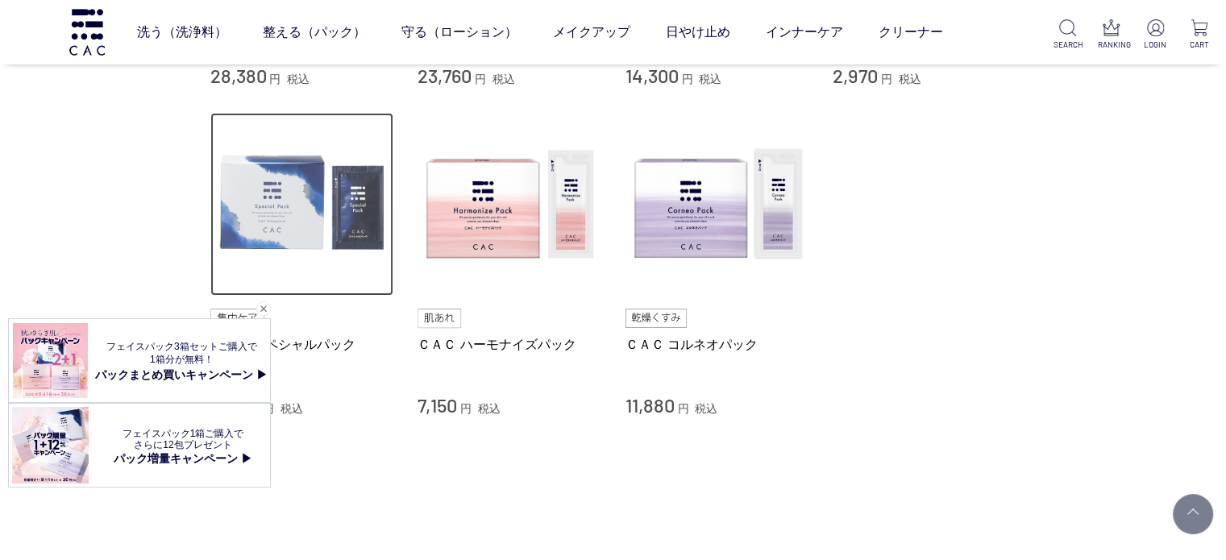
click at [308, 176] on img at bounding box center [302, 205] width 184 height 184
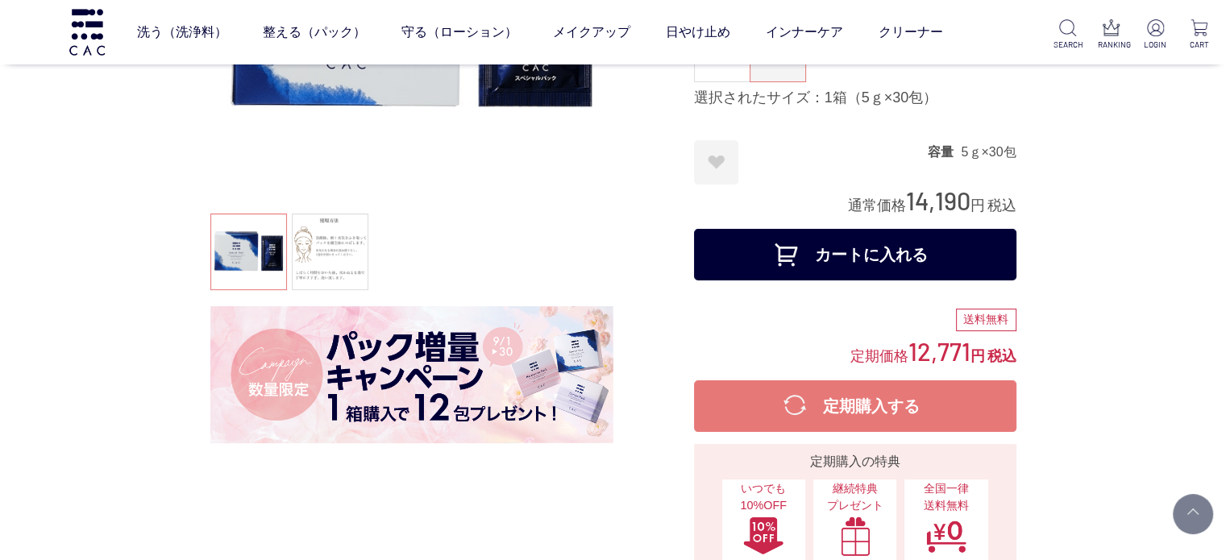
scroll to position [322, 0]
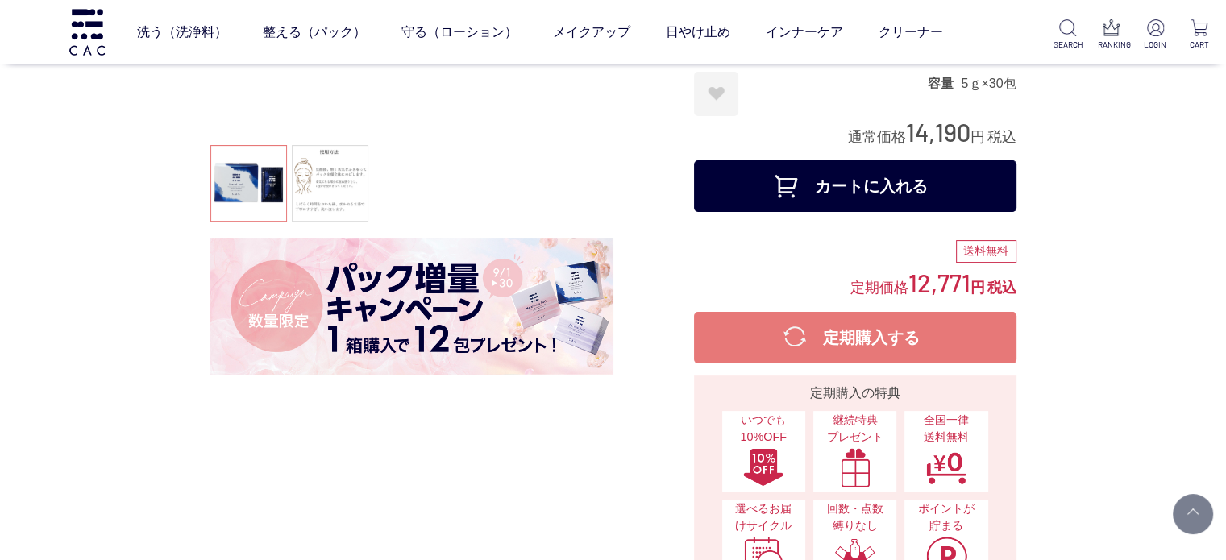
click at [481, 297] on img at bounding box center [411, 306] width 403 height 137
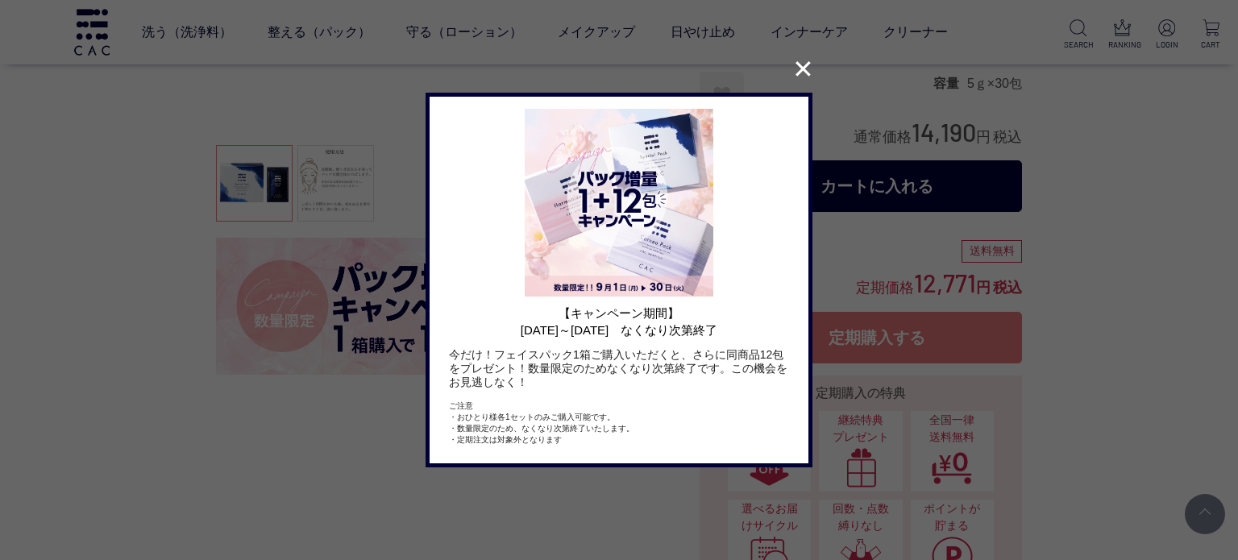
click at [812, 73] on button "✕" at bounding box center [802, 69] width 31 height 31
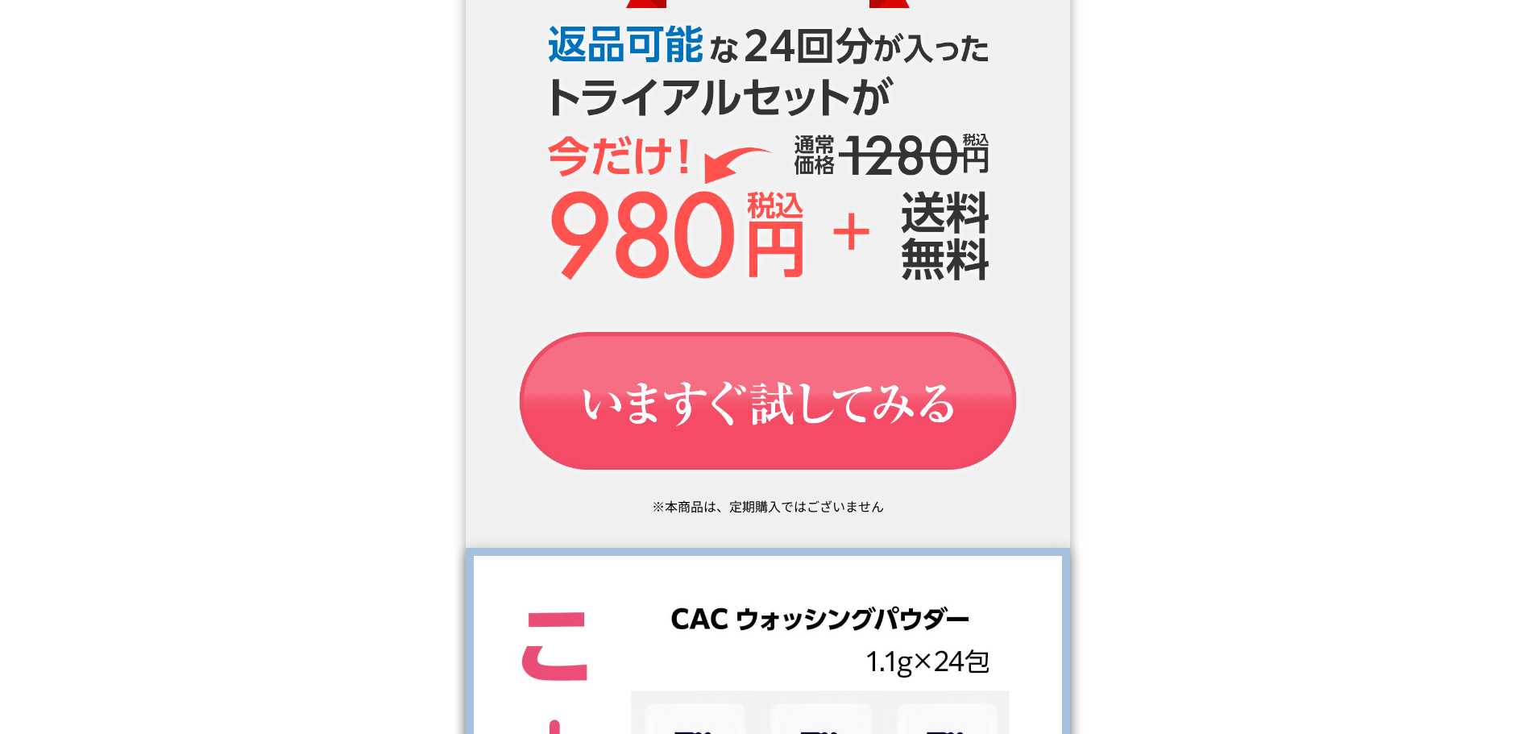
scroll to position [2498, 0]
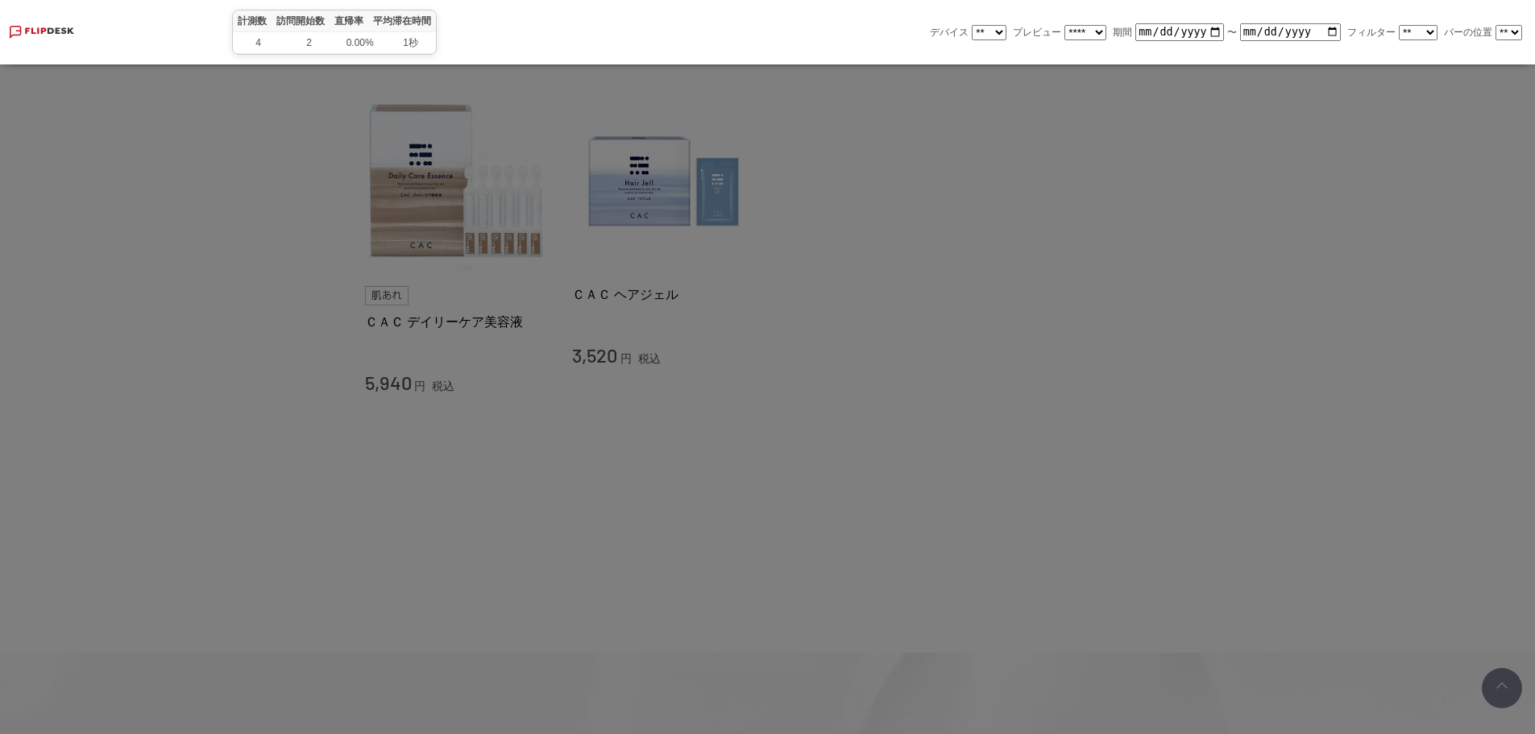
scroll to position [1289, 0]
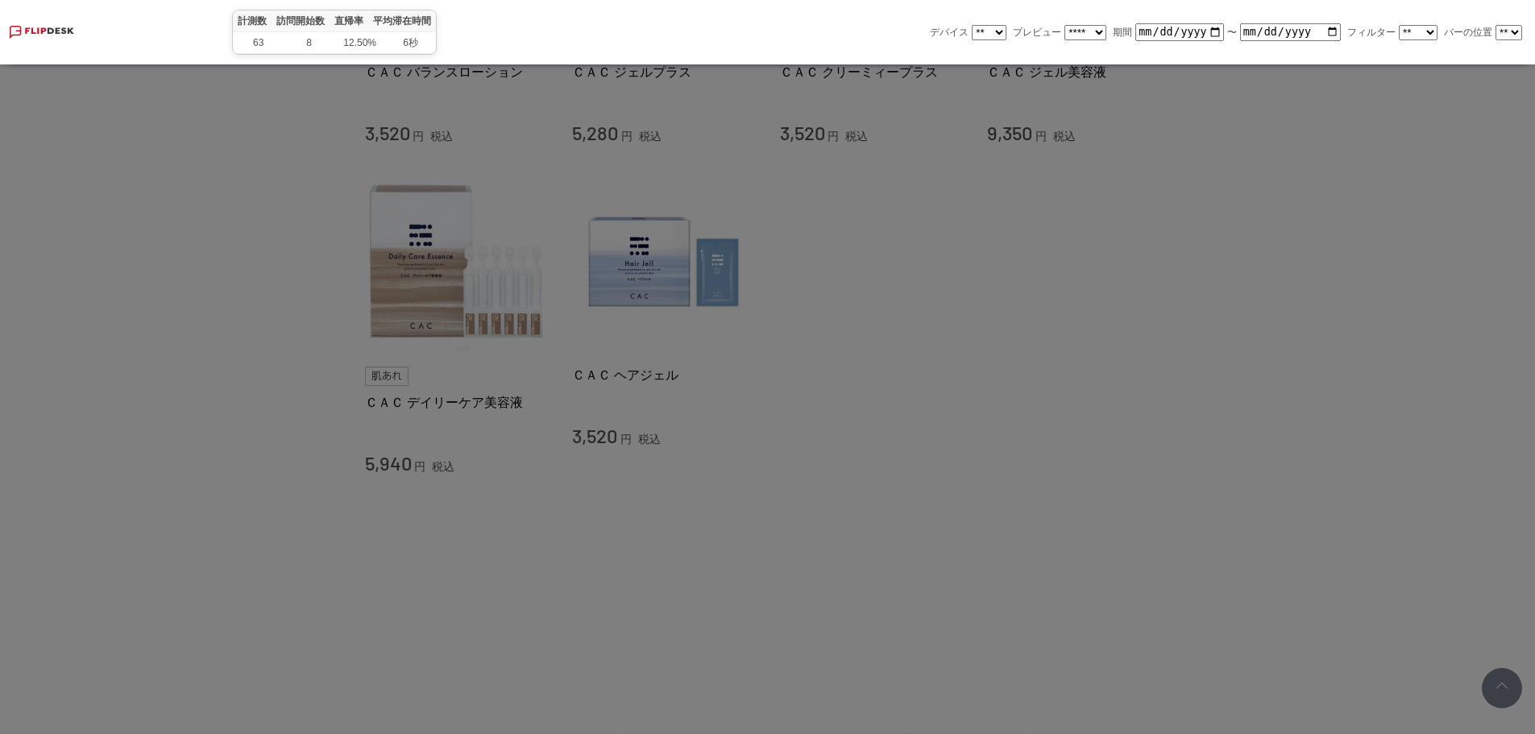
scroll to position [403, 0]
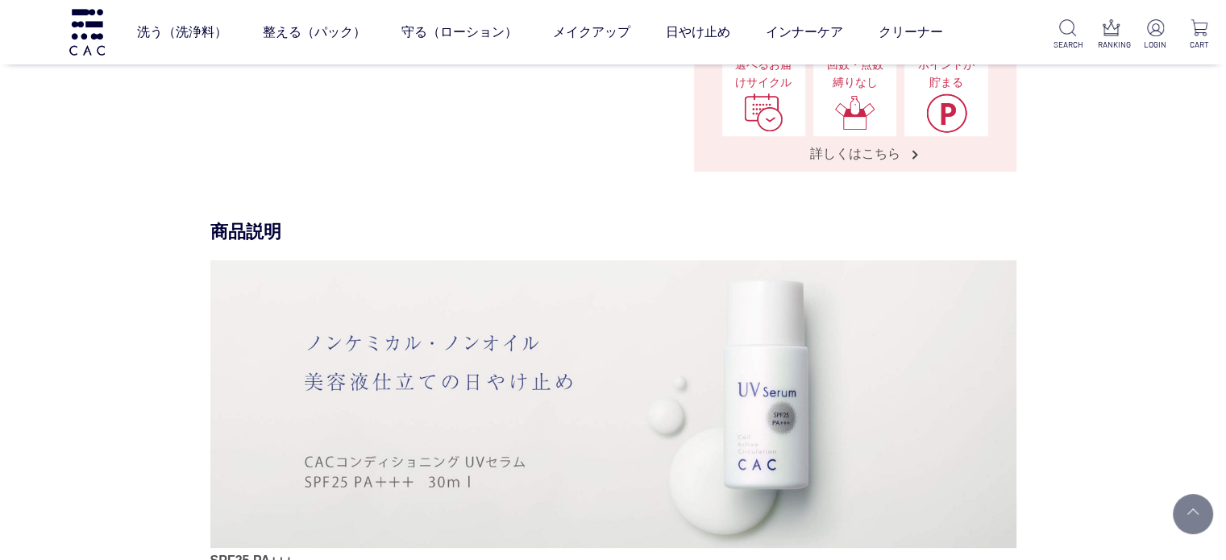
click at [210, 418] on div "商品説明 SPF25 PA+++ 肌へのやさしさを考えた無添加 ※1 処方でありながら、日常生活における紫外線からきちんと肌を守る日やけ止め。 ノンケミカルの…" at bounding box center [613, 540] width 806 height 641
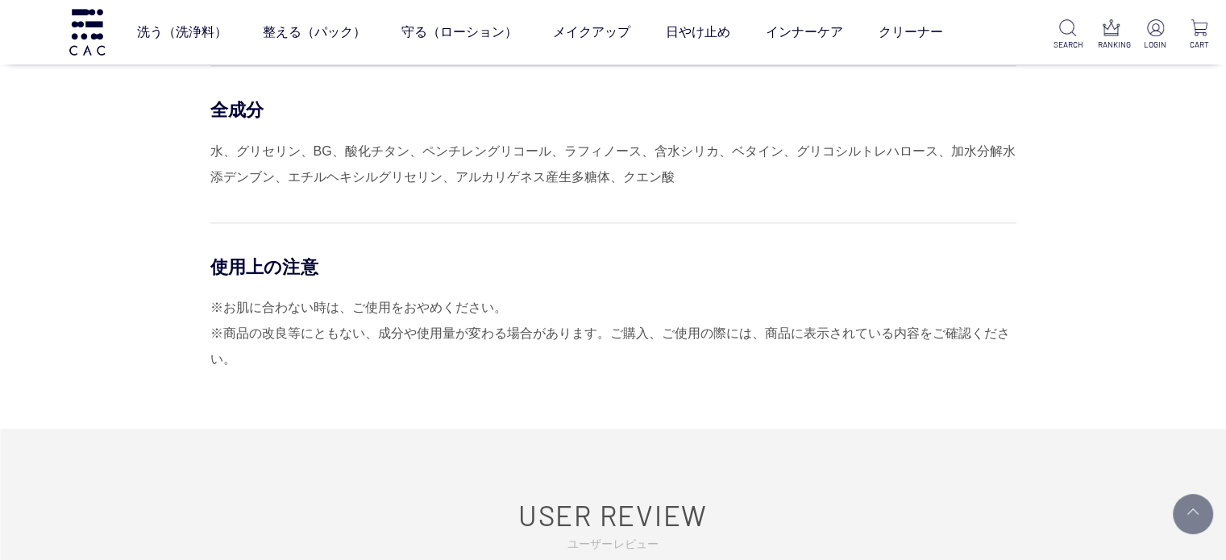
scroll to position [1611, 0]
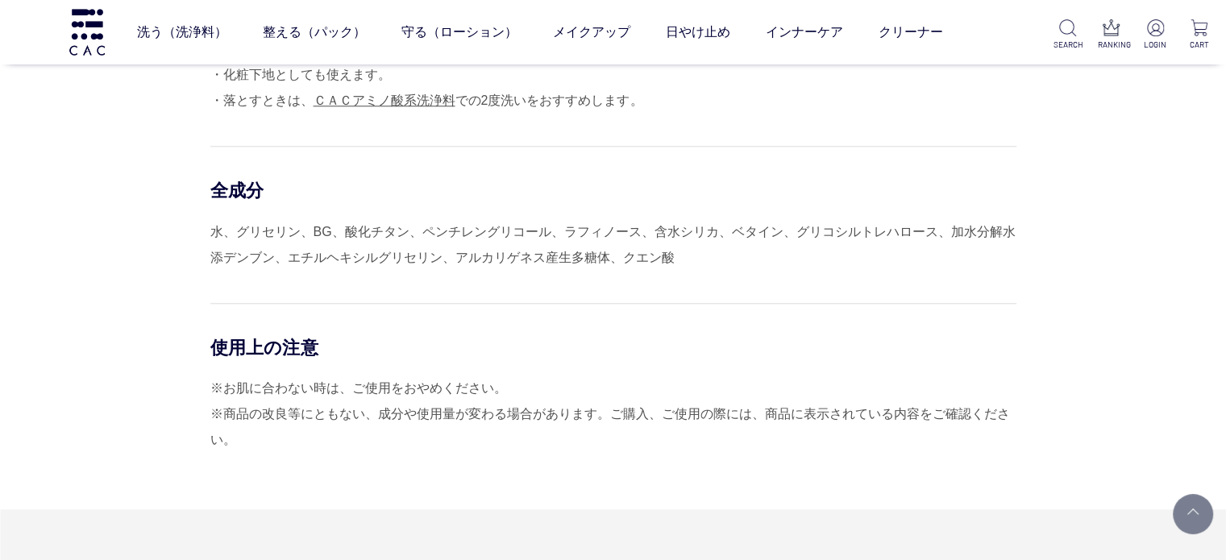
click at [1016, 377] on div "使用方法 容器を軽く振ってから適量を手にとり、スキンケアなどで整えたお肌にムラのないようなじませてください。 ※顔への使用の場合、10円硬貨大程度の量が目安で…" at bounding box center [613, 202] width 806 height 616
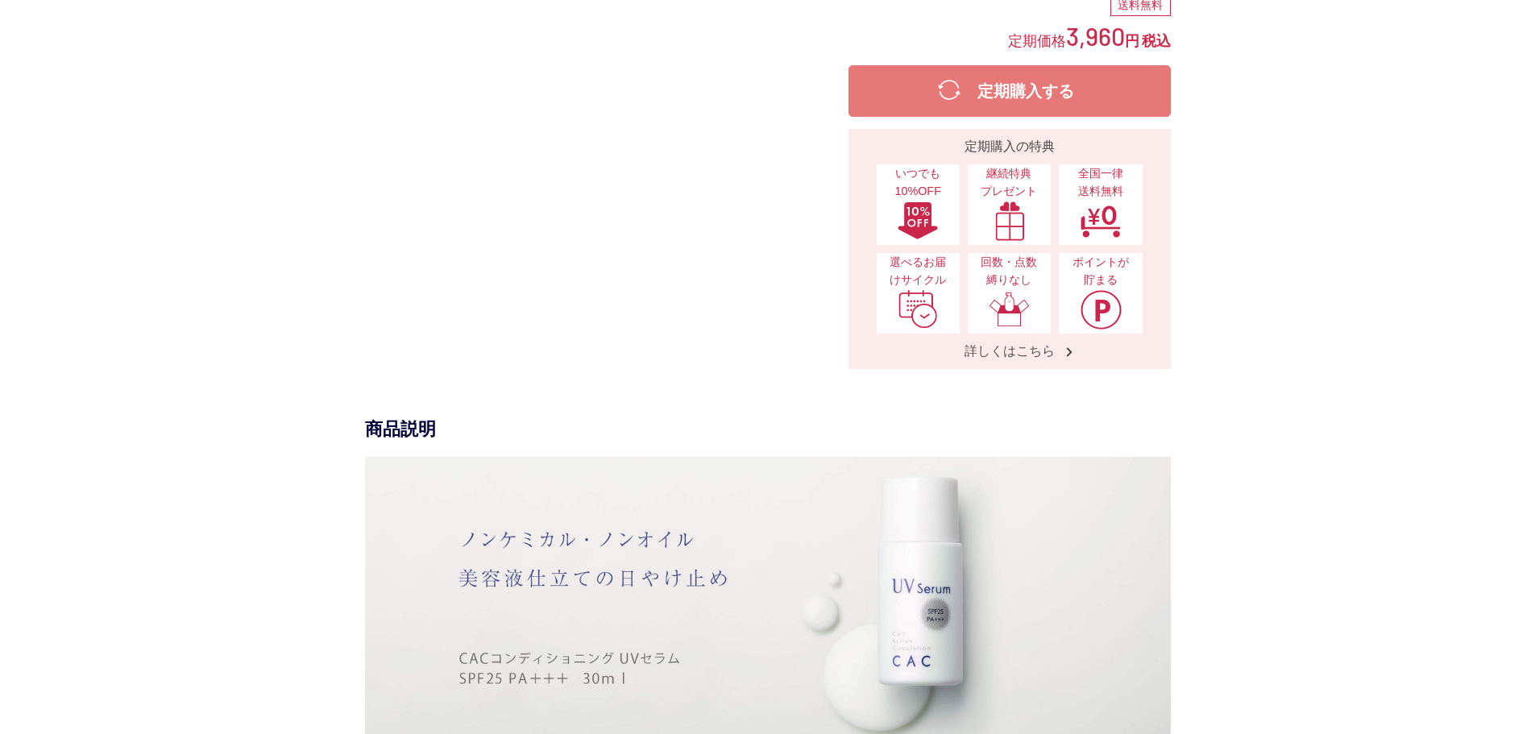
select select "*********"
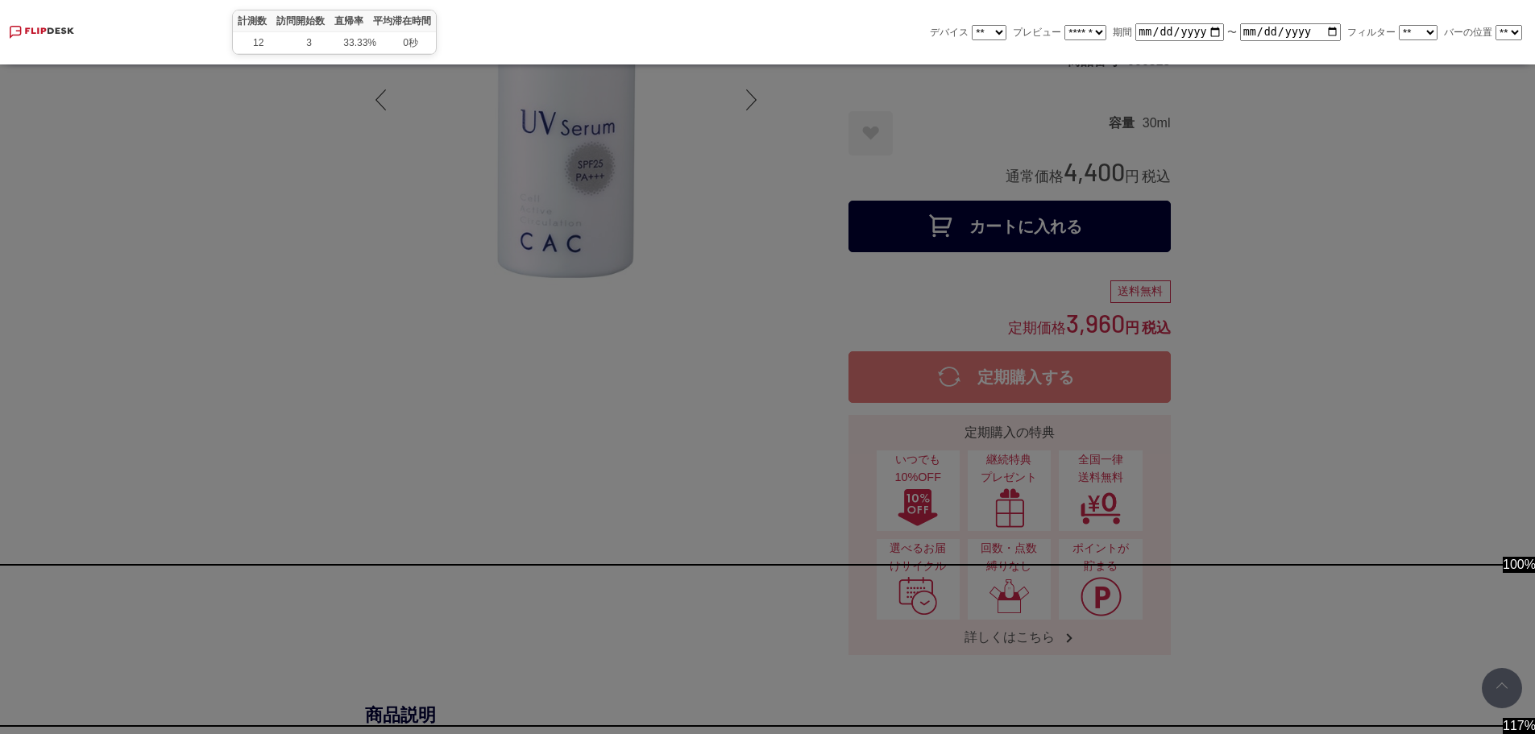
scroll to position [2740, 0]
